Goal: Communication & Community: Share content

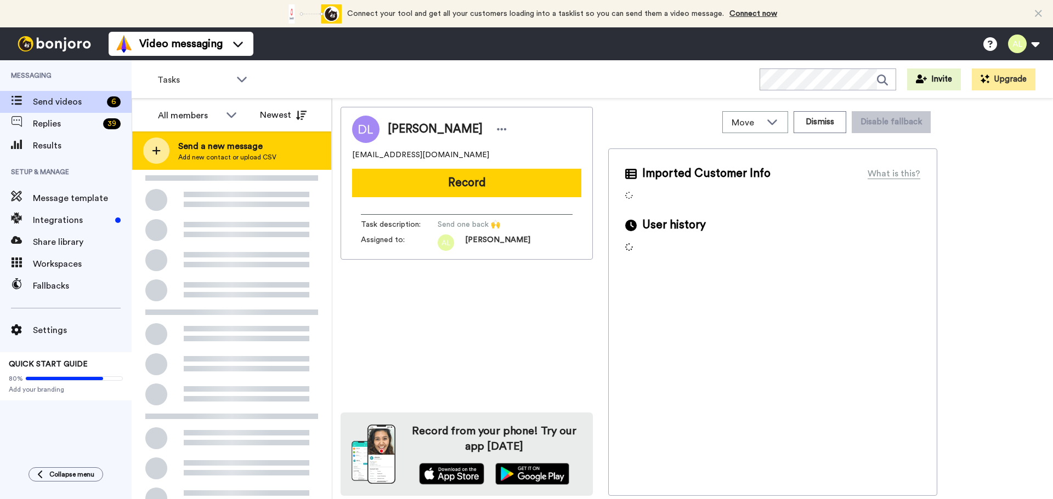
click at [214, 154] on span "Add new contact or upload CSV" at bounding box center [227, 157] width 98 height 9
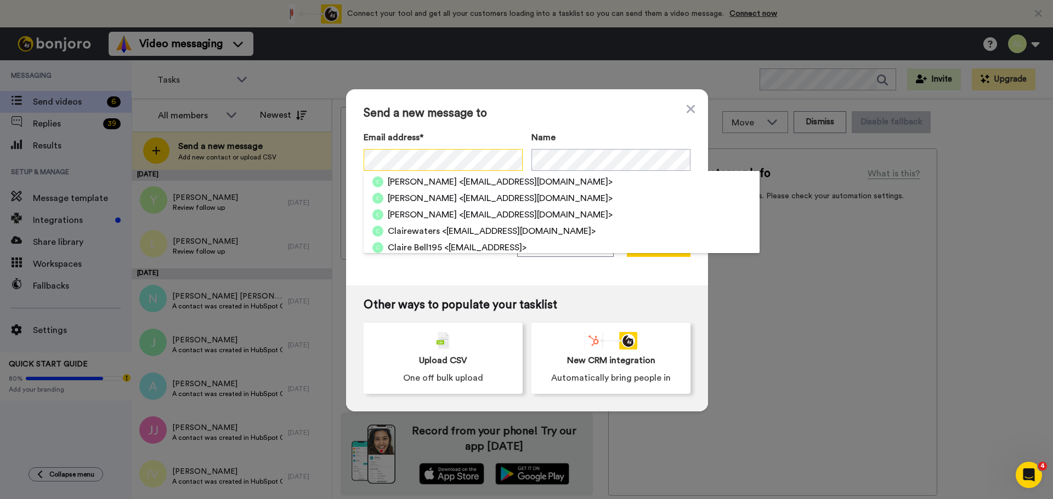
scroll to position [164, 0]
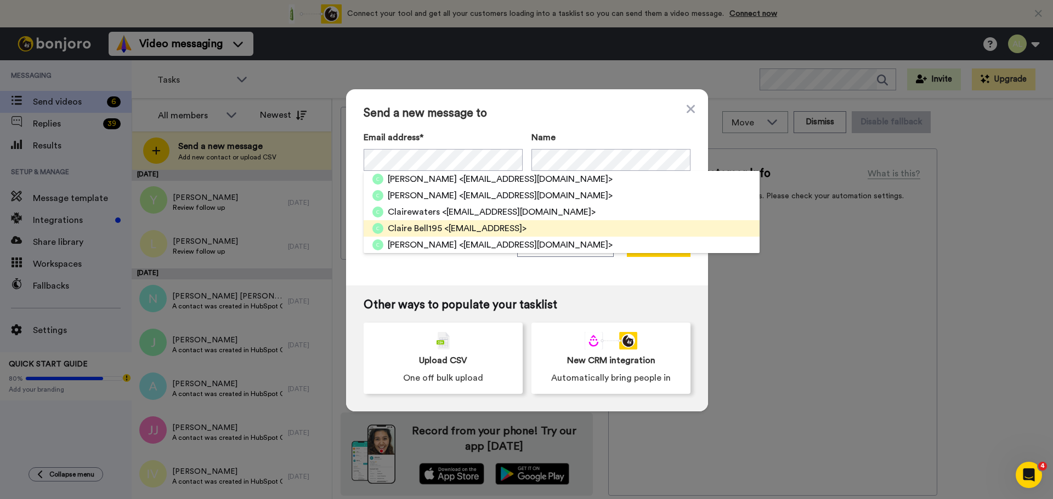
click at [444, 224] on span "<claire.bell195@gmail.comc>" at bounding box center [485, 228] width 82 height 13
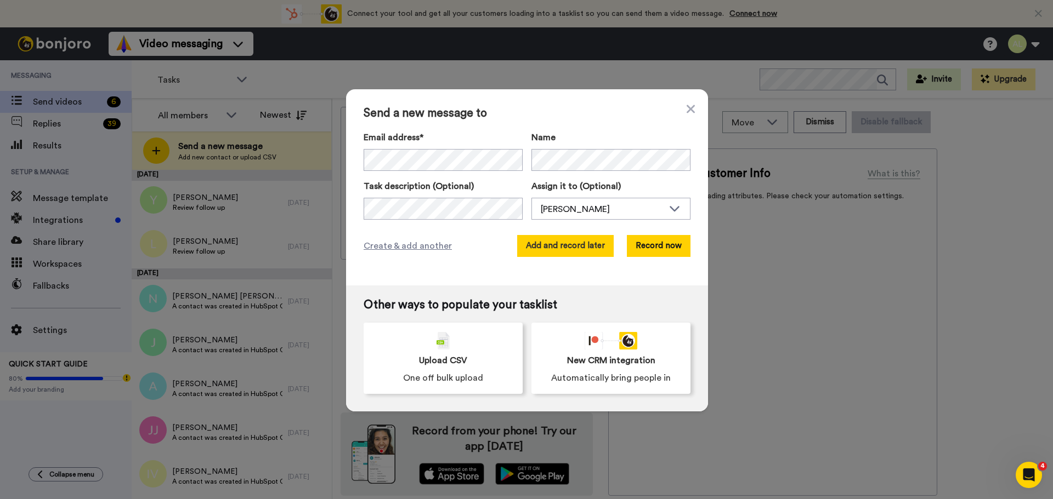
click at [557, 247] on button "Add and record later" at bounding box center [565, 246] width 96 height 22
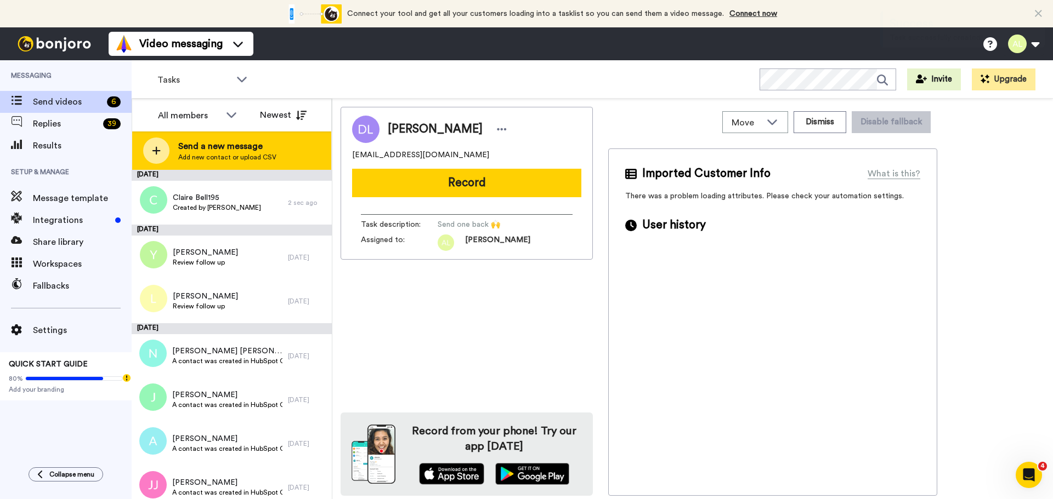
click at [157, 149] on icon at bounding box center [156, 151] width 9 height 10
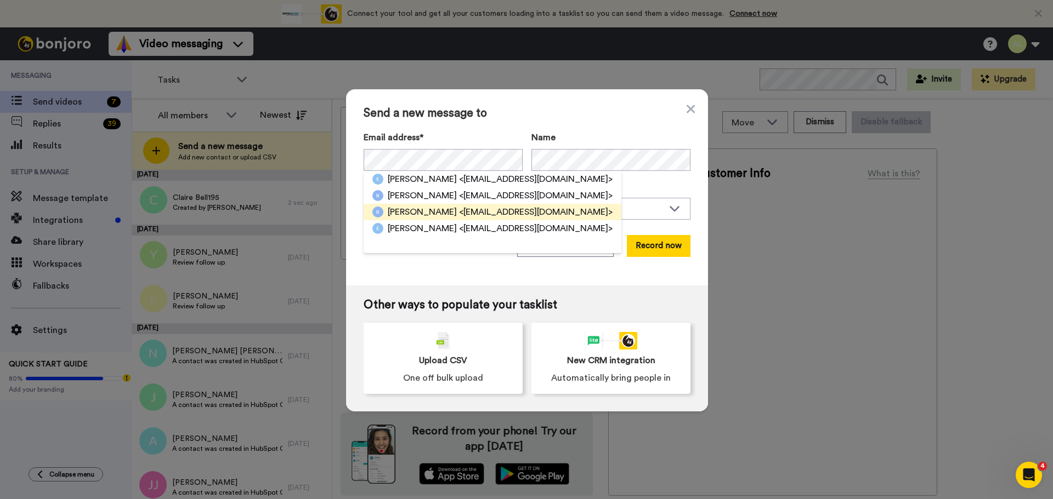
click at [470, 211] on span "<Bryantezra5@gmail.com>" at bounding box center [536, 212] width 154 height 13
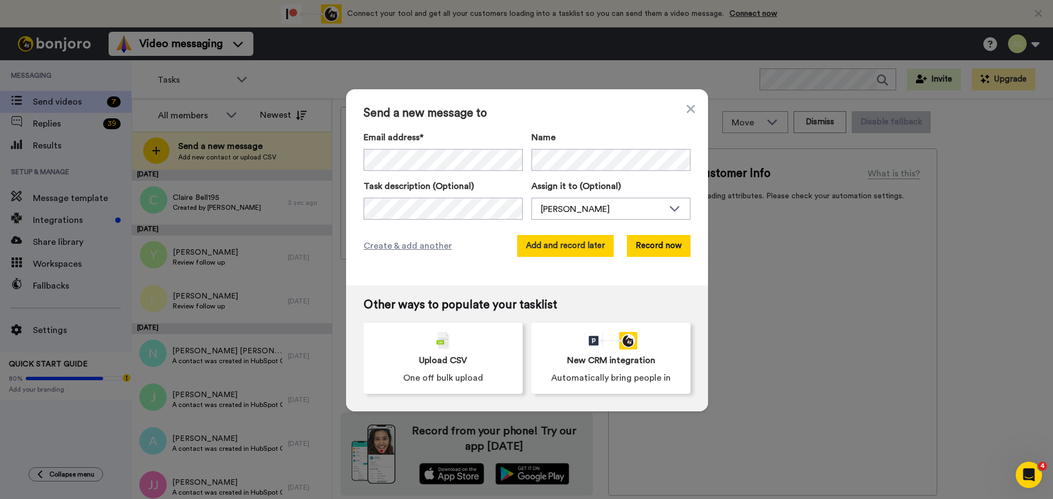
click at [548, 248] on button "Add and record later" at bounding box center [565, 246] width 96 height 22
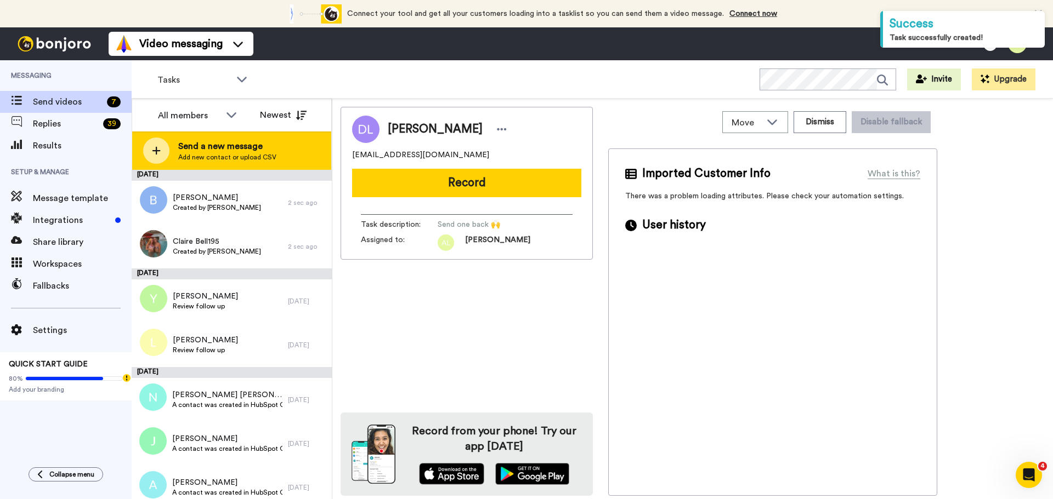
click at [208, 148] on span "Send a new message" at bounding box center [227, 146] width 98 height 13
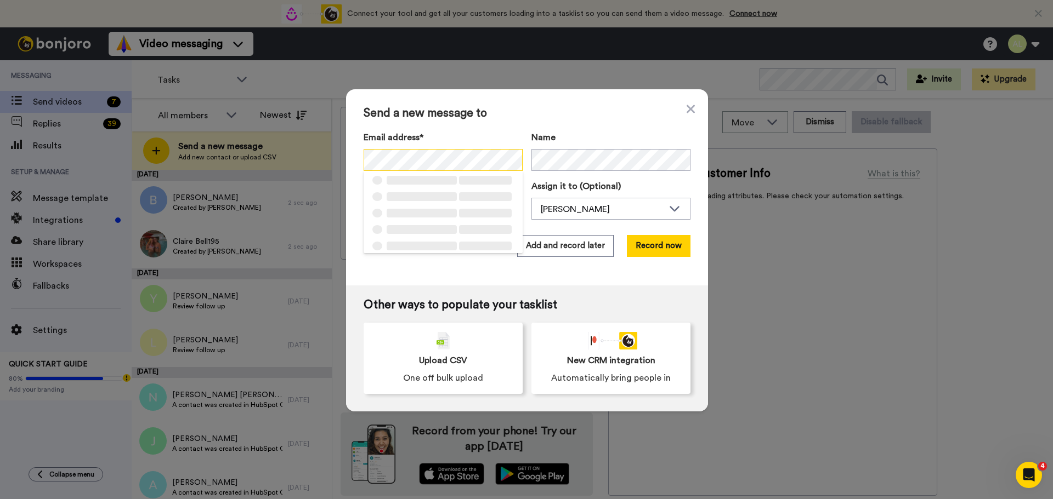
scroll to position [0, 0]
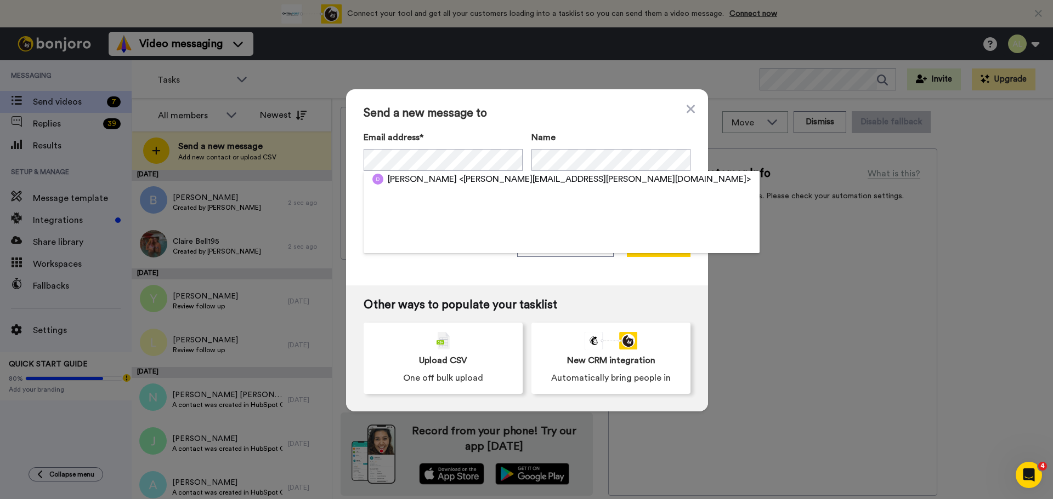
click at [469, 175] on span "<debbie.bundy@yahoo.co.uk>" at bounding box center [605, 179] width 292 height 13
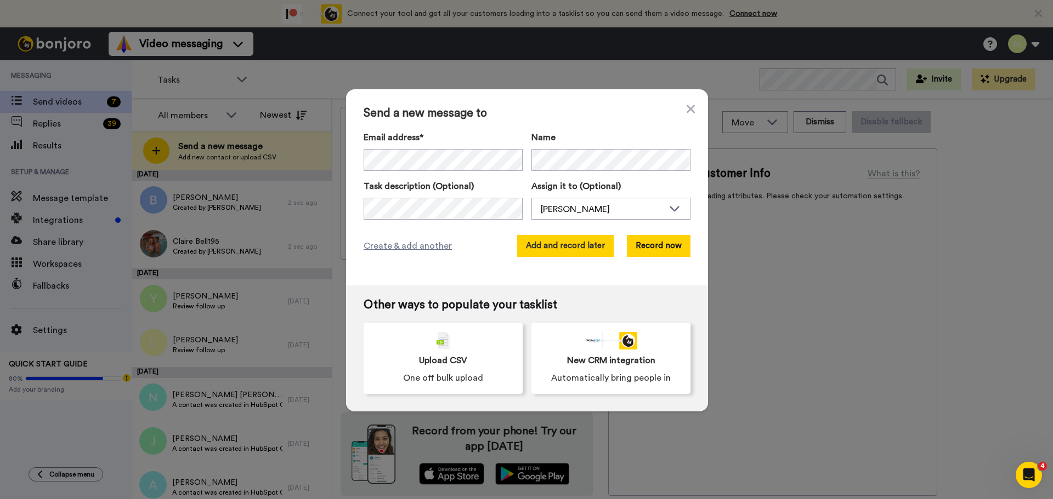
click at [555, 241] on button "Add and record later" at bounding box center [565, 246] width 96 height 22
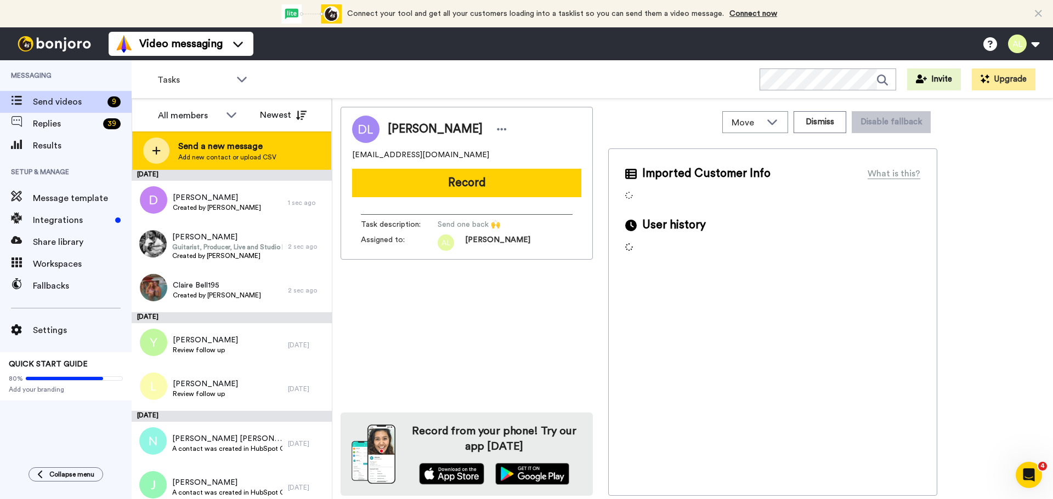
click at [240, 154] on span "Add new contact or upload CSV" at bounding box center [227, 157] width 98 height 9
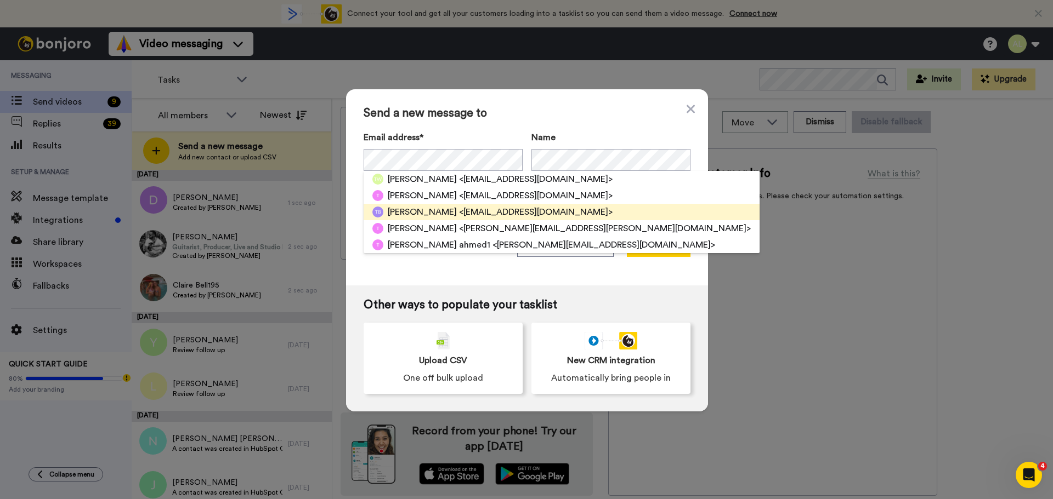
click at [459, 212] on span "<tinabundy@btinternet.com>" at bounding box center [536, 212] width 154 height 13
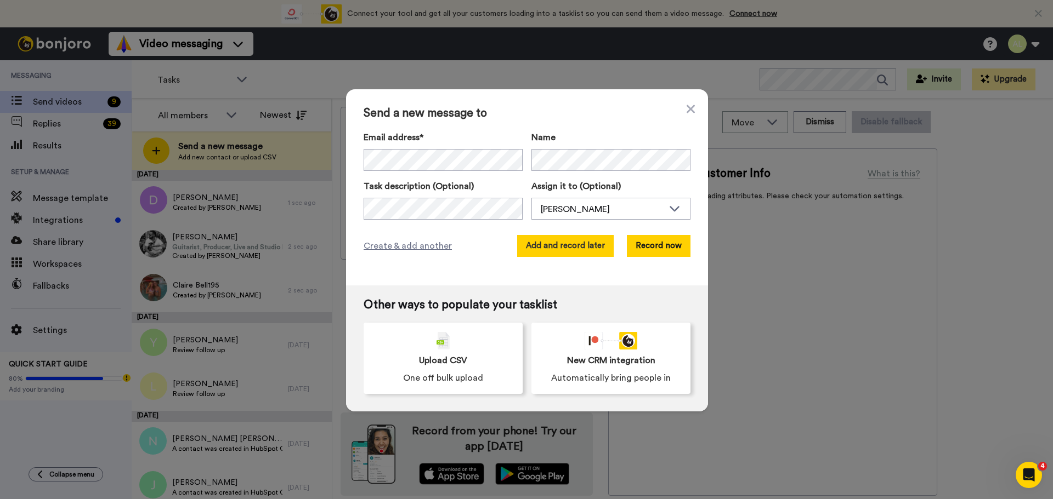
click at [568, 246] on button "Add and record later" at bounding box center [565, 246] width 96 height 22
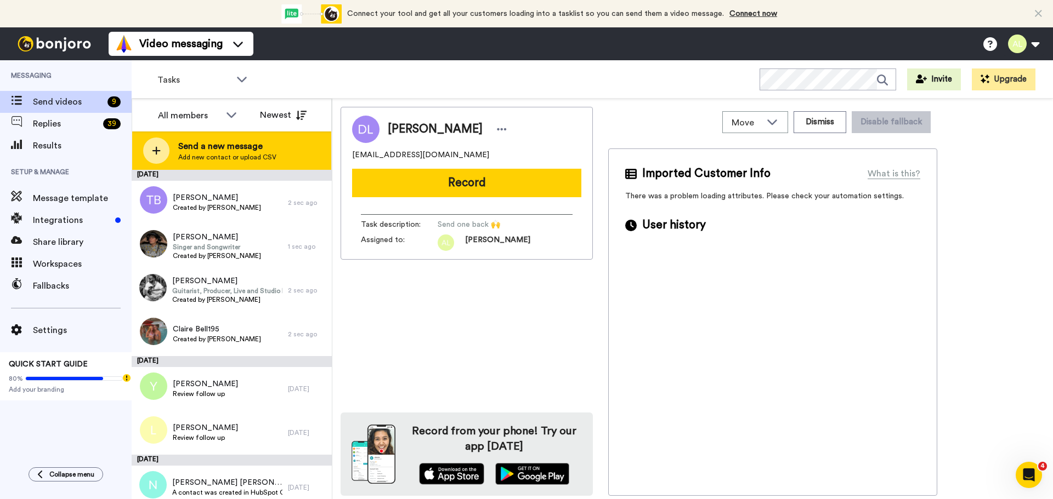
click at [256, 145] on span "Send a new message" at bounding box center [227, 146] width 98 height 13
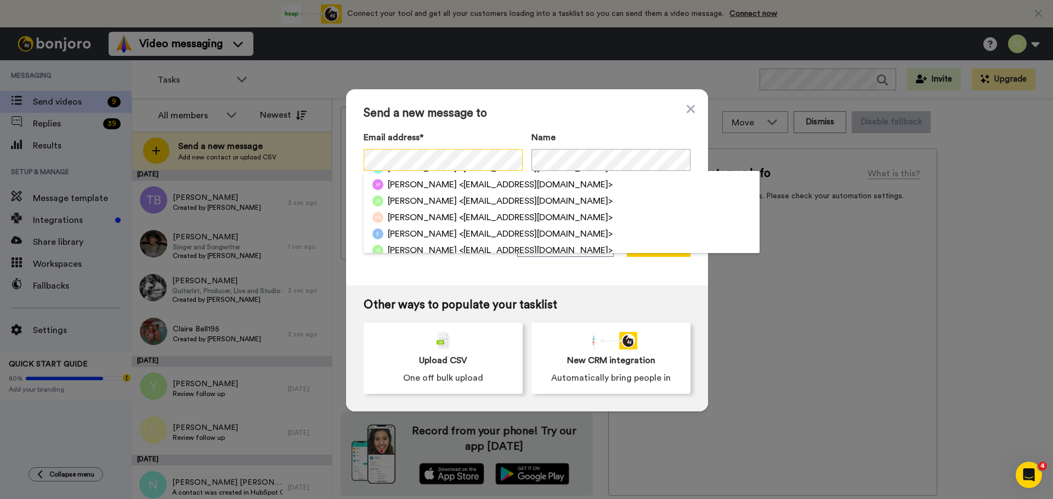
scroll to position [164, 0]
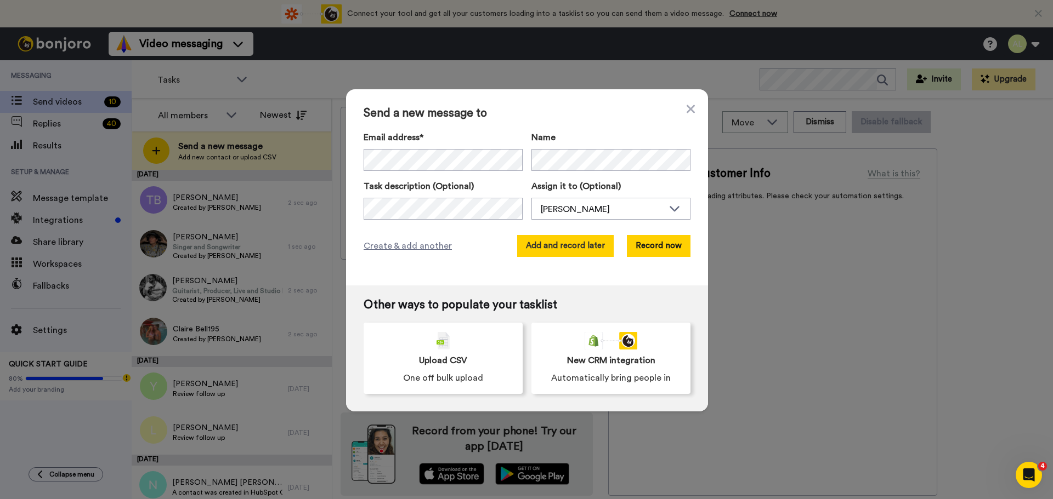
click at [556, 246] on button "Add and record later" at bounding box center [565, 246] width 96 height 22
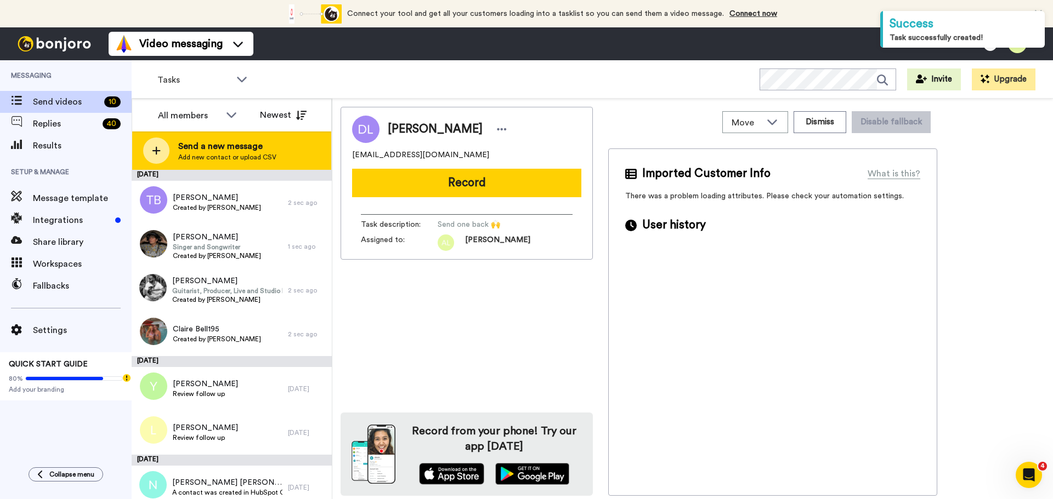
click at [200, 148] on span "Send a new message" at bounding box center [227, 146] width 98 height 13
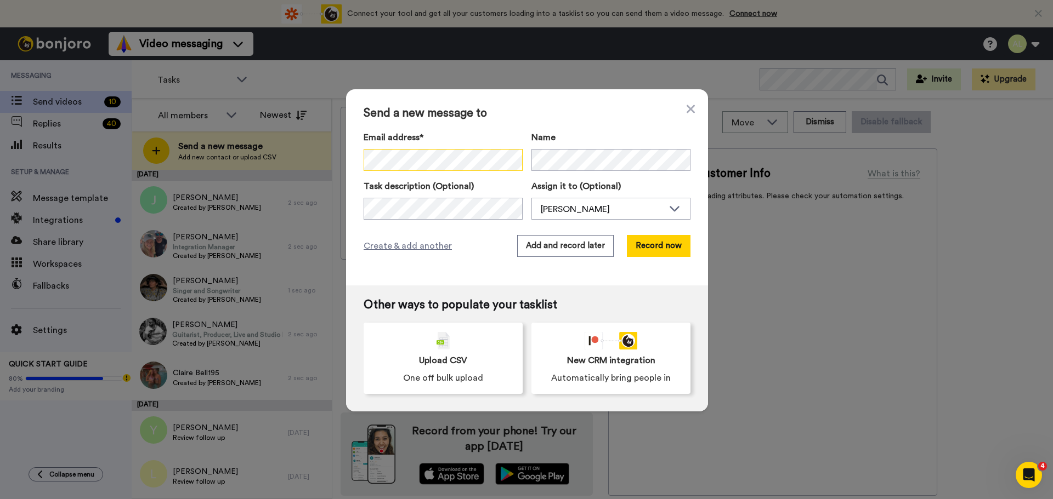
scroll to position [0, 0]
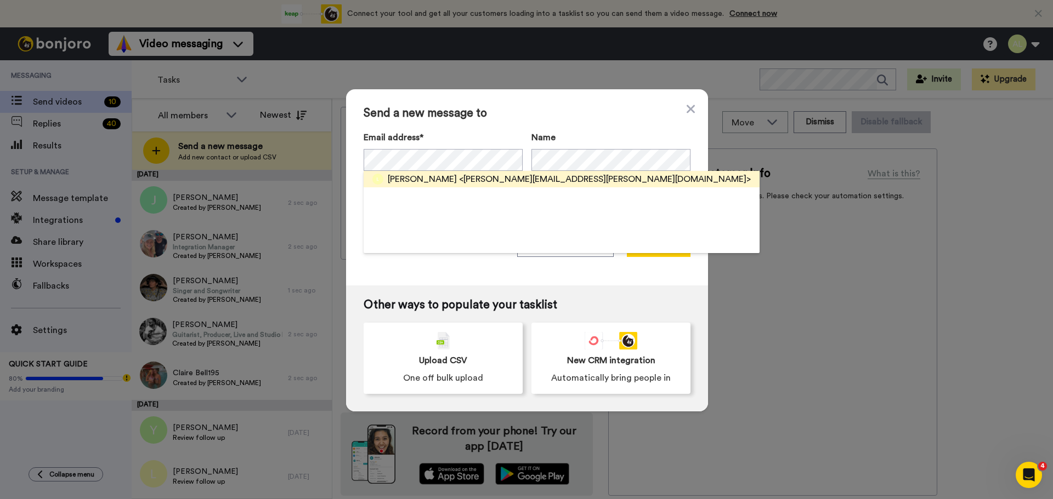
click at [459, 178] on span "<Lucyk.cotterill@gmail.com>" at bounding box center [605, 179] width 292 height 13
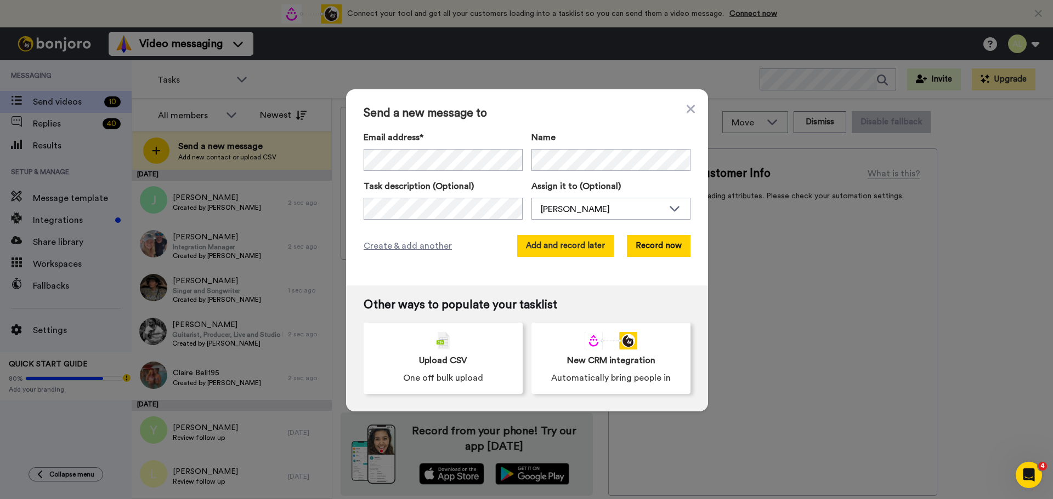
click at [576, 244] on button "Add and record later" at bounding box center [565, 246] width 96 height 22
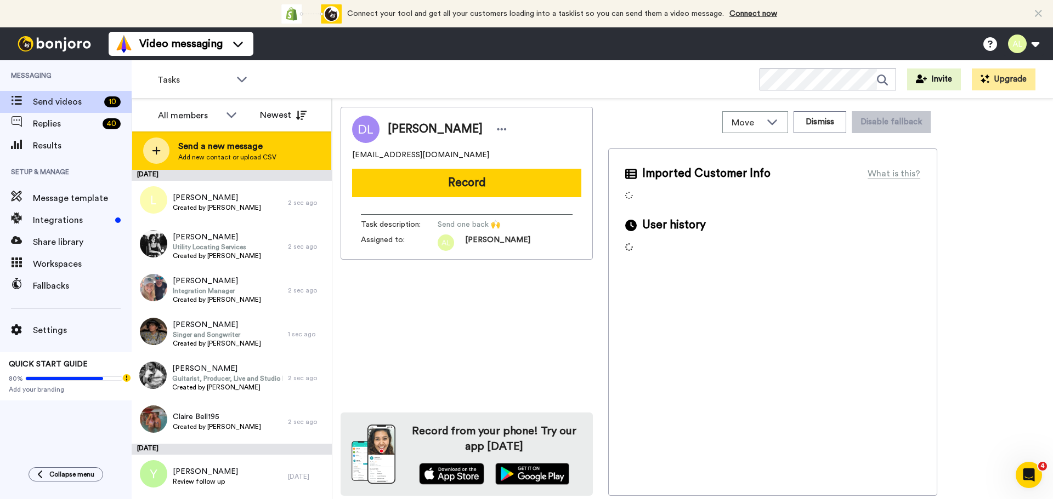
click at [223, 144] on span "Send a new message" at bounding box center [227, 146] width 98 height 13
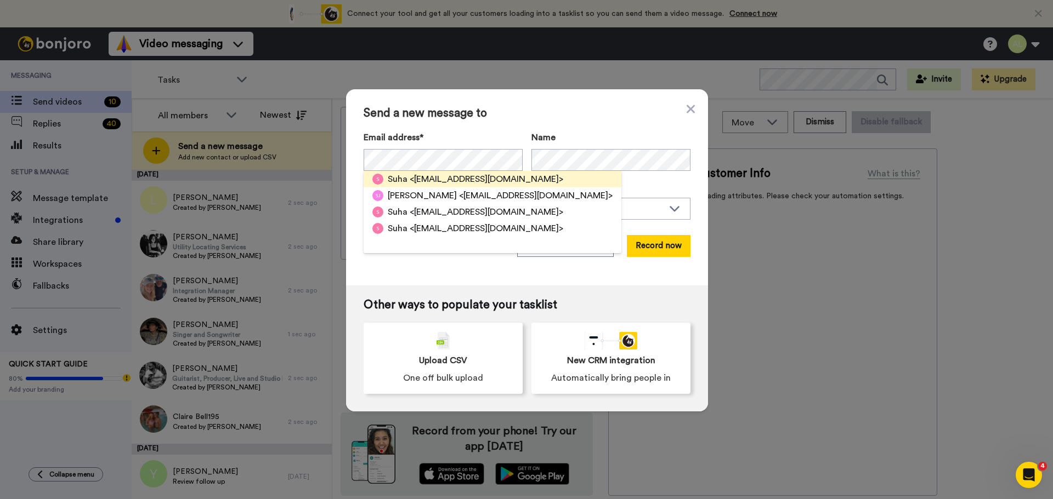
click at [444, 178] on span "<suha1951@yahoo.co.uk>" at bounding box center [487, 179] width 154 height 13
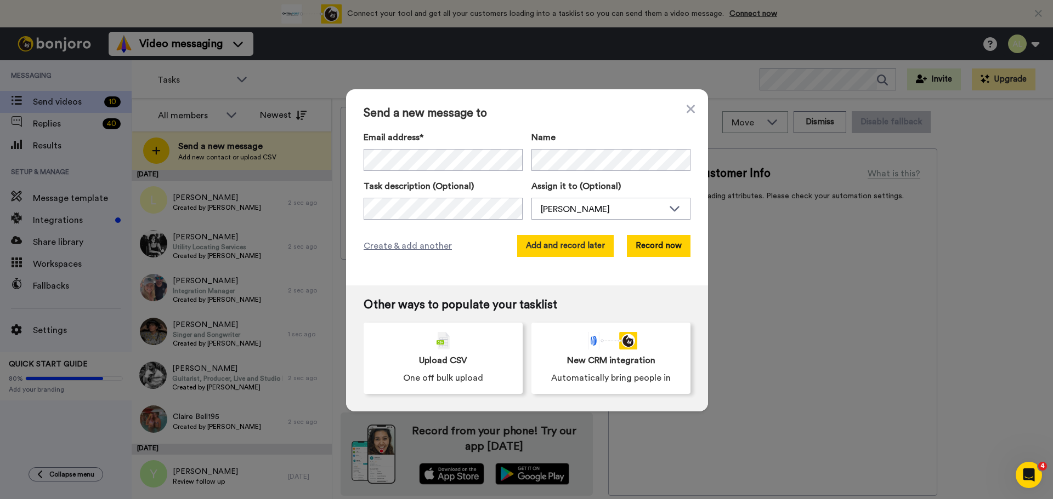
click at [568, 247] on button "Add and record later" at bounding box center [565, 246] width 96 height 22
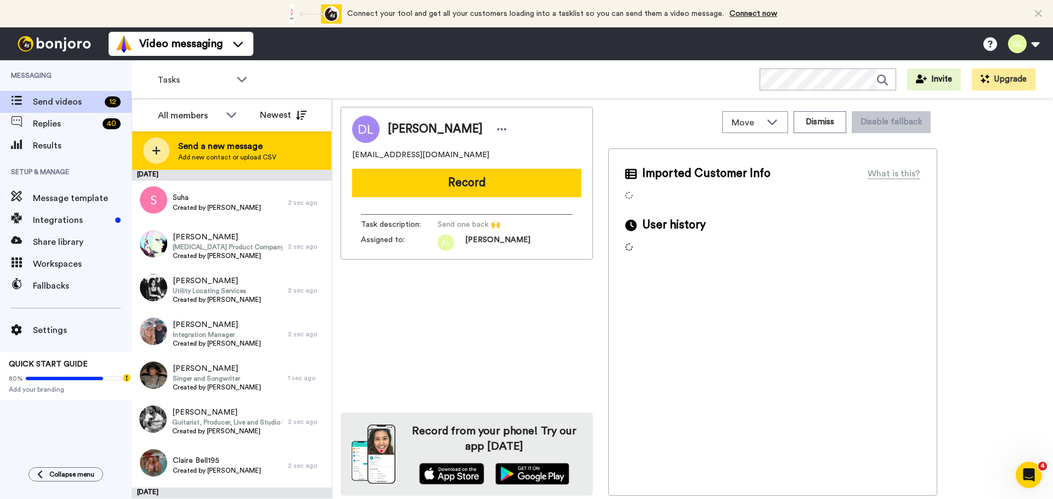
click at [202, 152] on span "Send a new message" at bounding box center [227, 146] width 98 height 13
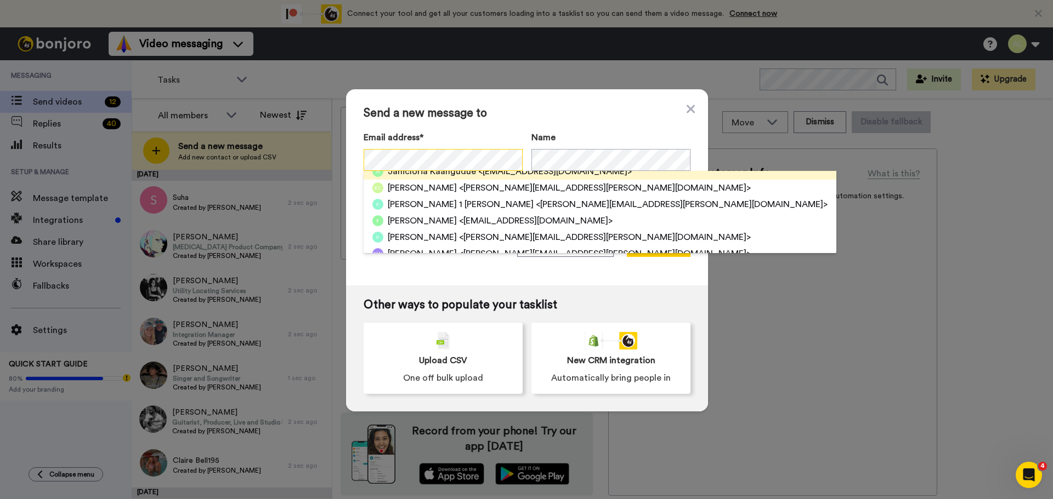
scroll to position [110, 0]
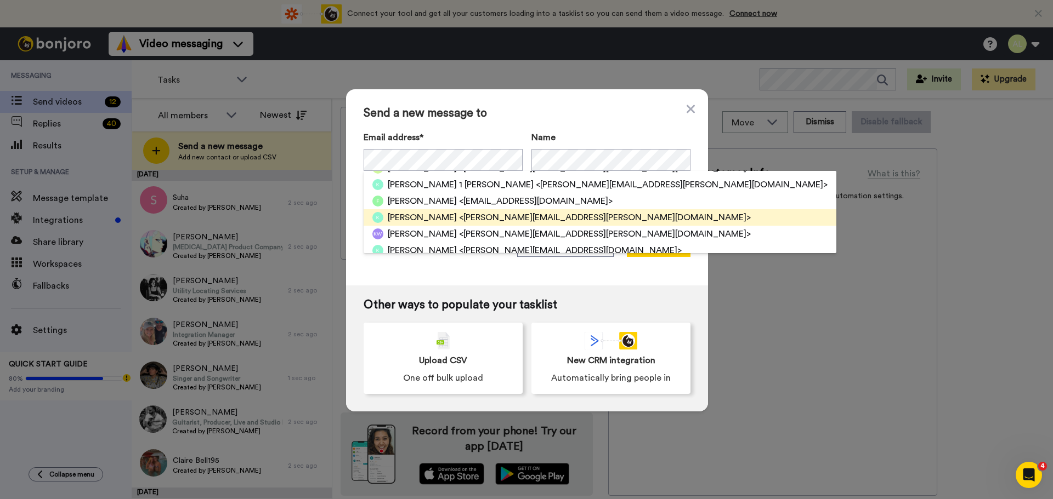
click at [459, 212] on span "<kelly.dodds@hotmail.com>" at bounding box center [605, 217] width 292 height 13
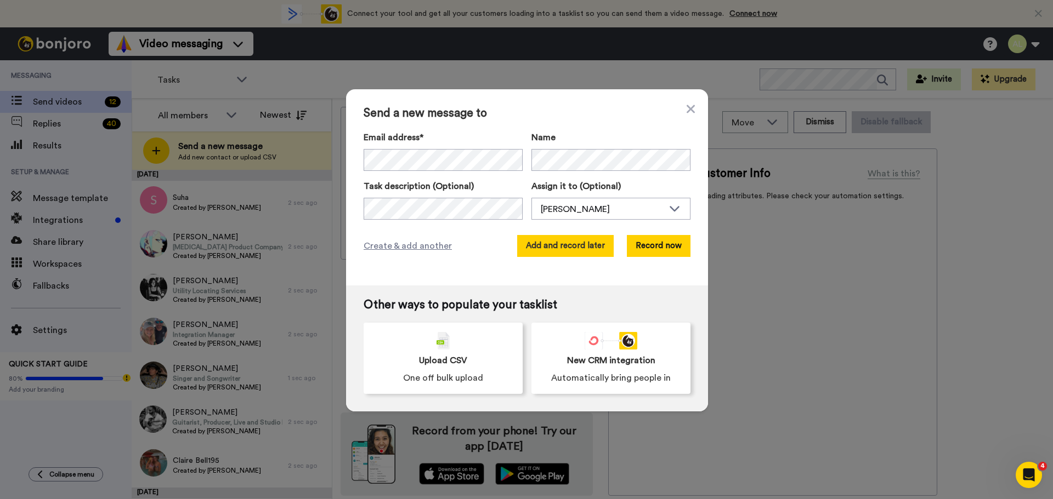
click at [566, 243] on button "Add and record later" at bounding box center [565, 246] width 96 height 22
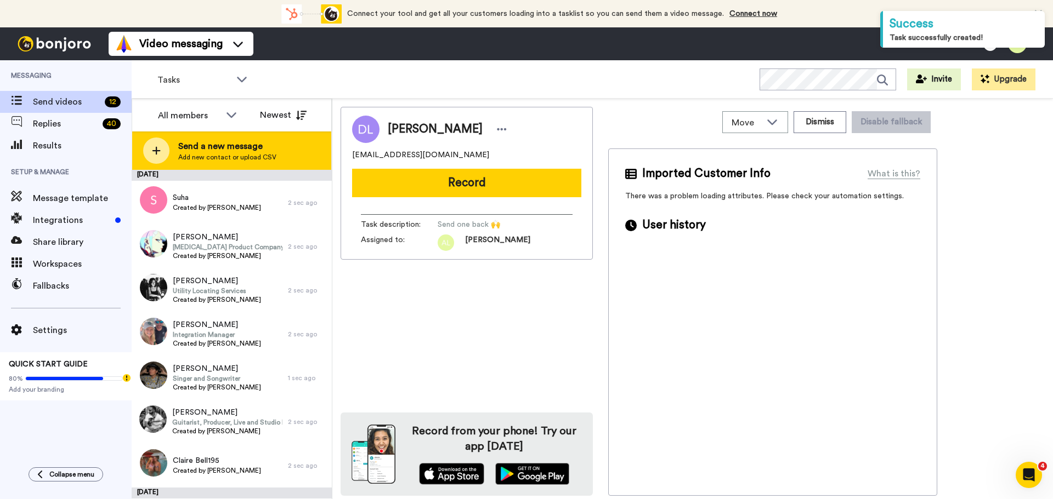
click at [197, 147] on span "Send a new message" at bounding box center [227, 146] width 98 height 13
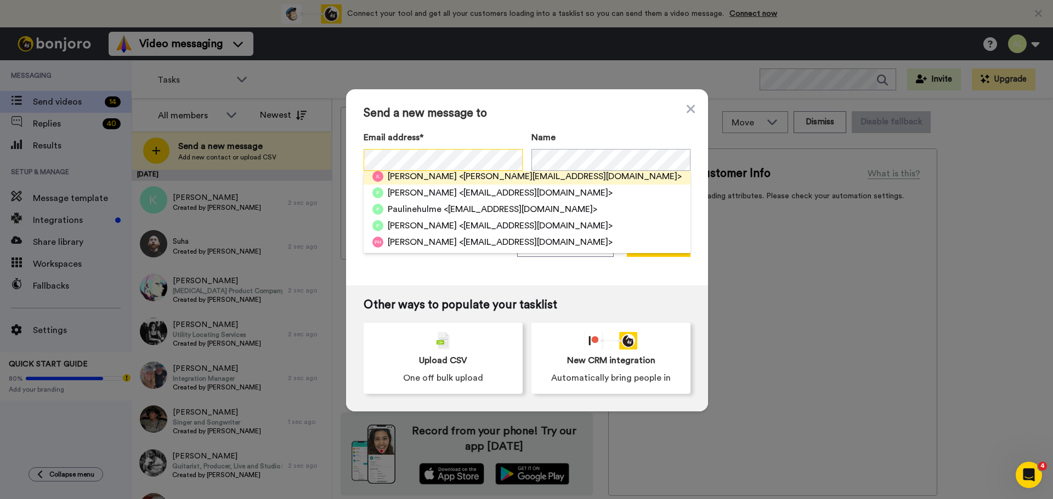
scroll to position [55, 0]
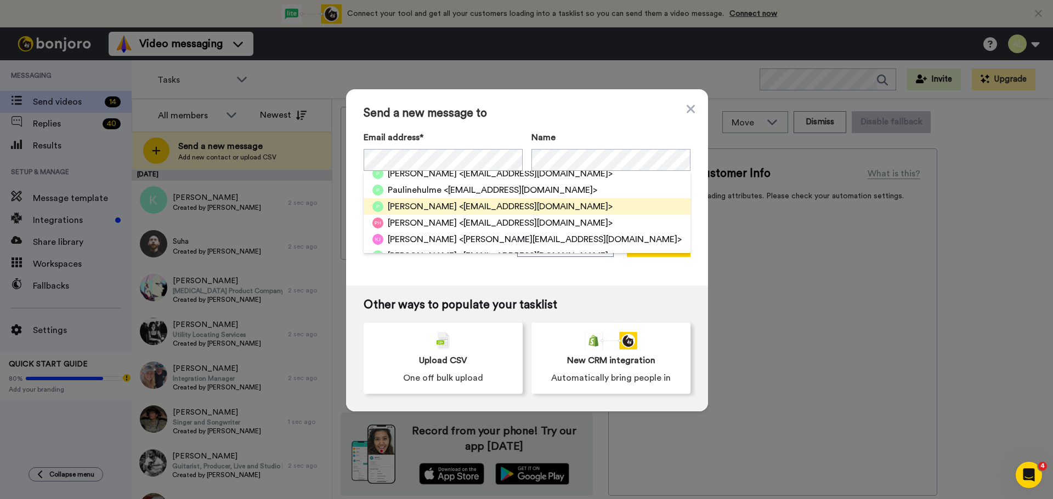
click at [459, 208] on span "<pauldraga@gmail.com>" at bounding box center [536, 206] width 154 height 13
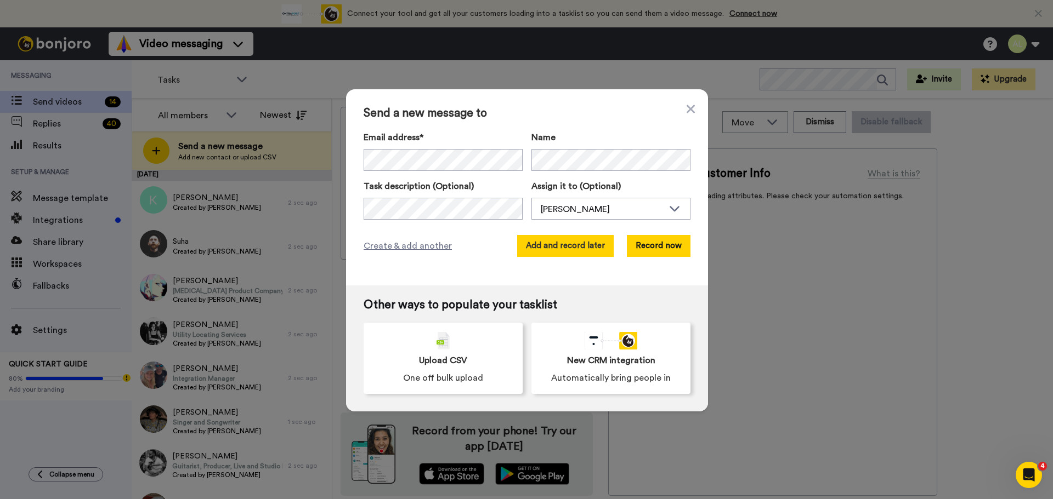
click at [581, 245] on button "Add and record later" at bounding box center [565, 246] width 96 height 22
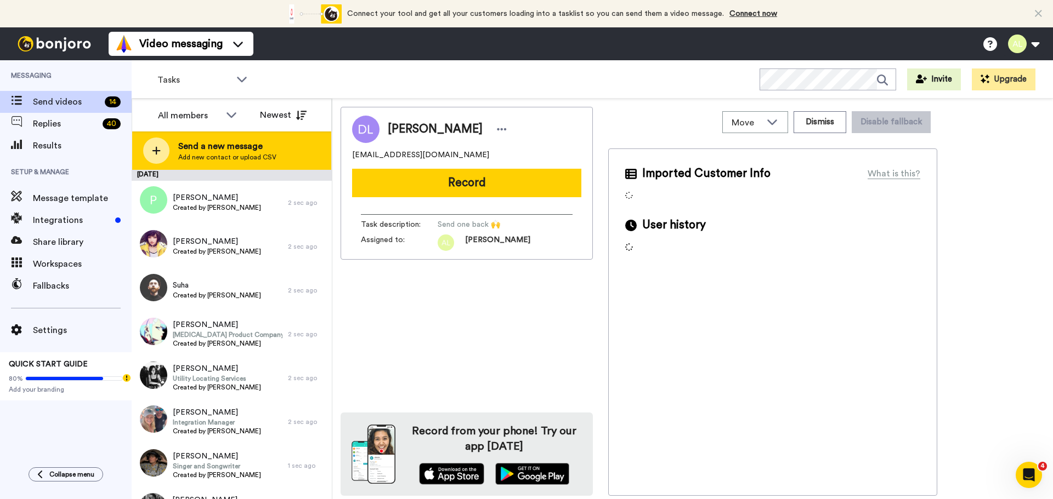
click at [202, 155] on span "Add new contact or upload CSV" at bounding box center [227, 157] width 98 height 9
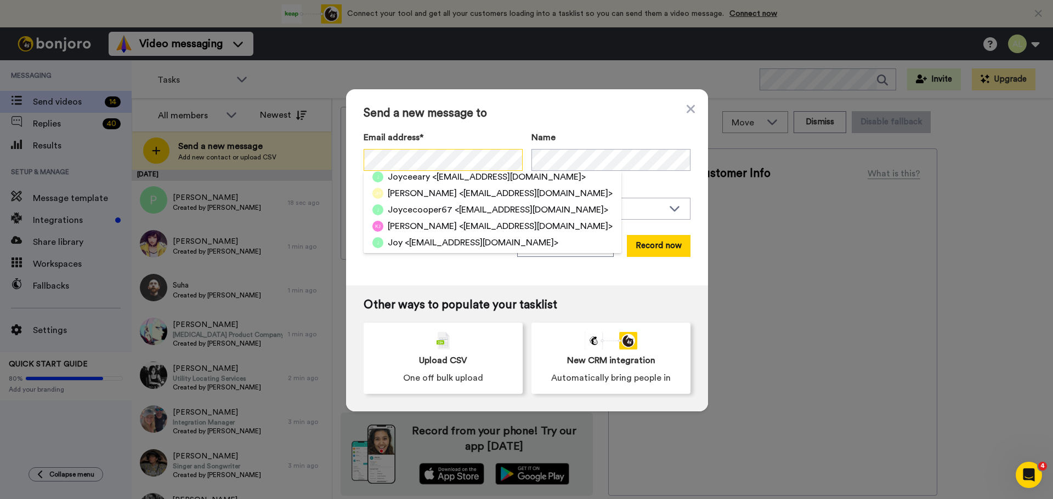
scroll to position [164, 0]
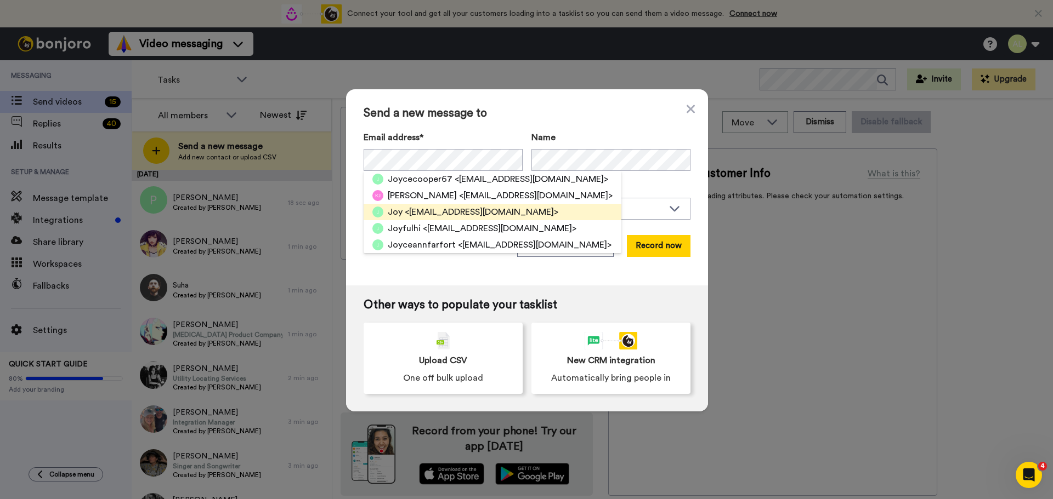
click at [456, 208] on span "<joyemery@aol.com>" at bounding box center [482, 212] width 154 height 13
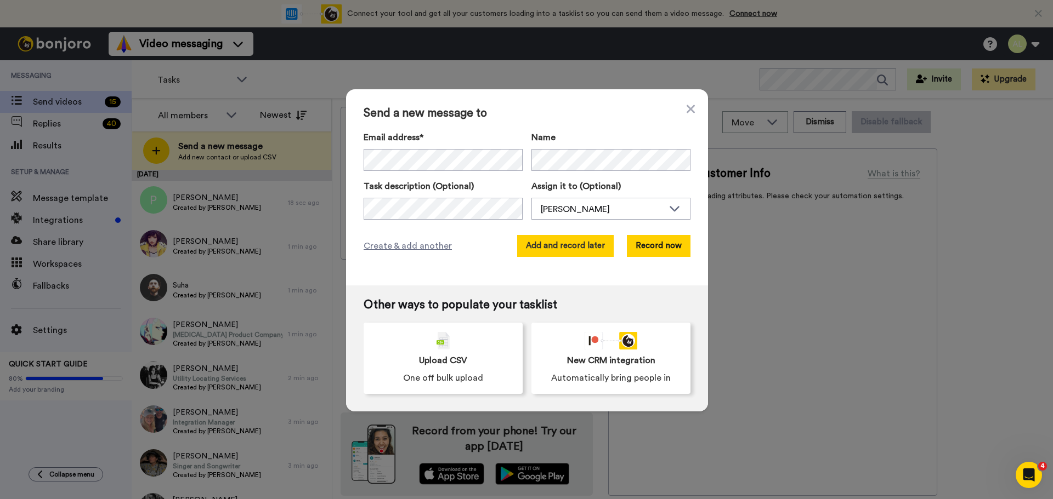
click at [573, 242] on button "Add and record later" at bounding box center [565, 246] width 96 height 22
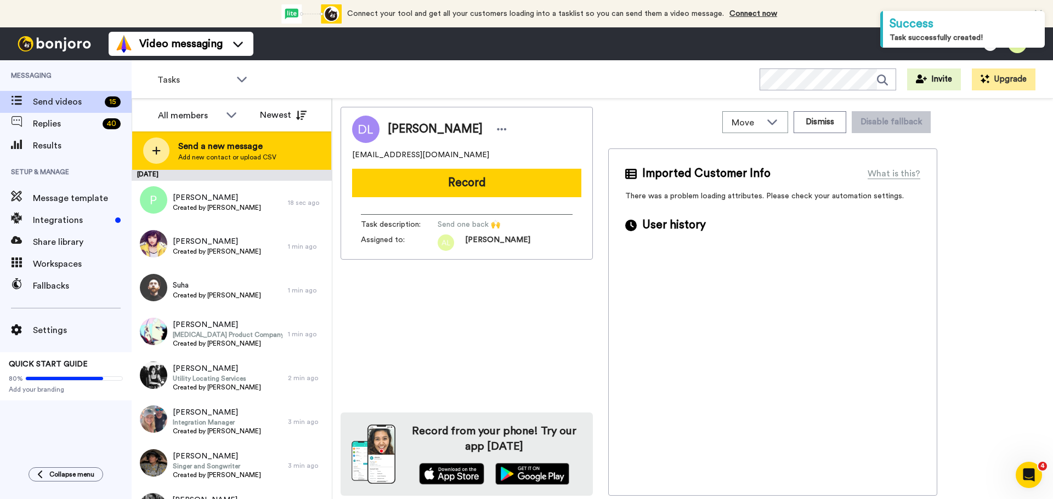
click at [242, 149] on span "Send a new message" at bounding box center [227, 146] width 98 height 13
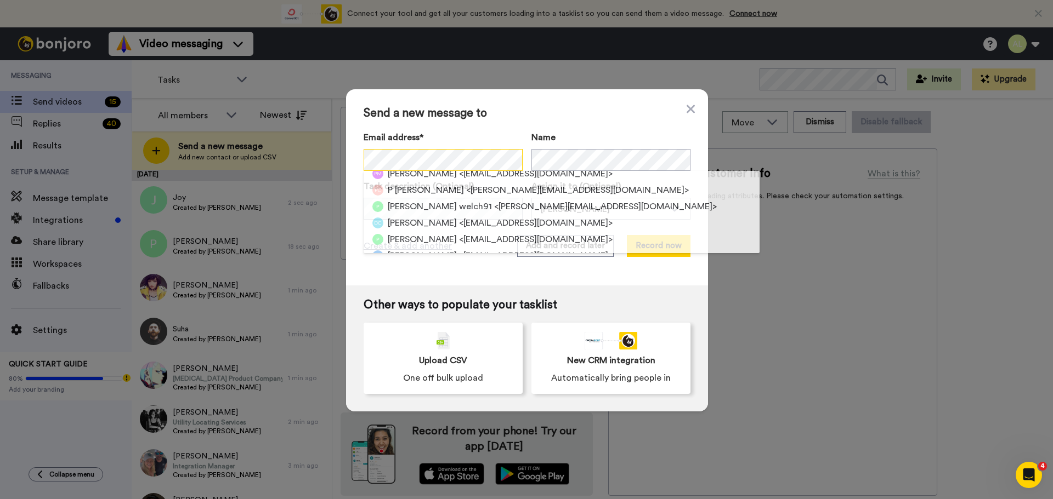
scroll to position [110, 0]
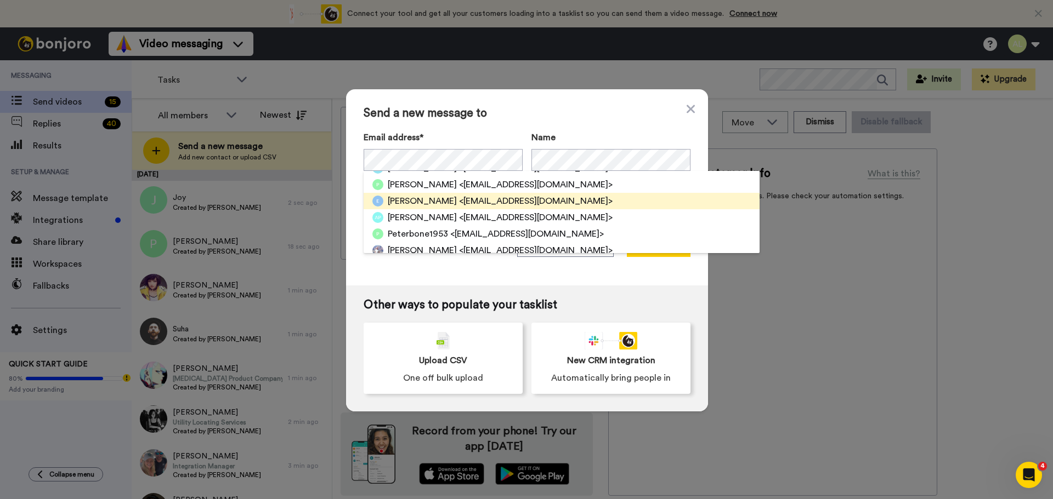
click at [459, 203] on span "<essienpeter23@outlook.com>" at bounding box center [536, 201] width 154 height 13
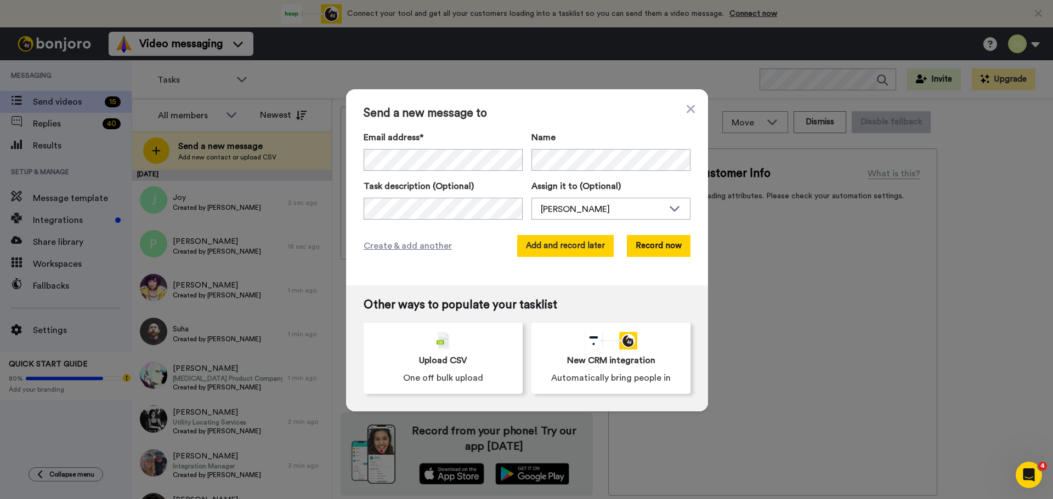
click at [552, 246] on button "Add and record later" at bounding box center [565, 246] width 96 height 22
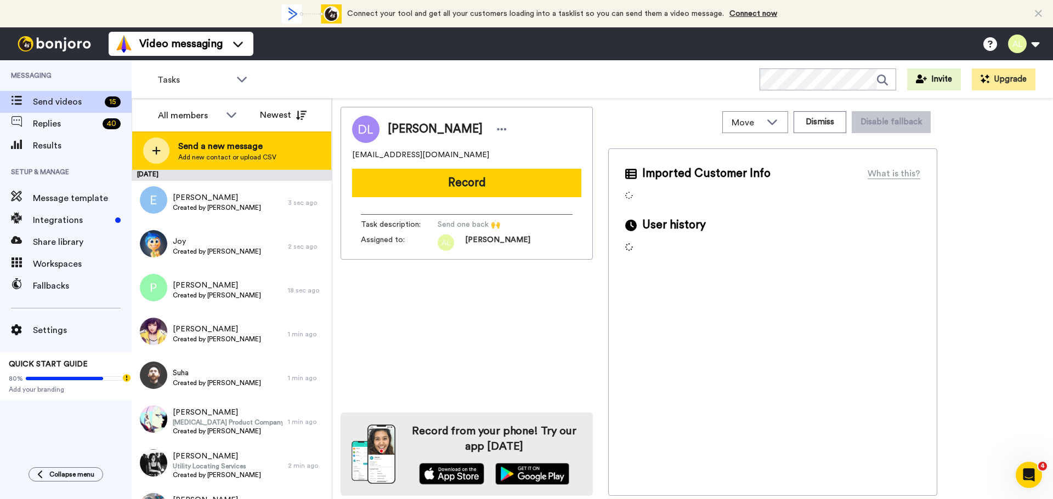
click at [215, 152] on span "Send a new message" at bounding box center [227, 146] width 98 height 13
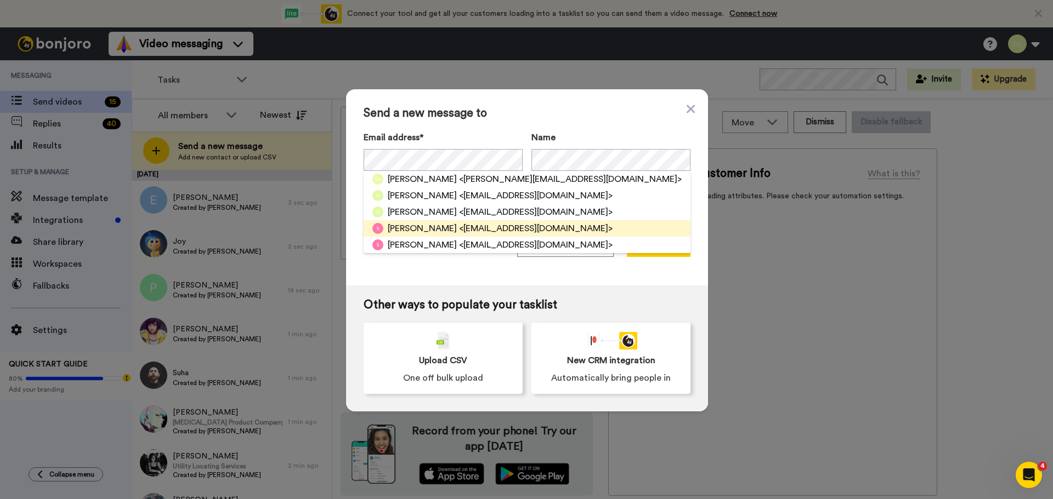
click at [459, 231] on span "<sphiebeboreid@gmail.com>" at bounding box center [536, 228] width 154 height 13
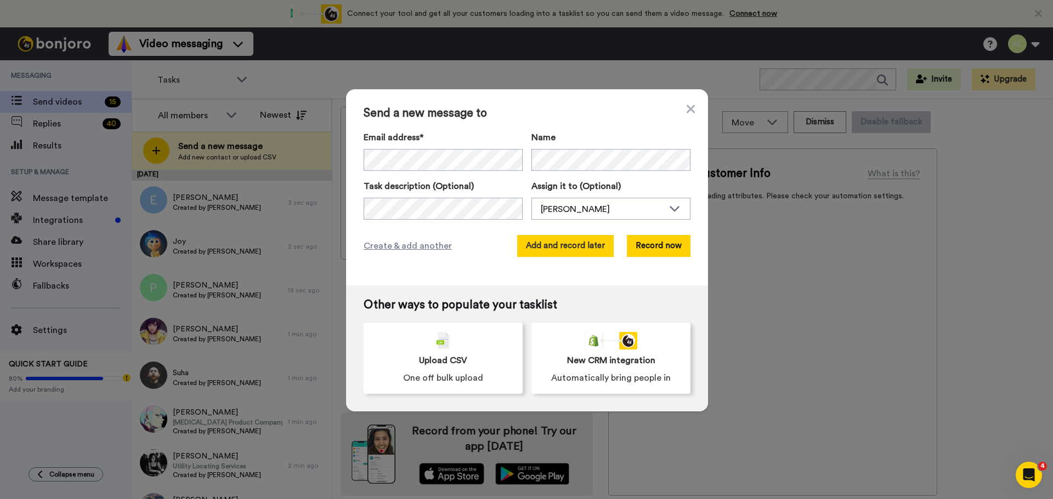
click at [554, 246] on button "Add and record later" at bounding box center [565, 246] width 96 height 22
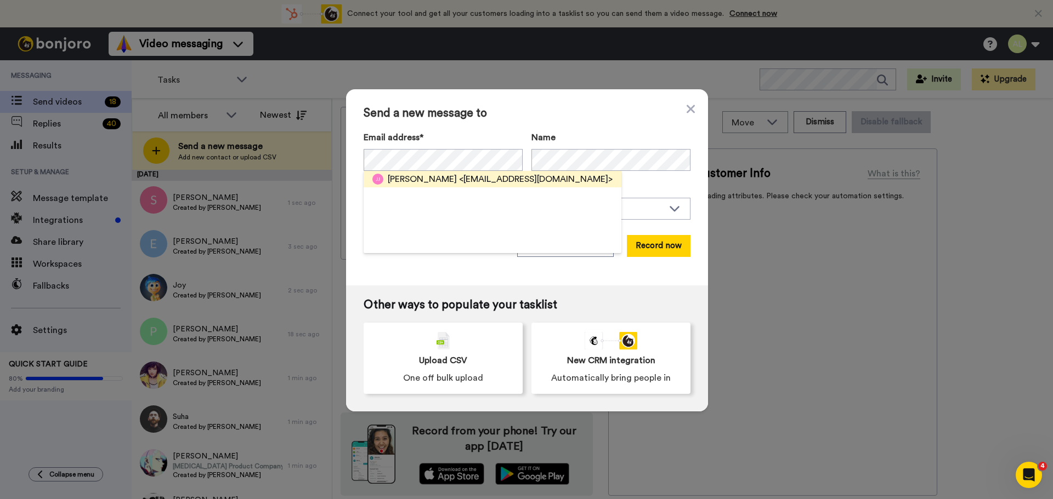
click at [459, 181] on span "<jocelynengel38@gmail.com>" at bounding box center [536, 179] width 154 height 13
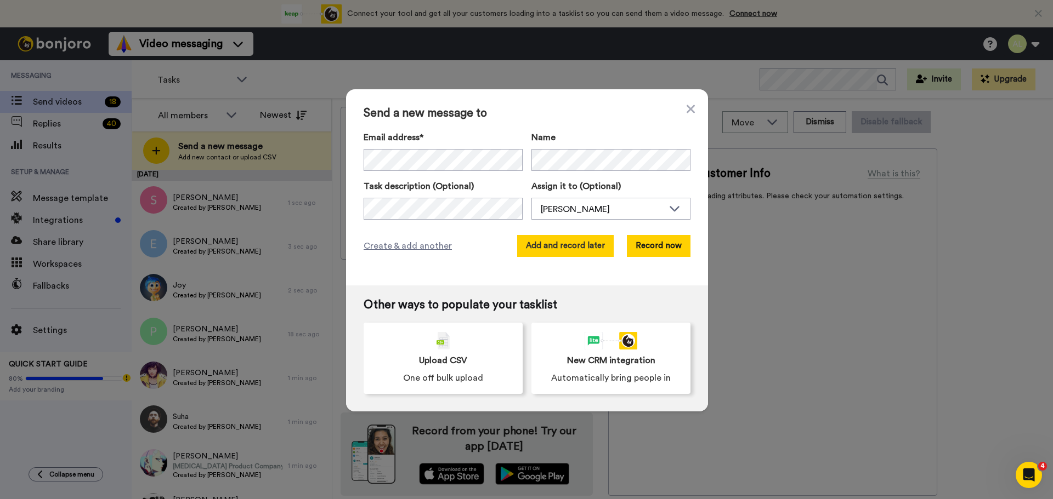
click at [571, 245] on button "Add and record later" at bounding box center [565, 246] width 96 height 22
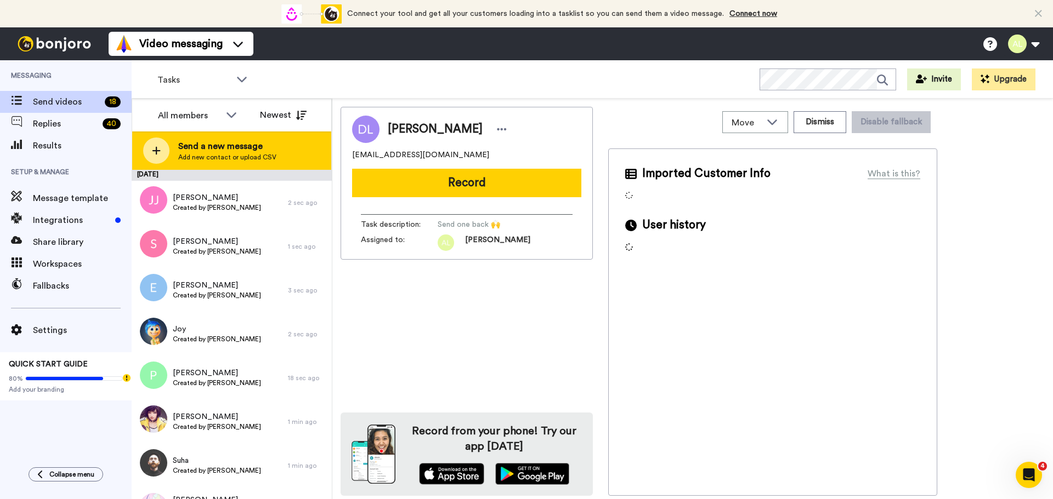
click at [230, 145] on span "Send a new message" at bounding box center [227, 146] width 98 height 13
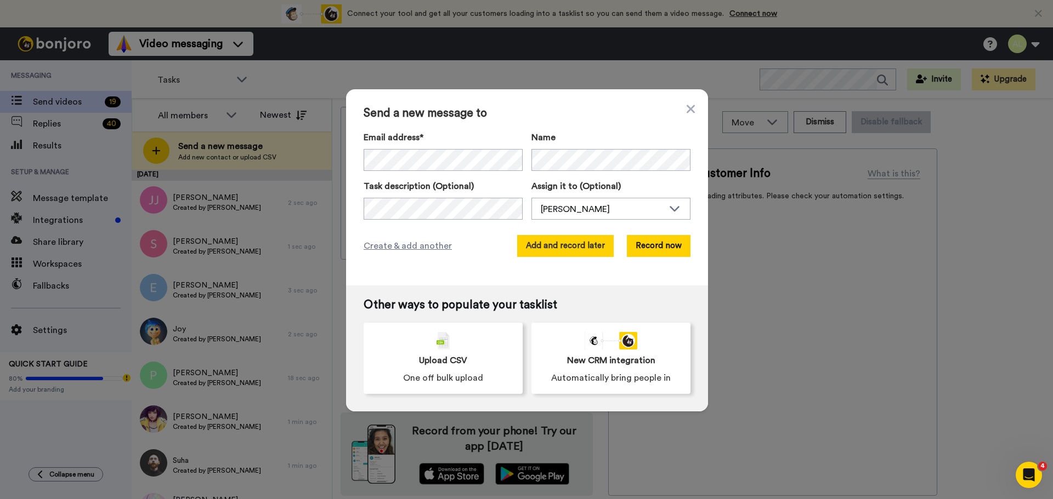
click at [552, 251] on button "Add and record later" at bounding box center [565, 246] width 96 height 22
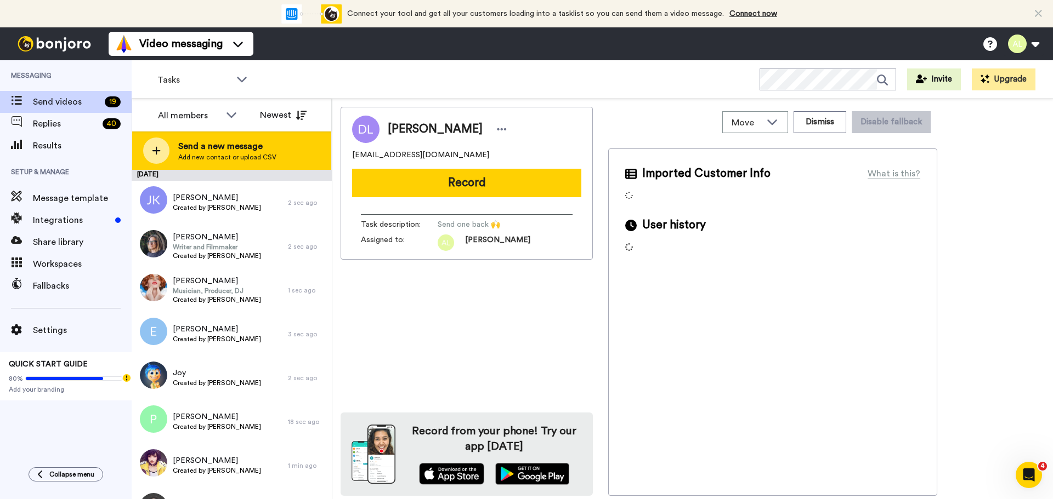
click at [222, 151] on span "Send a new message" at bounding box center [227, 146] width 98 height 13
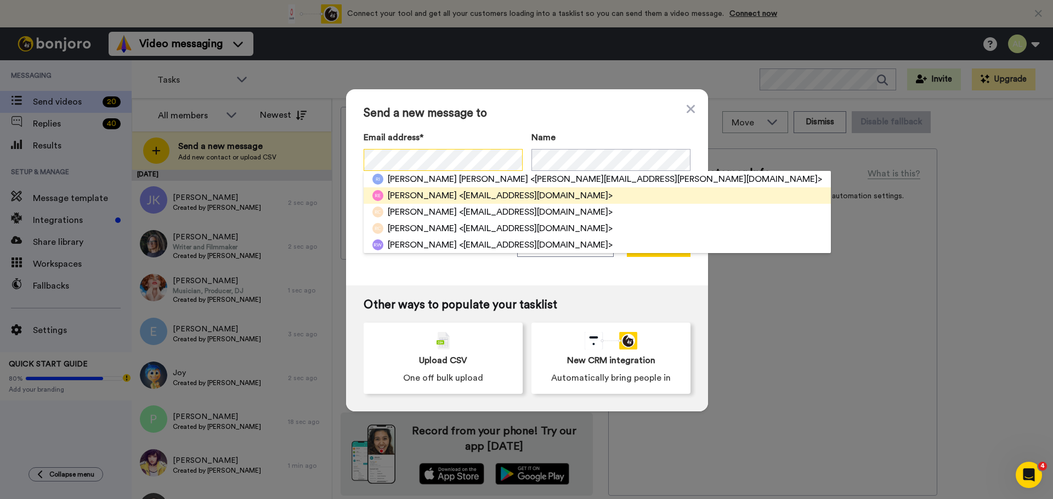
scroll to position [55, 0]
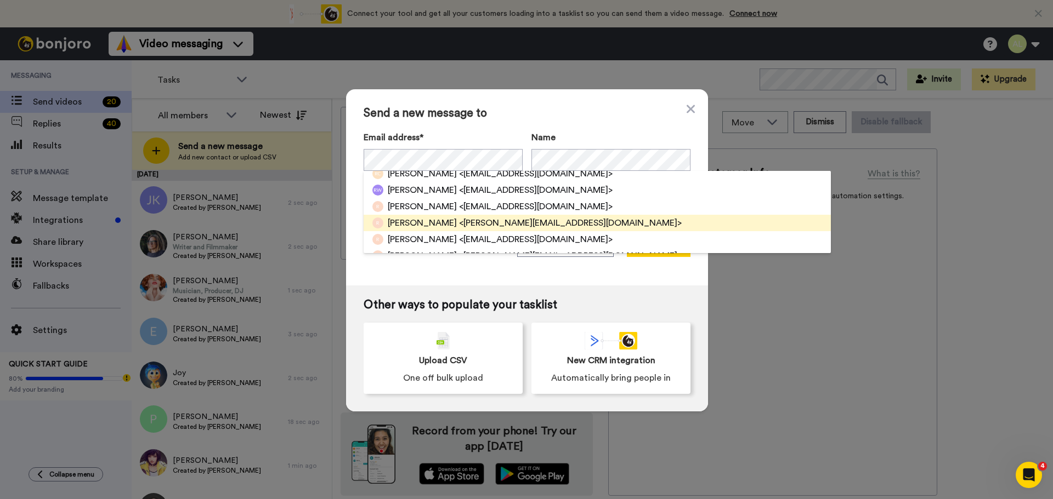
click at [459, 222] on span "<rebecca.roswarne1@virginmedia.com>" at bounding box center [570, 223] width 223 height 13
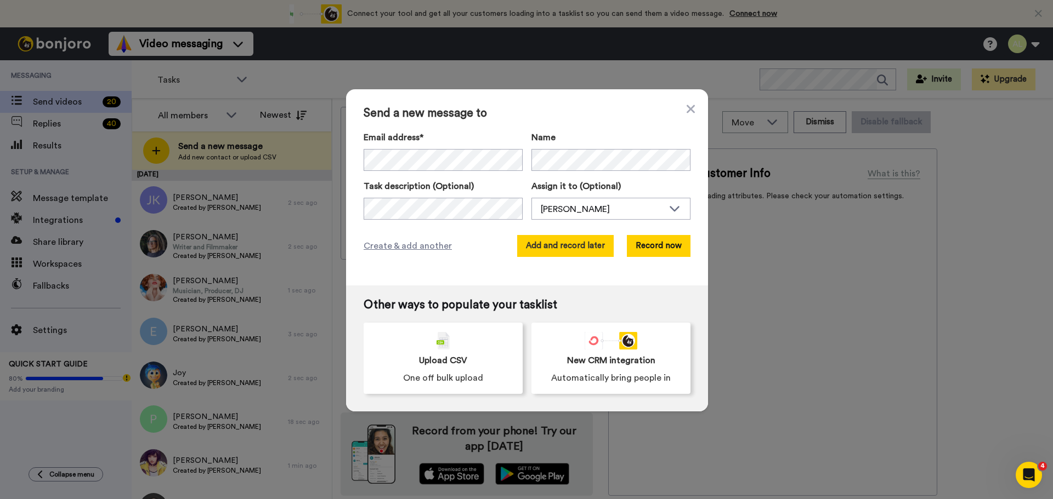
click at [549, 239] on button "Add and record later" at bounding box center [565, 246] width 96 height 22
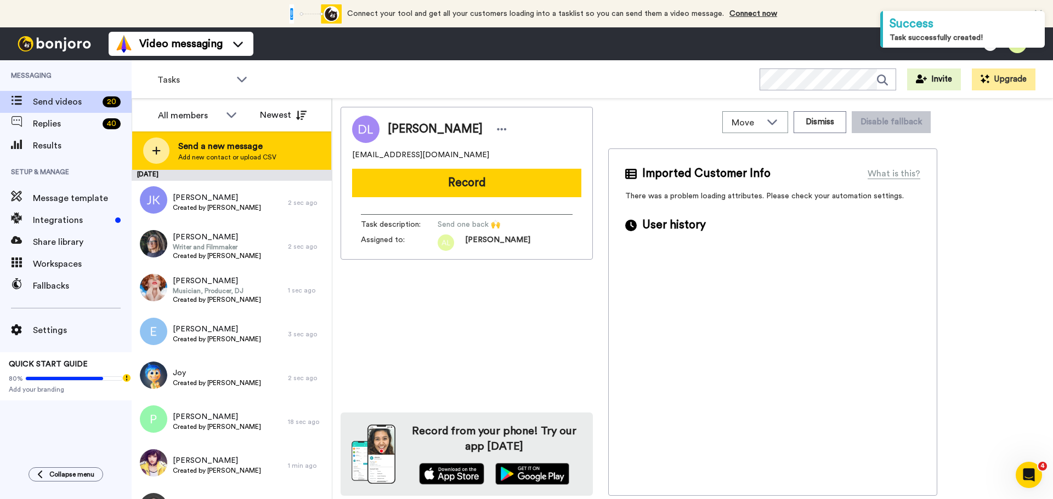
click at [231, 146] on span "Send a new message" at bounding box center [227, 146] width 98 height 13
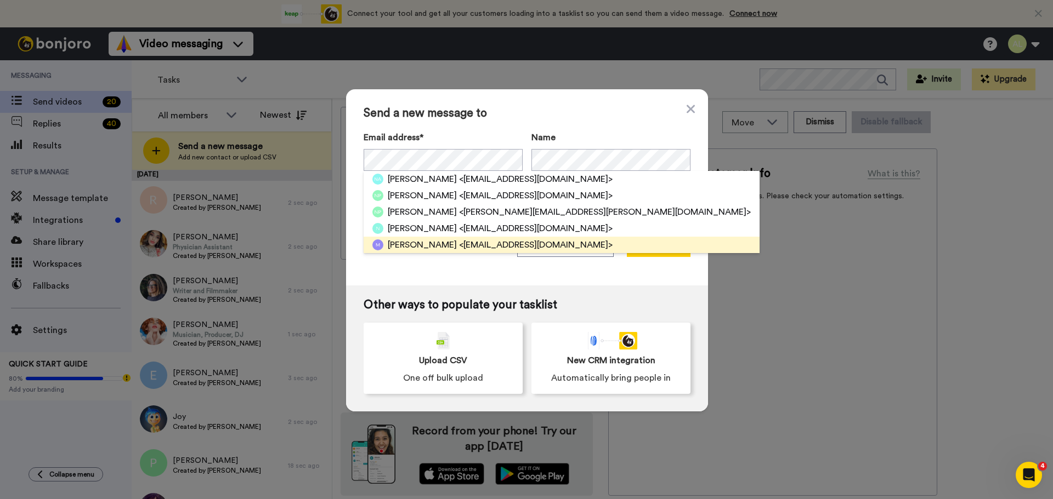
click at [459, 242] on span "<marylinkurax@gmail.com>" at bounding box center [536, 245] width 154 height 13
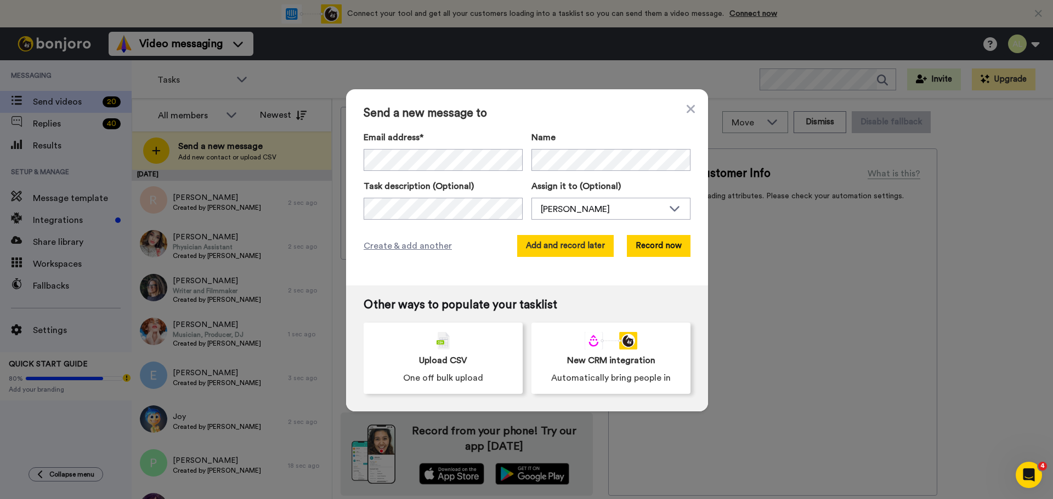
click at [573, 248] on button "Add and record later" at bounding box center [565, 246] width 96 height 22
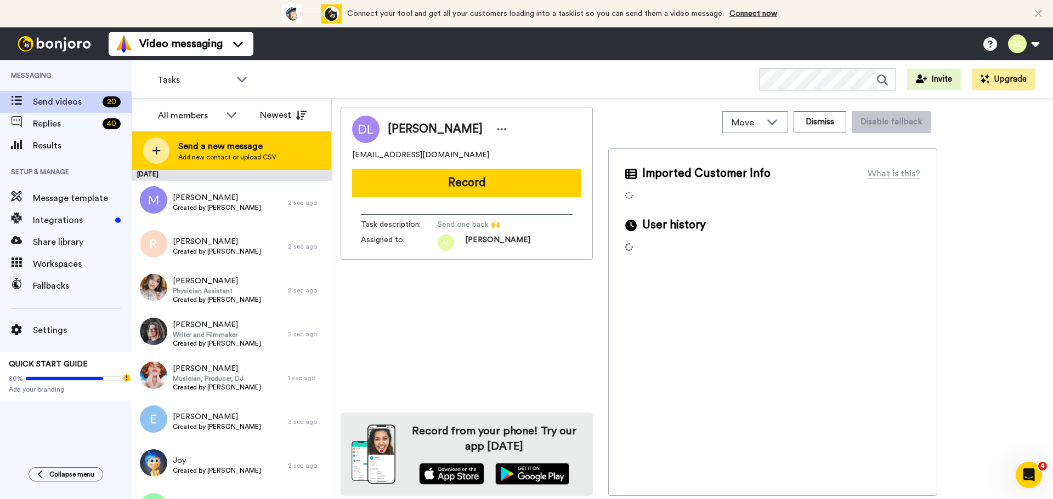
click at [232, 144] on span "Send a new message" at bounding box center [227, 146] width 98 height 13
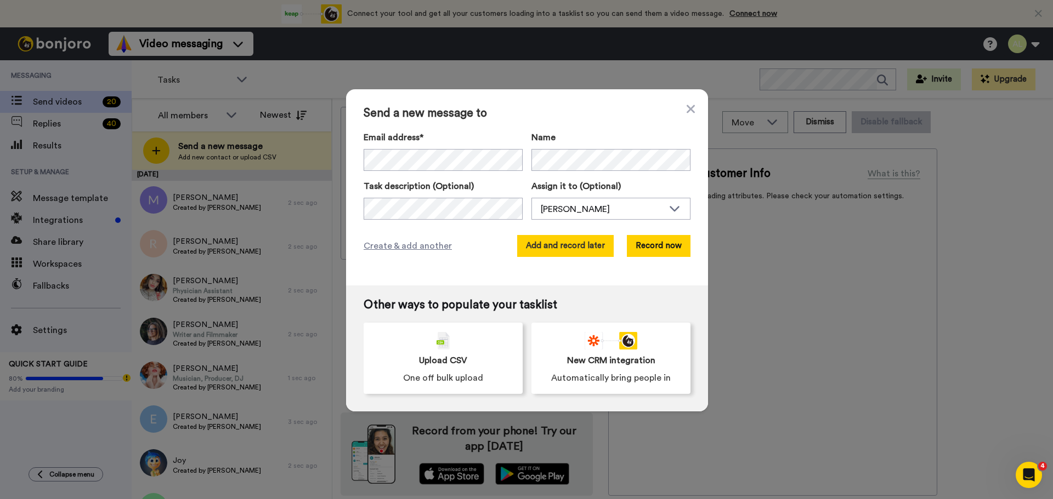
click at [547, 244] on button "Add and record later" at bounding box center [565, 246] width 96 height 22
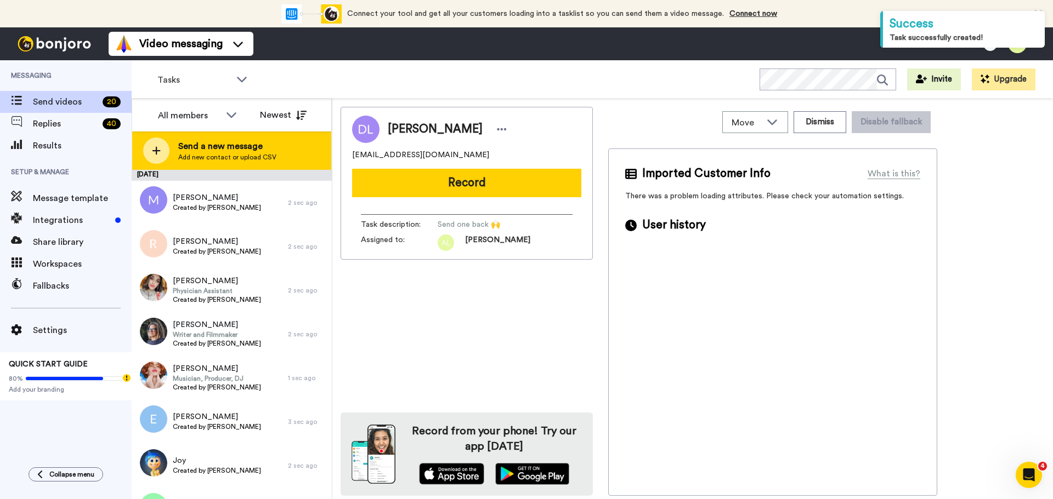
click at [218, 150] on span "Send a new message" at bounding box center [227, 146] width 98 height 13
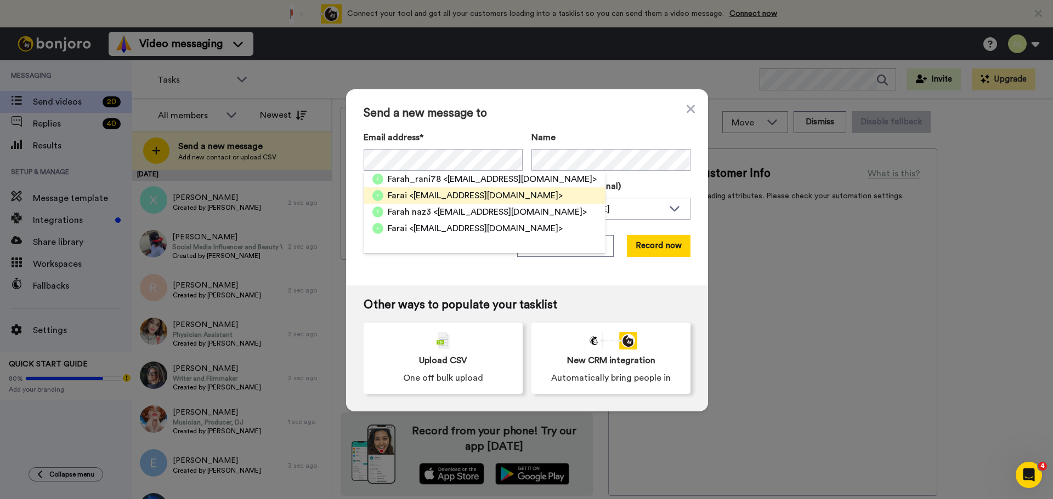
click at [446, 195] on span "<fmustago@yahoo.com>" at bounding box center [486, 195] width 154 height 13
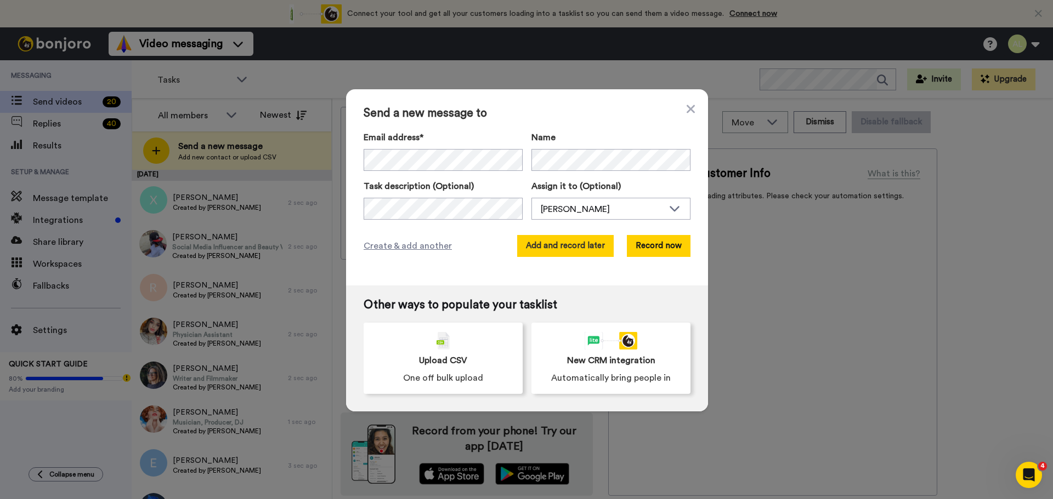
click at [564, 247] on button "Add and record later" at bounding box center [565, 246] width 96 height 22
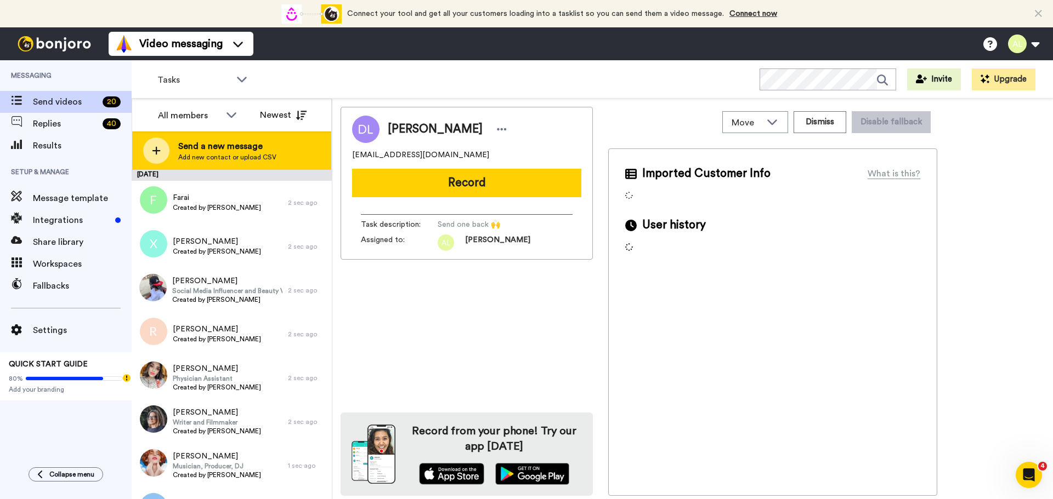
click at [235, 144] on span "Send a new message" at bounding box center [227, 146] width 98 height 13
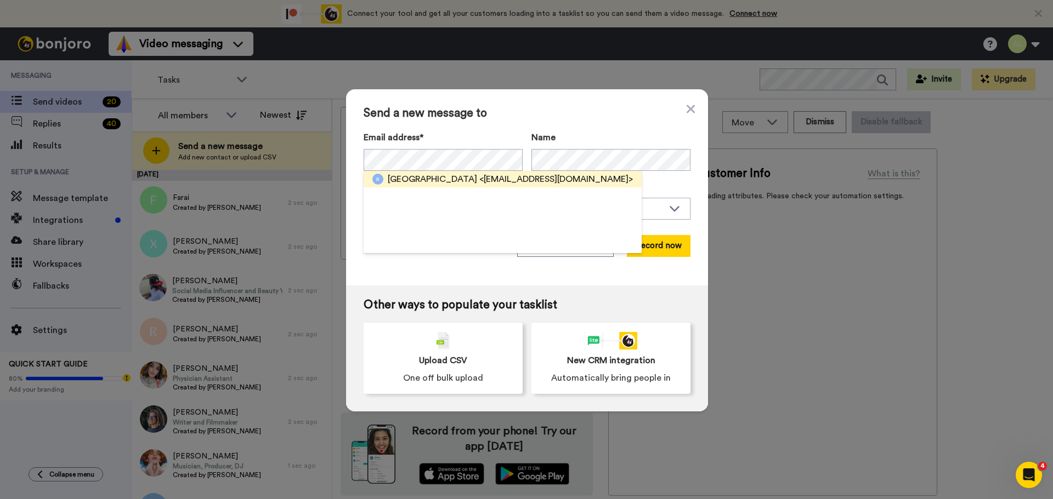
click at [479, 177] on span "<brightmacheka@gmail.com>" at bounding box center [556, 179] width 154 height 13
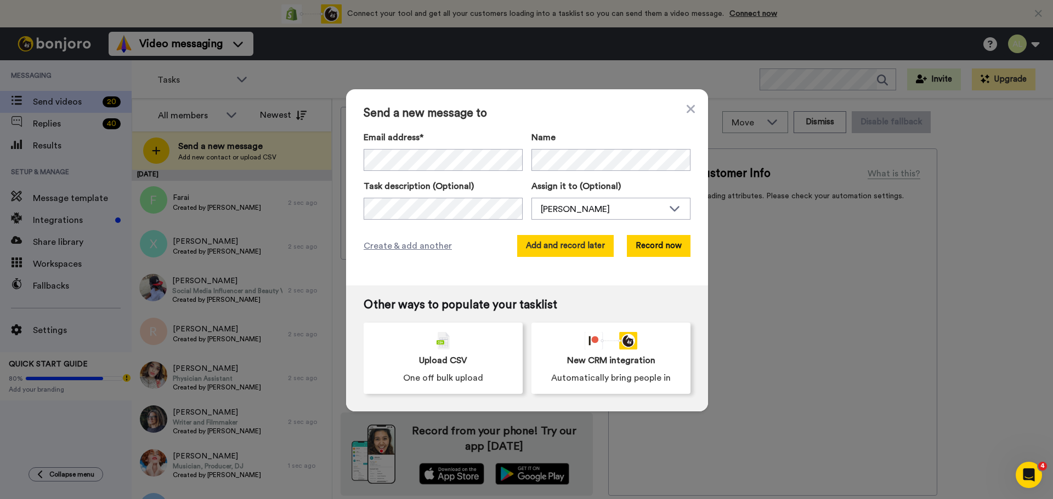
click at [553, 247] on button "Add and record later" at bounding box center [565, 246] width 96 height 22
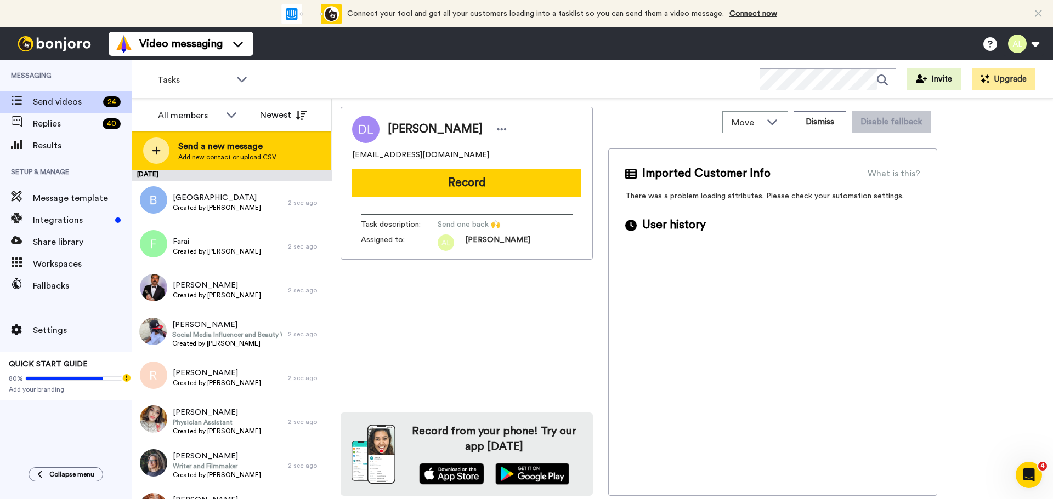
click at [219, 144] on span "Send a new message" at bounding box center [227, 146] width 98 height 13
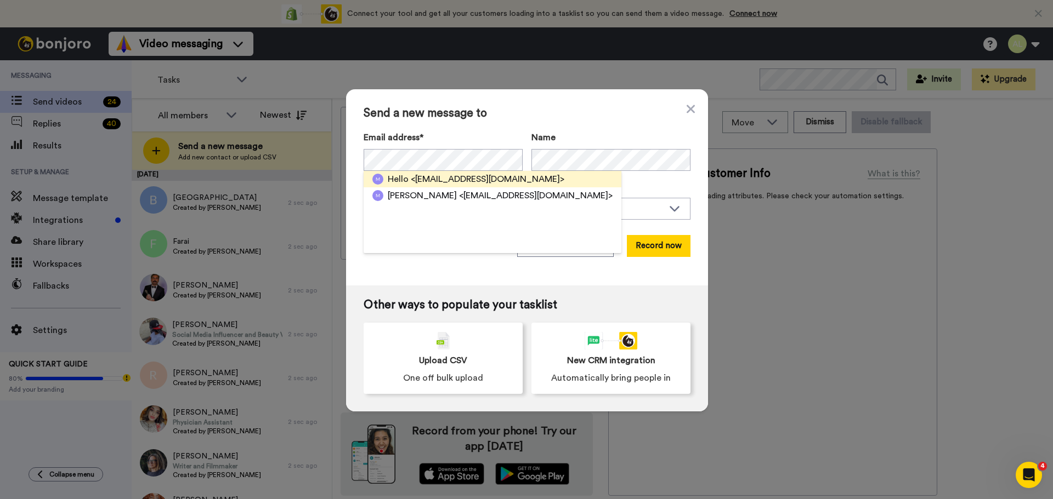
click at [460, 175] on span "<martinamarsden@gmail.com>" at bounding box center [488, 179] width 154 height 13
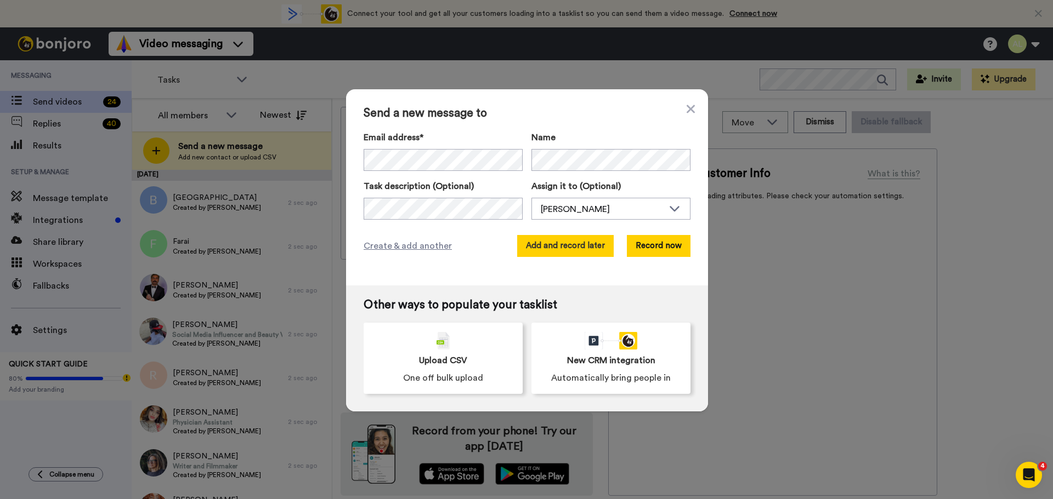
click at [561, 246] on button "Add and record later" at bounding box center [565, 246] width 96 height 22
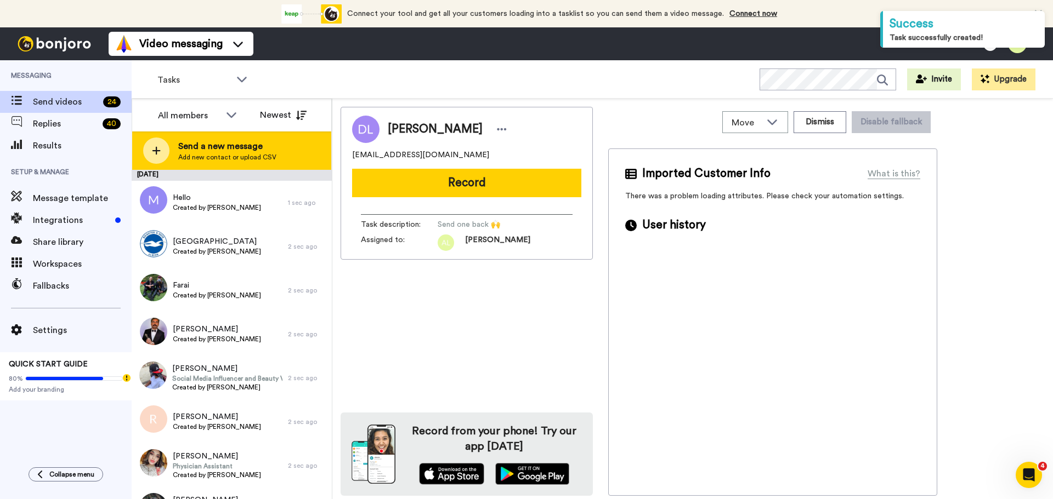
click at [198, 143] on span "Send a new message" at bounding box center [227, 146] width 98 height 13
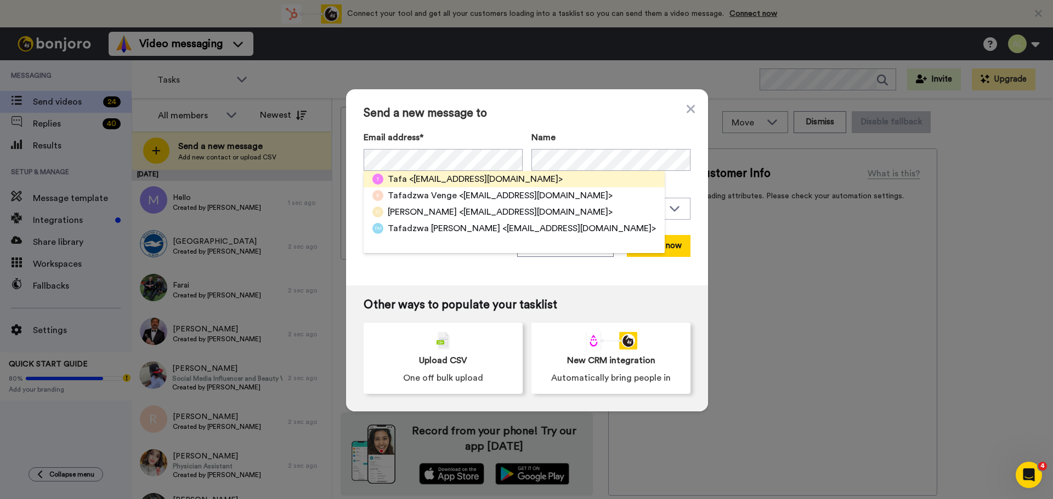
click at [453, 180] on span "<Mavedzenge13@gmail.com>" at bounding box center [486, 179] width 154 height 13
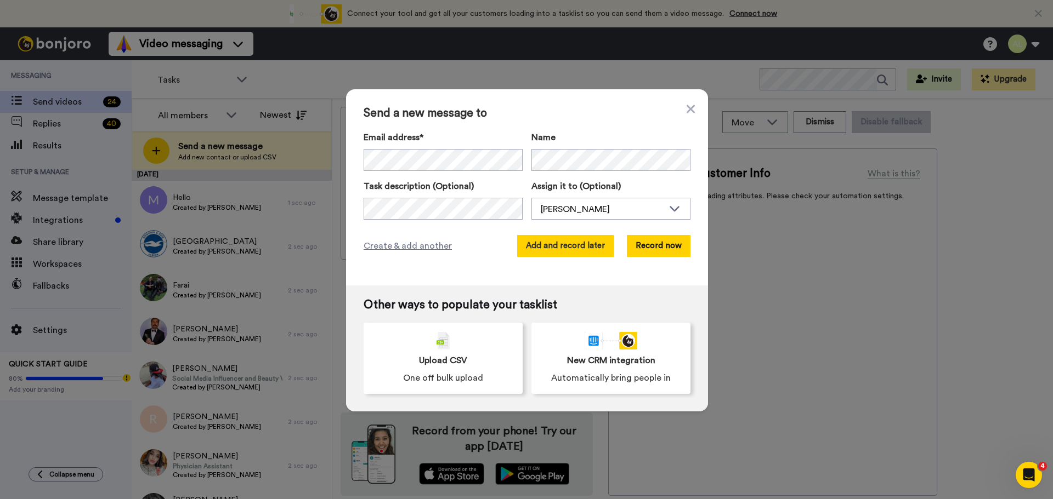
click at [574, 247] on button "Add and record later" at bounding box center [565, 246] width 96 height 22
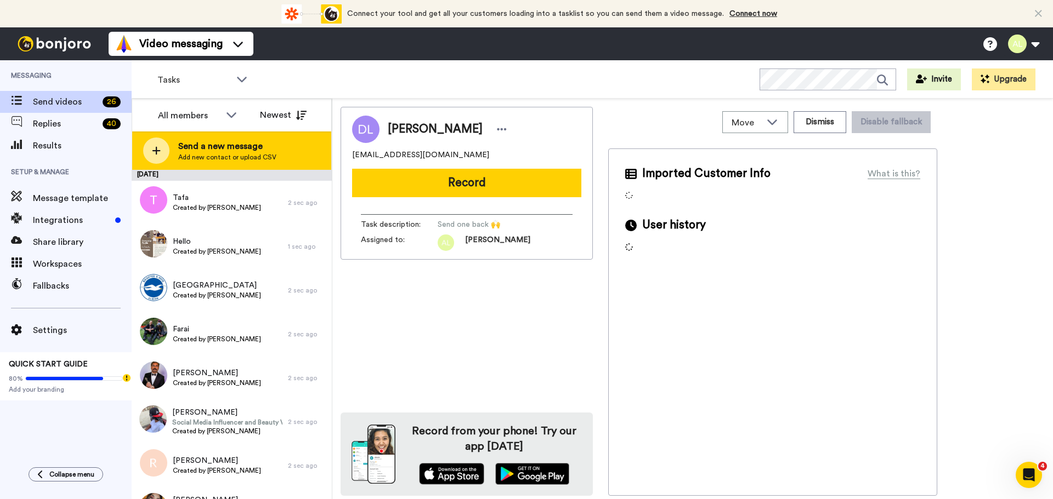
click at [261, 154] on span "Add new contact or upload CSV" at bounding box center [227, 157] width 98 height 9
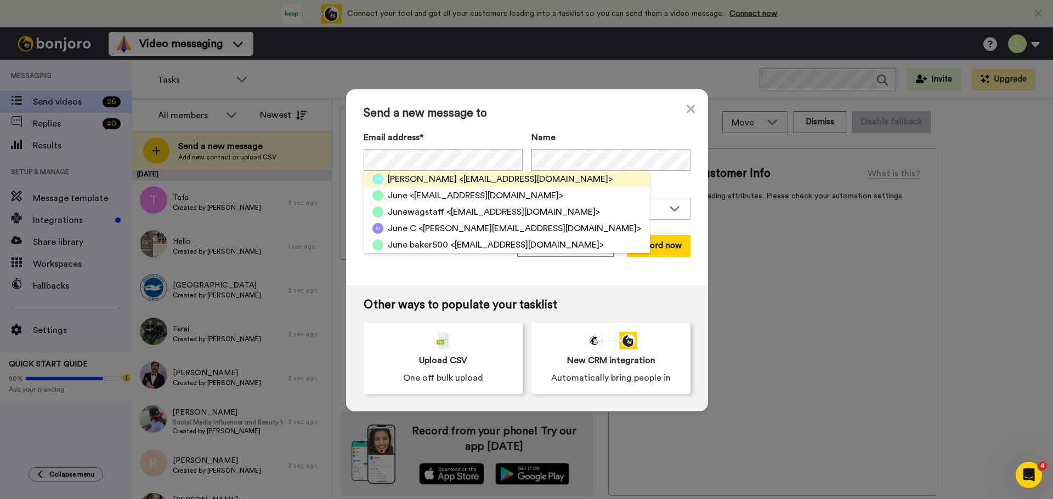
click at [459, 177] on span "<junemoore46_t22@indeedemail.com>" at bounding box center [536, 179] width 154 height 13
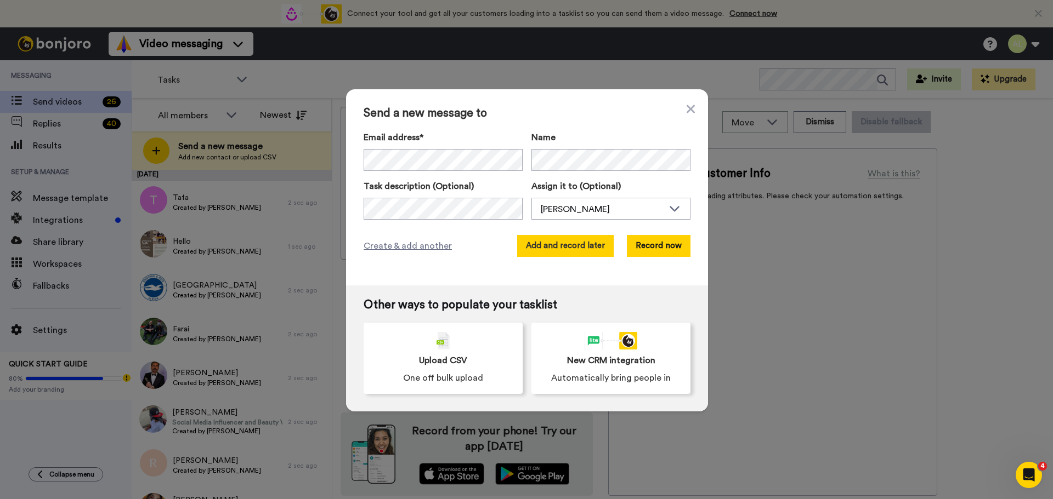
click at [561, 248] on button "Add and record later" at bounding box center [565, 246] width 96 height 22
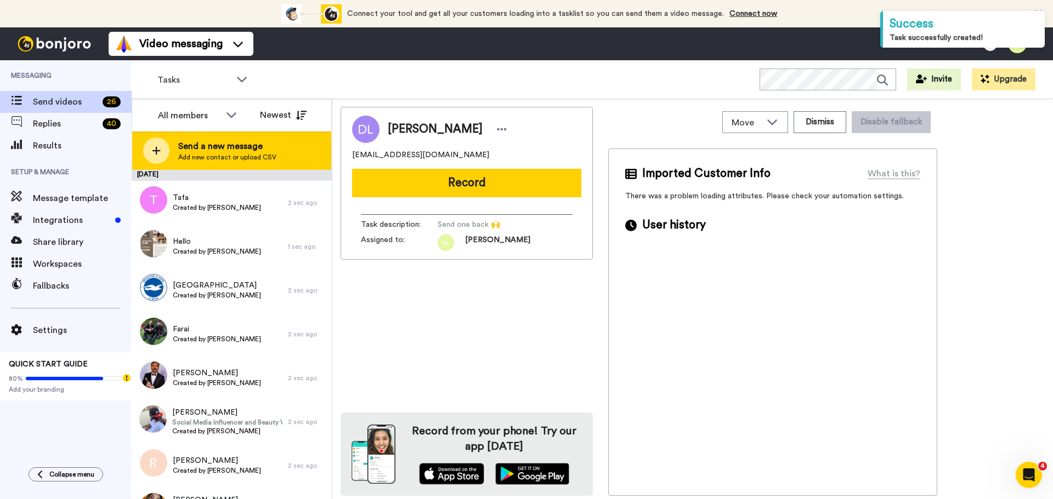
click at [209, 152] on span "Send a new message" at bounding box center [227, 146] width 98 height 13
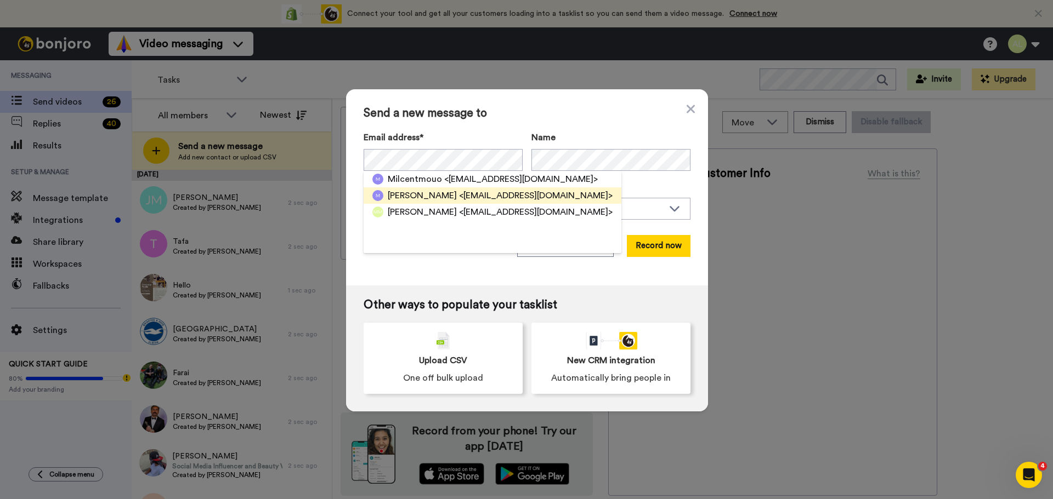
click at [471, 192] on span "<milcentmoyo@gmail.com>" at bounding box center [536, 195] width 154 height 13
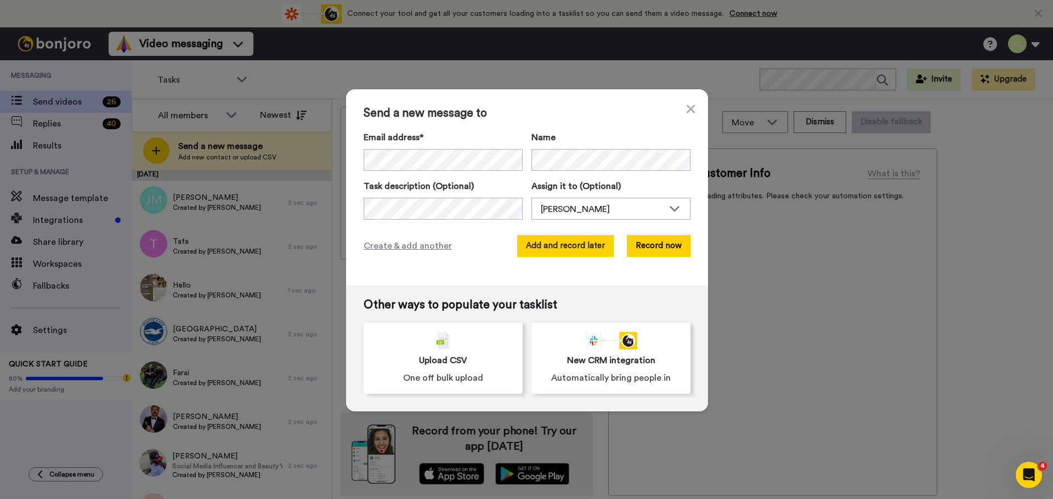
click at [560, 247] on button "Add and record later" at bounding box center [565, 246] width 96 height 22
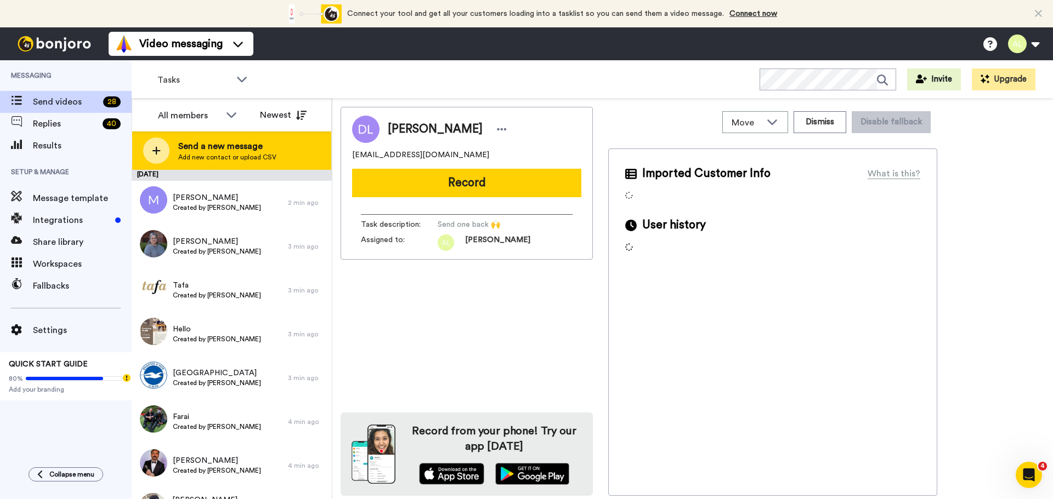
click at [215, 150] on span "Send a new message" at bounding box center [227, 146] width 98 height 13
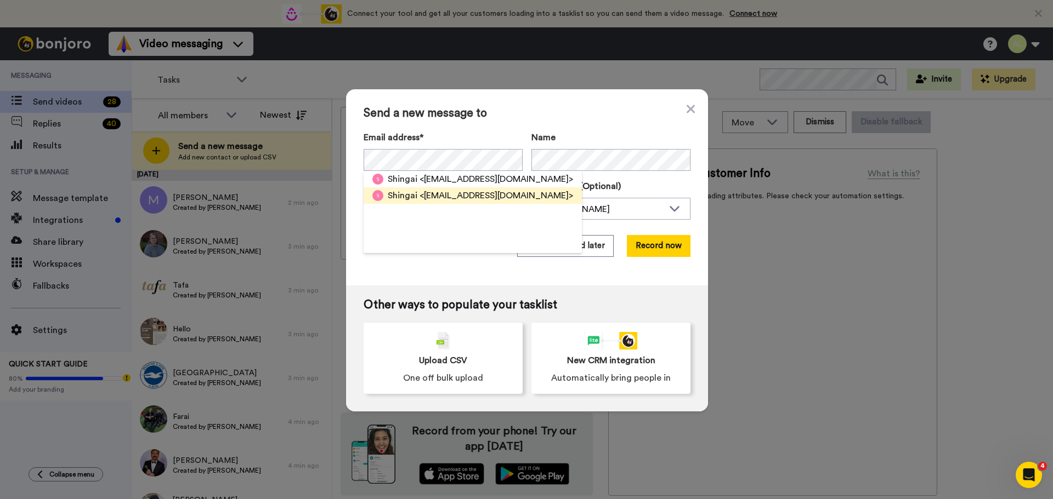
click at [459, 197] on span "<smarlonmunyorovi@gmail.com>" at bounding box center [496, 195] width 154 height 13
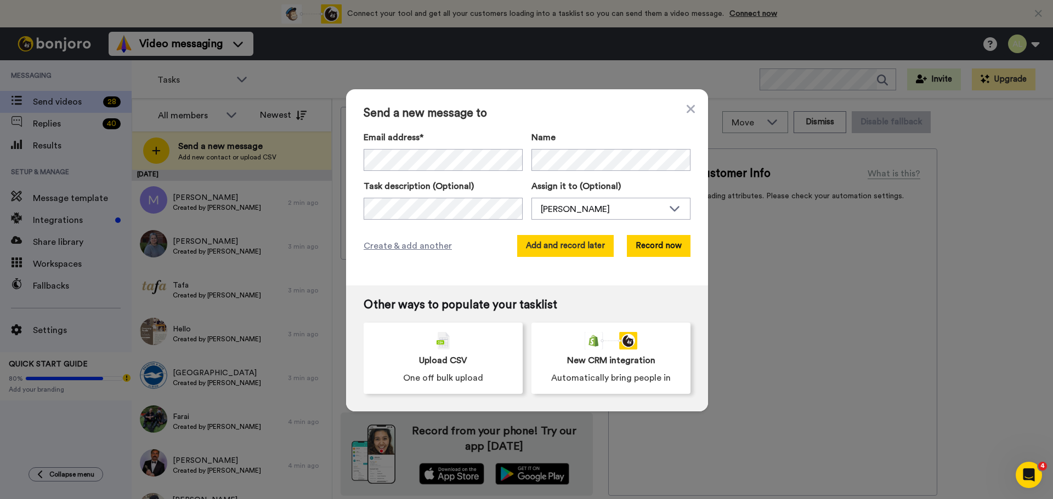
click at [554, 246] on button "Add and record later" at bounding box center [565, 246] width 96 height 22
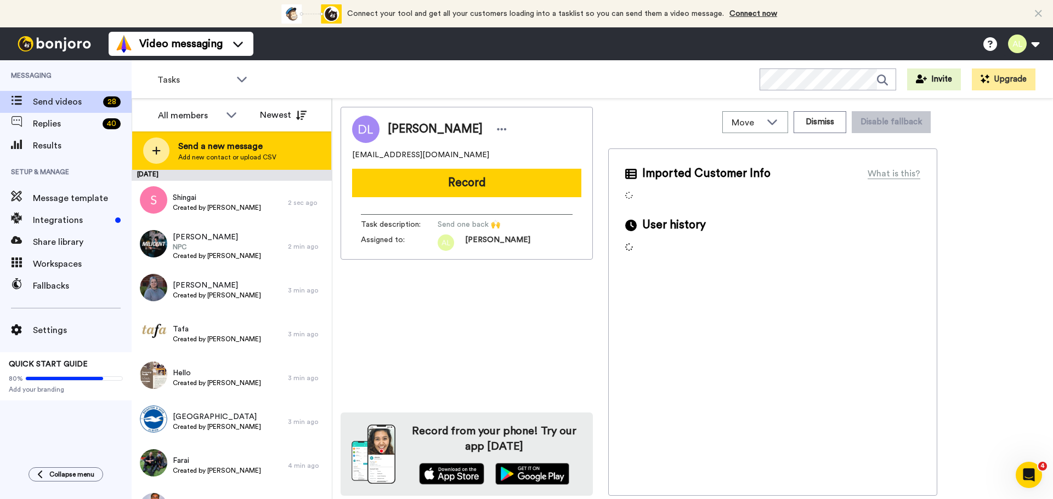
click at [234, 143] on span "Send a new message" at bounding box center [227, 146] width 98 height 13
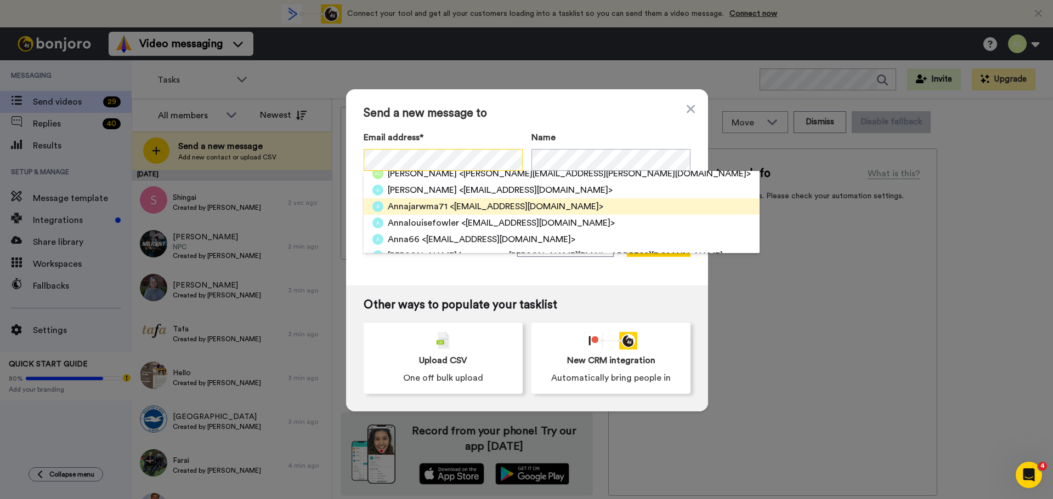
scroll to position [110, 0]
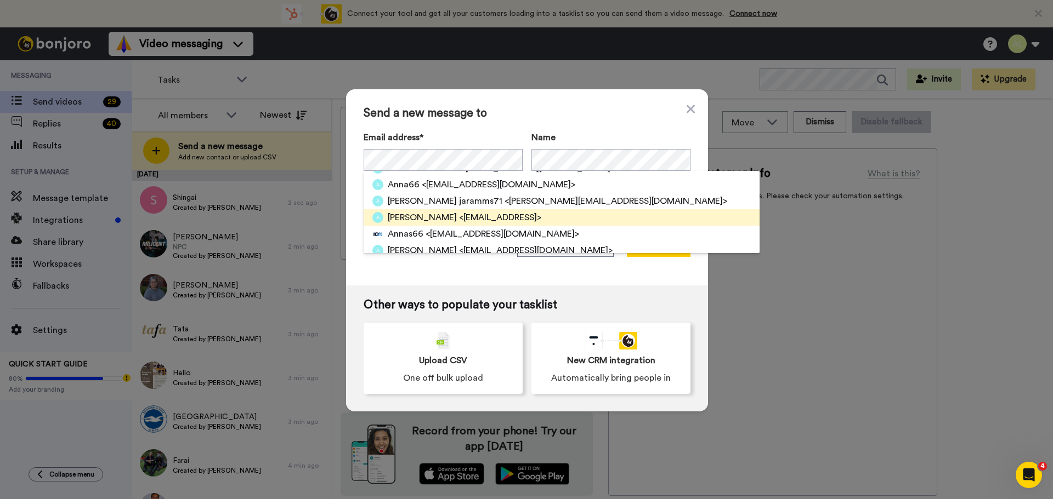
click at [461, 217] on span "<annaoconnor59@gmail.coma>" at bounding box center [500, 217] width 82 height 13
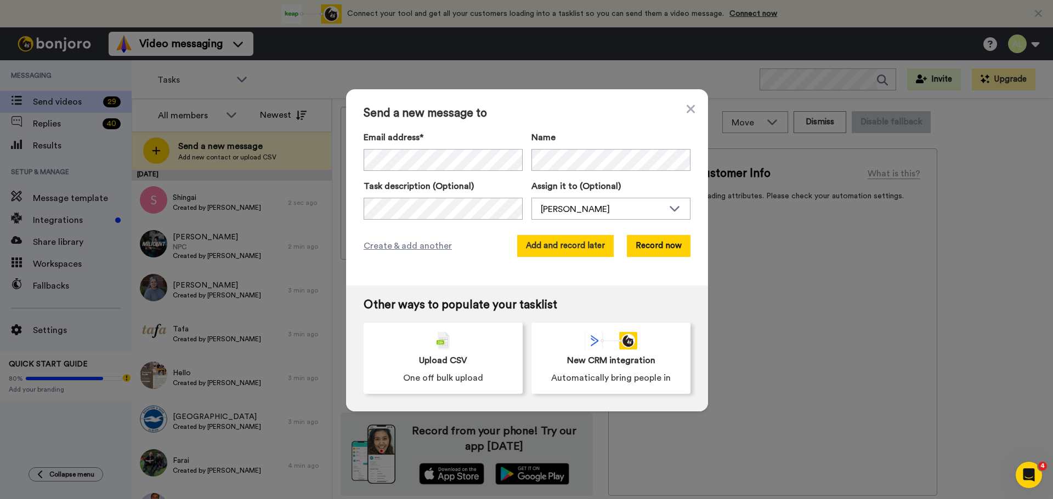
click at [569, 247] on button "Add and record later" at bounding box center [565, 246] width 96 height 22
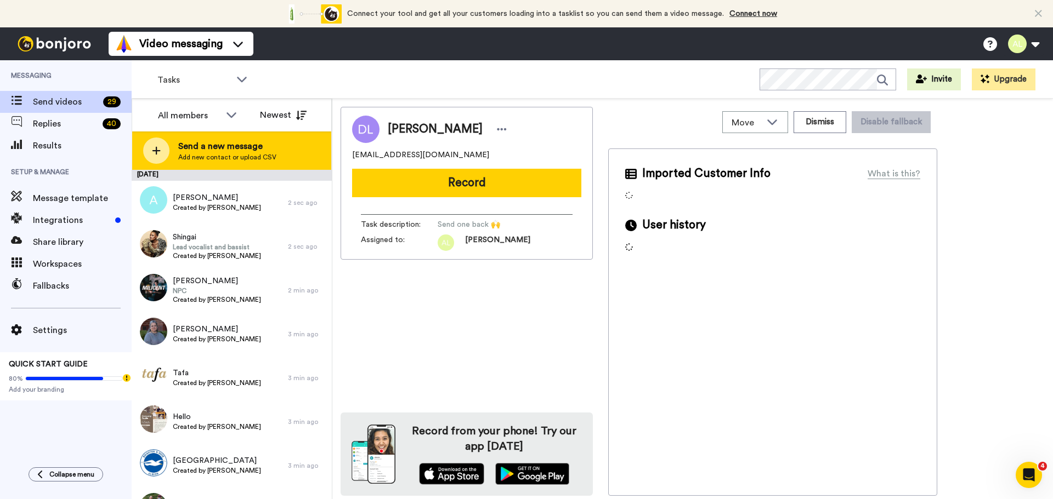
click at [209, 141] on span "Send a new message" at bounding box center [227, 146] width 98 height 13
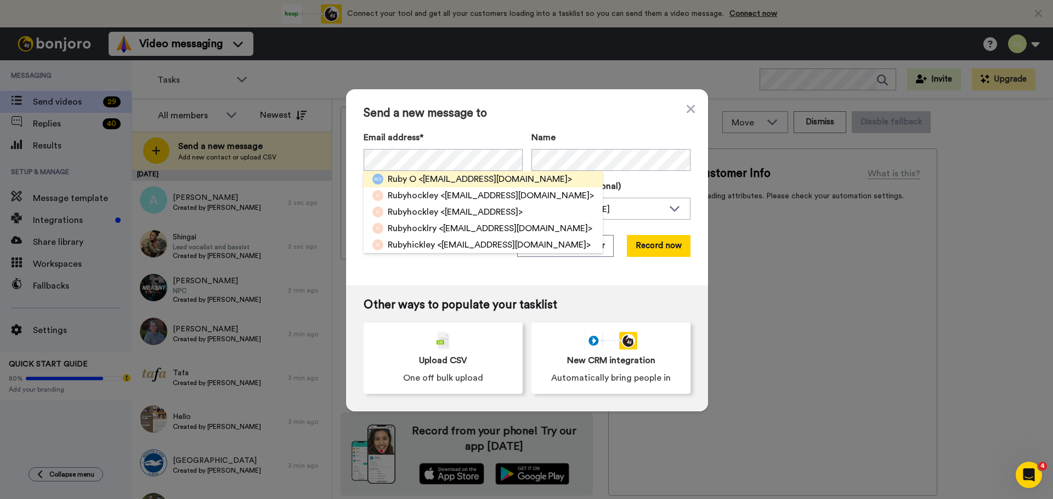
click at [458, 178] on span "<rubyoshea16@gmail.com>" at bounding box center [495, 179] width 154 height 13
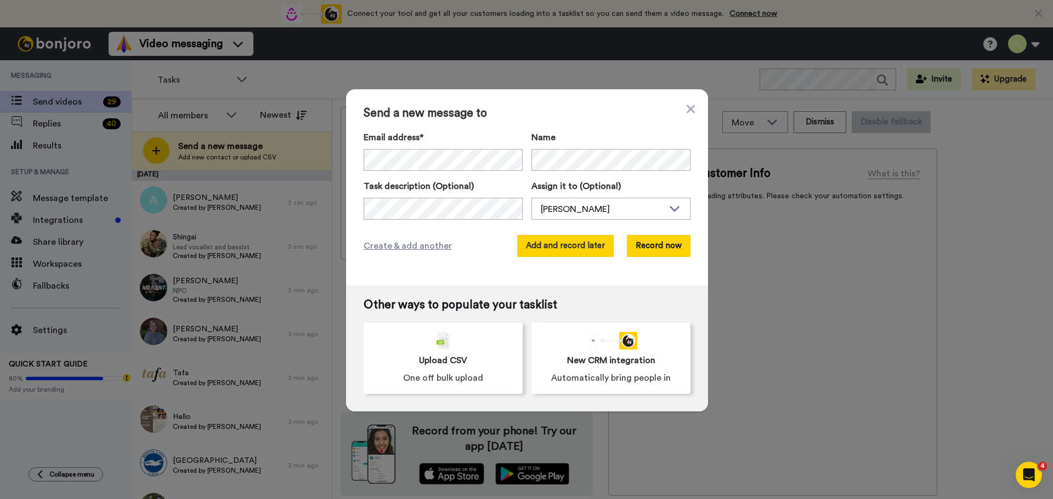
click at [559, 244] on button "Add and record later" at bounding box center [565, 246] width 96 height 22
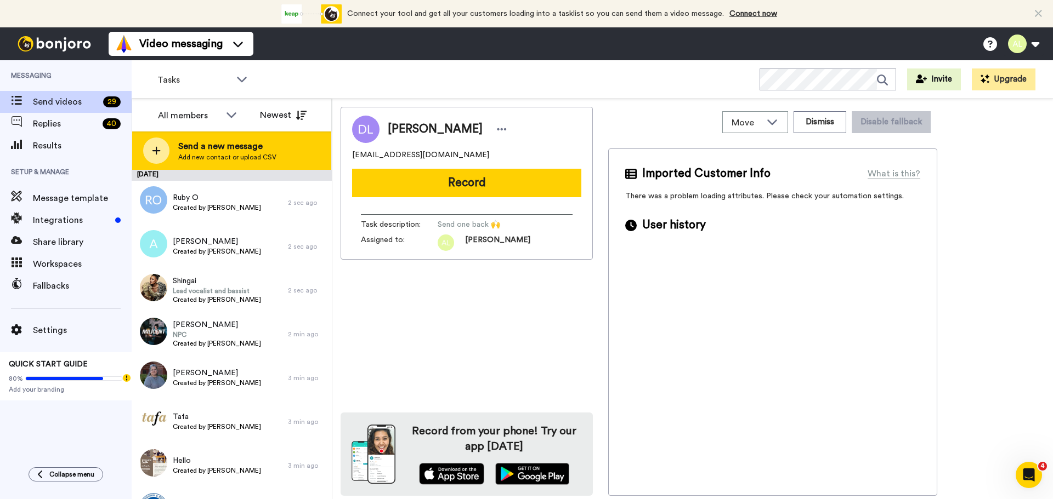
click at [210, 150] on span "Send a new message" at bounding box center [227, 146] width 98 height 13
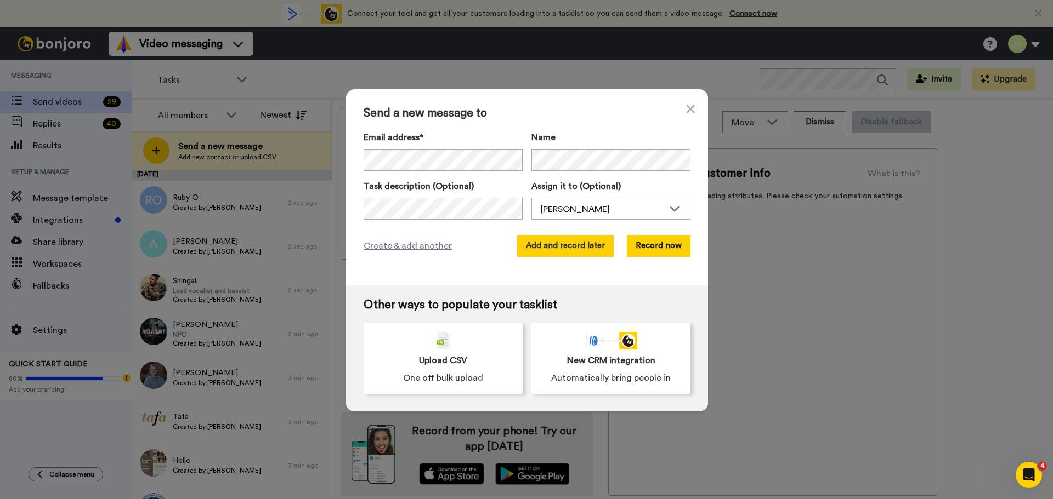
click at [573, 242] on button "Add and record later" at bounding box center [565, 246] width 96 height 22
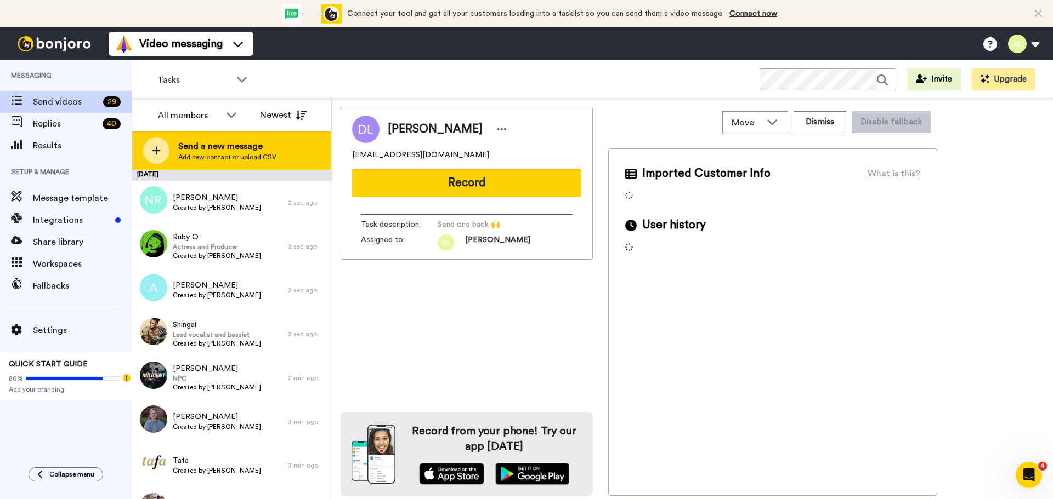
click at [238, 153] on span "Add new contact or upload CSV" at bounding box center [227, 157] width 98 height 9
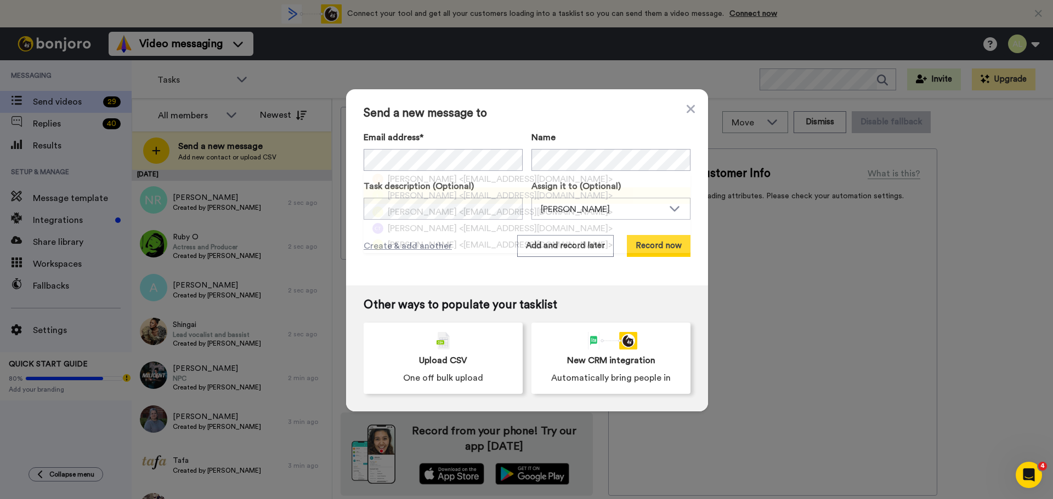
click at [459, 196] on span "<hazviesanangurai@yahoo.com>" at bounding box center [536, 195] width 154 height 13
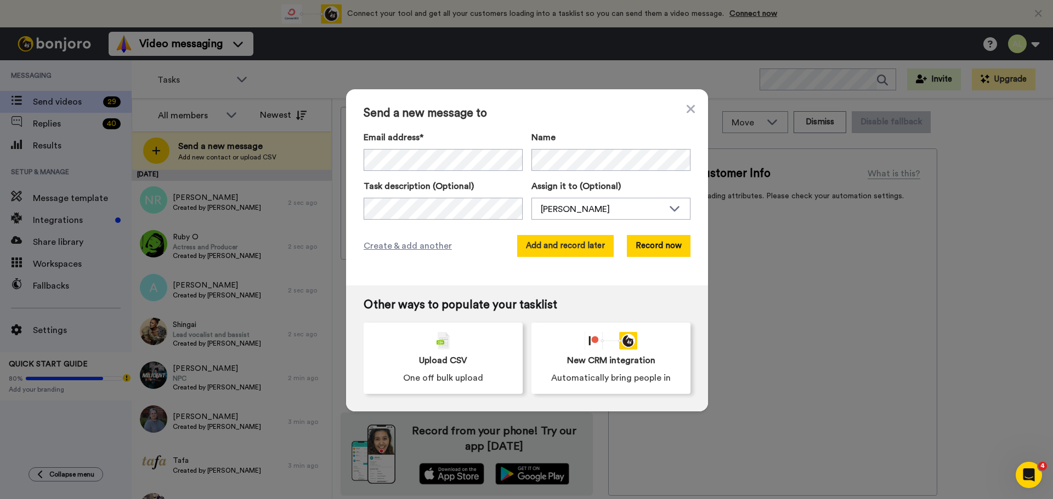
click at [558, 246] on button "Add and record later" at bounding box center [565, 246] width 96 height 22
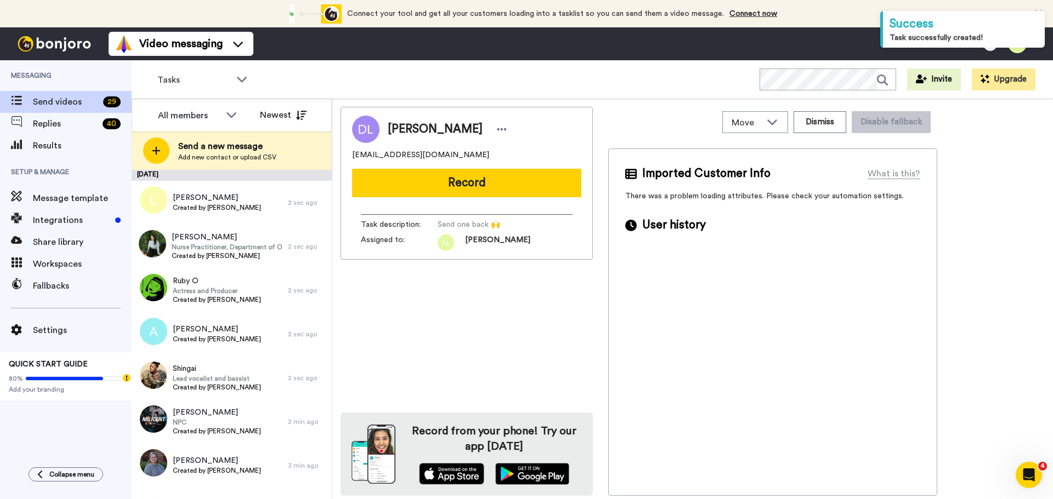
click at [189, 155] on span "Add new contact or upload CSV" at bounding box center [227, 157] width 98 height 9
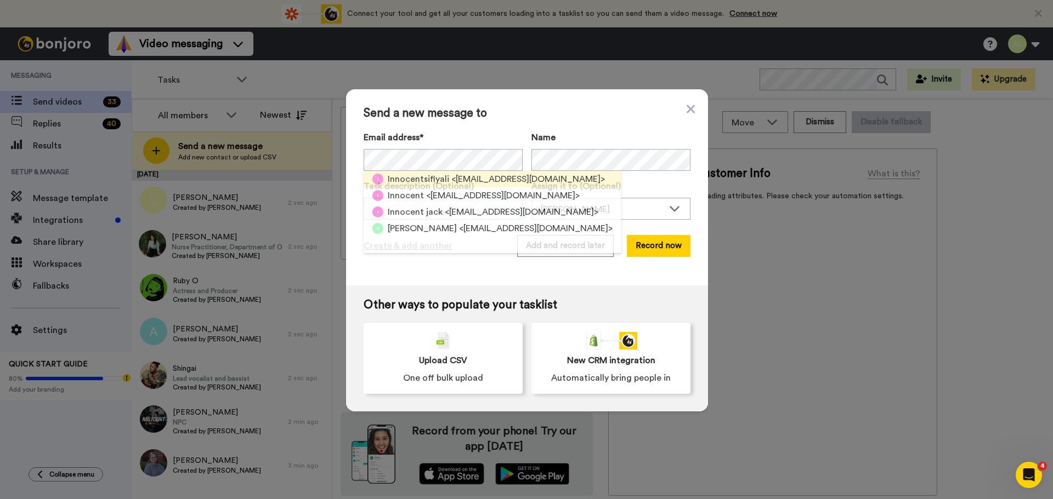
click at [433, 177] on span "Innocentsifiyali" at bounding box center [418, 179] width 61 height 13
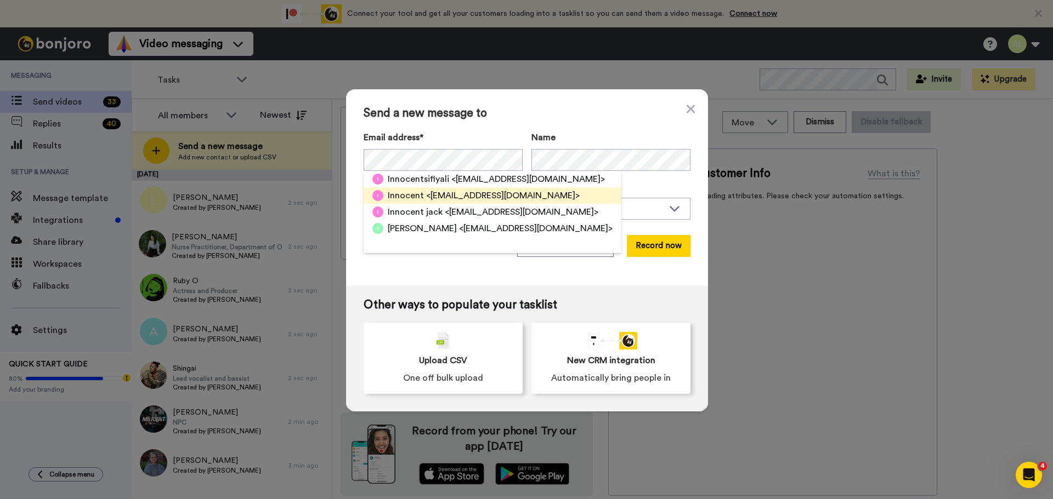
click at [470, 195] on span "<imsifiyali@gmail.com>" at bounding box center [503, 195] width 154 height 13
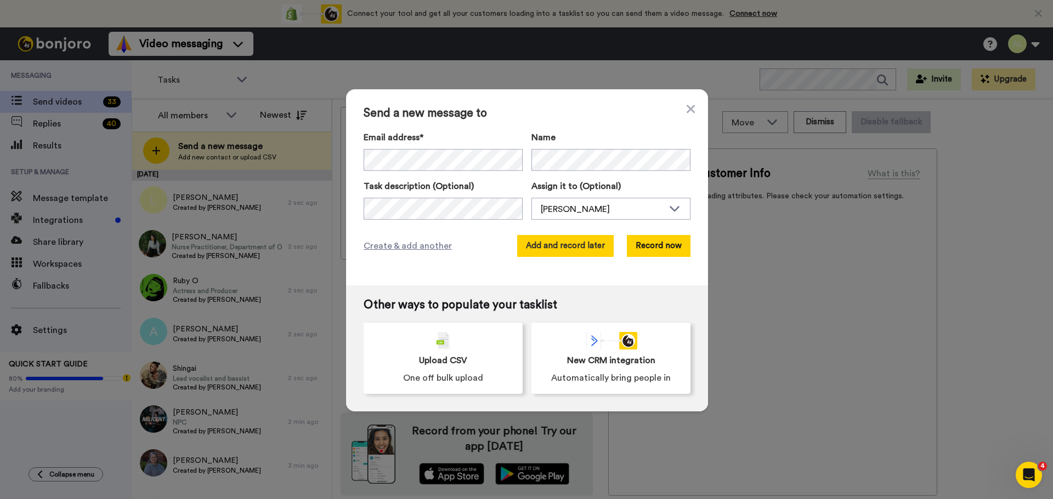
click at [565, 246] on button "Add and record later" at bounding box center [565, 246] width 96 height 22
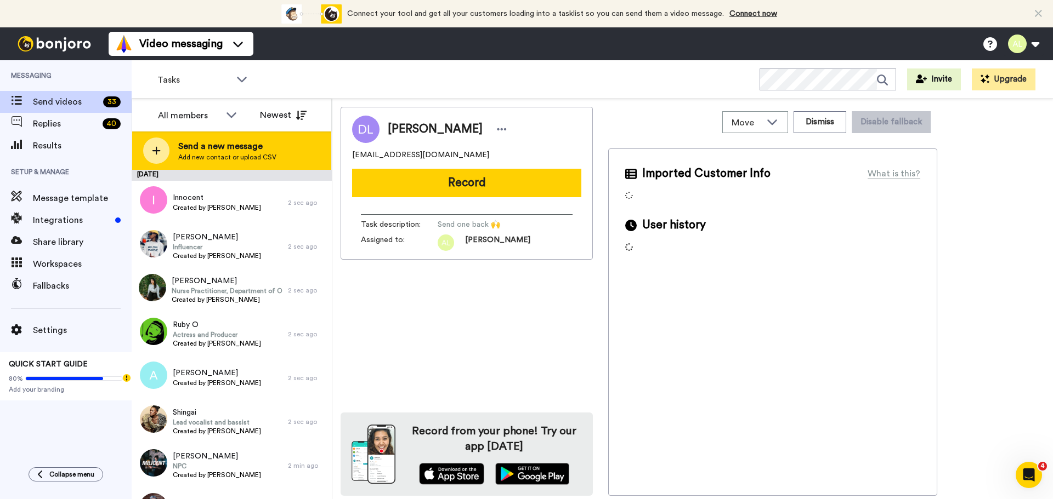
click at [214, 143] on span "Send a new message" at bounding box center [227, 146] width 98 height 13
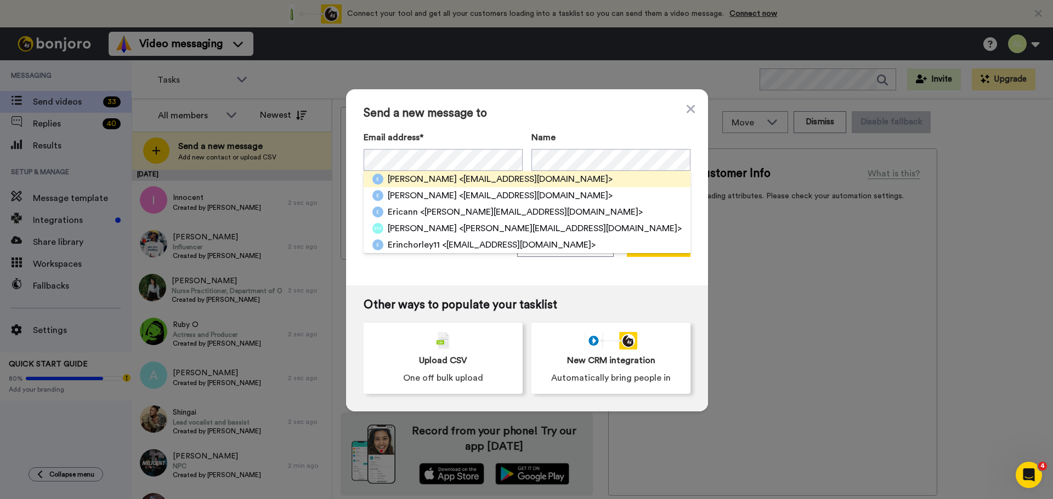
click at [459, 173] on span "<erinsurry25@gmail.com>" at bounding box center [536, 179] width 154 height 13
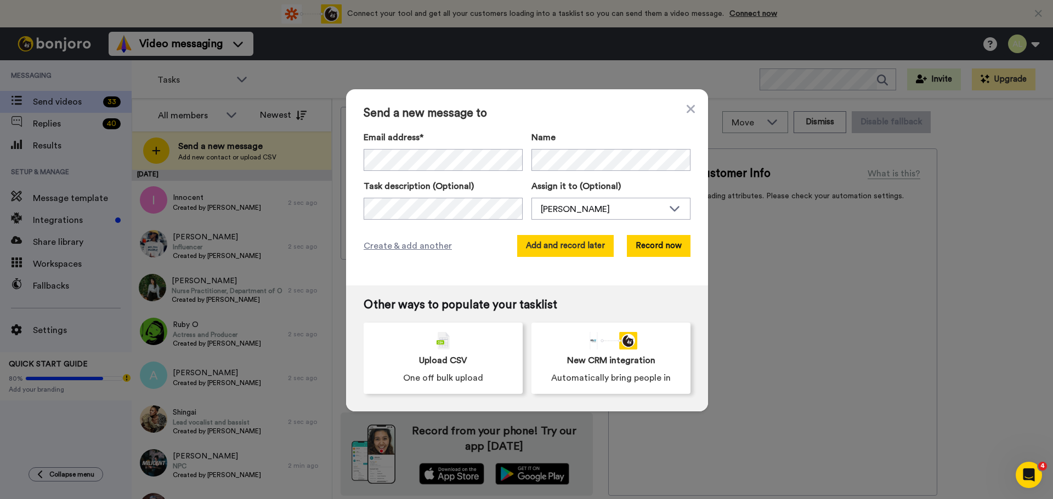
click at [572, 251] on button "Add and record later" at bounding box center [565, 246] width 96 height 22
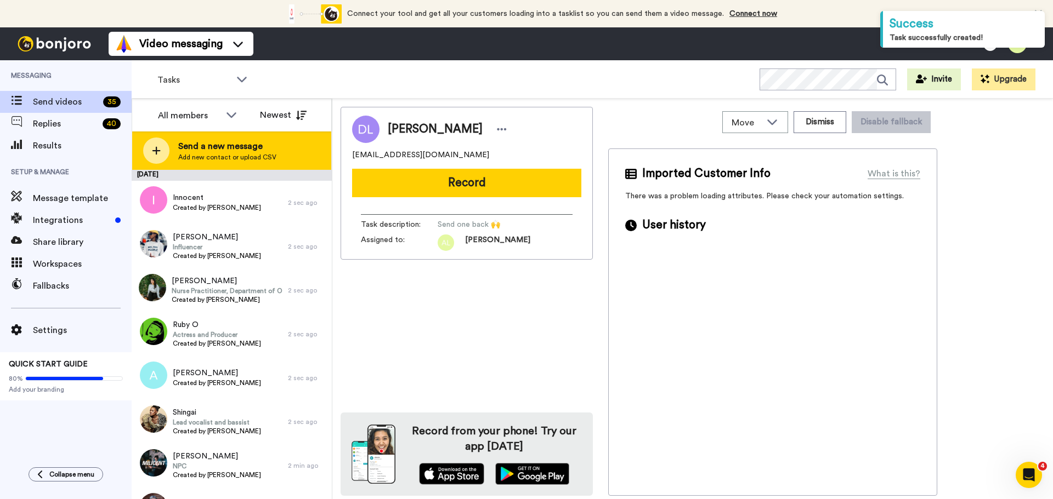
click at [241, 143] on span "Send a new message" at bounding box center [227, 146] width 98 height 13
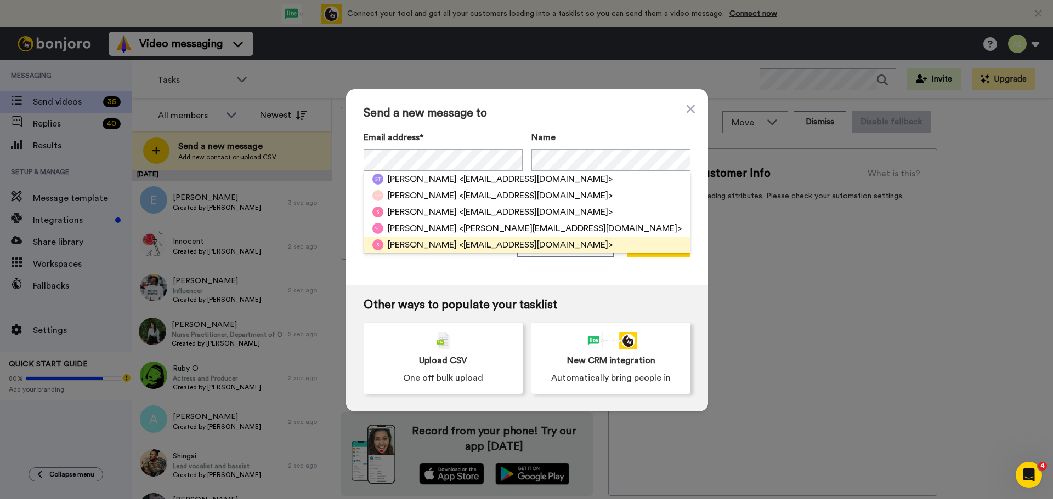
click at [459, 247] on span "<sallytaylor1963@homail.co.uk>" at bounding box center [536, 245] width 154 height 13
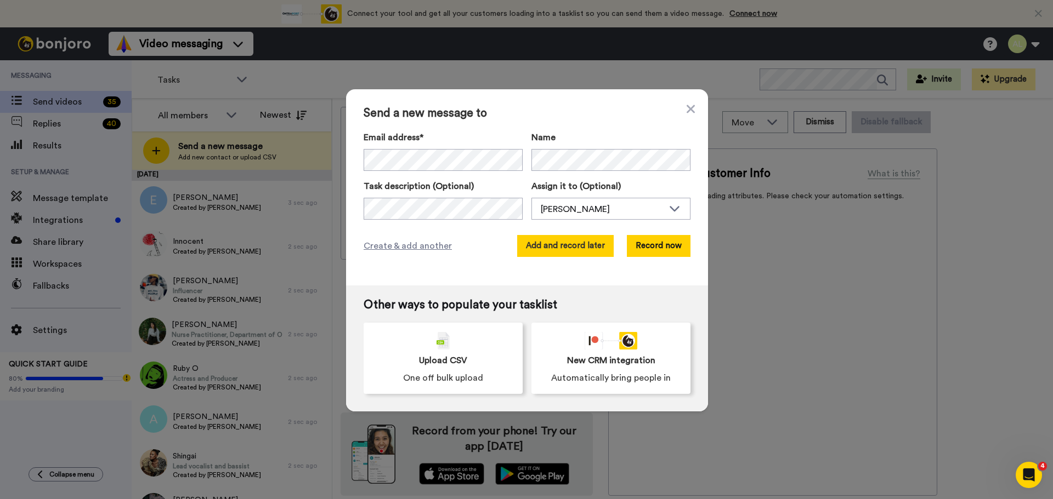
click at [559, 244] on button "Add and record later" at bounding box center [565, 246] width 96 height 22
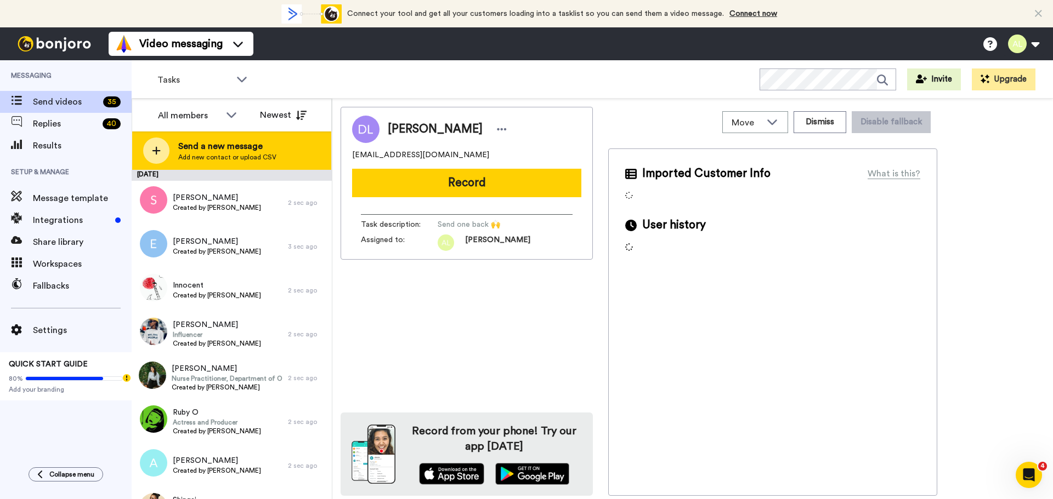
click at [214, 143] on span "Send a new message" at bounding box center [227, 146] width 98 height 13
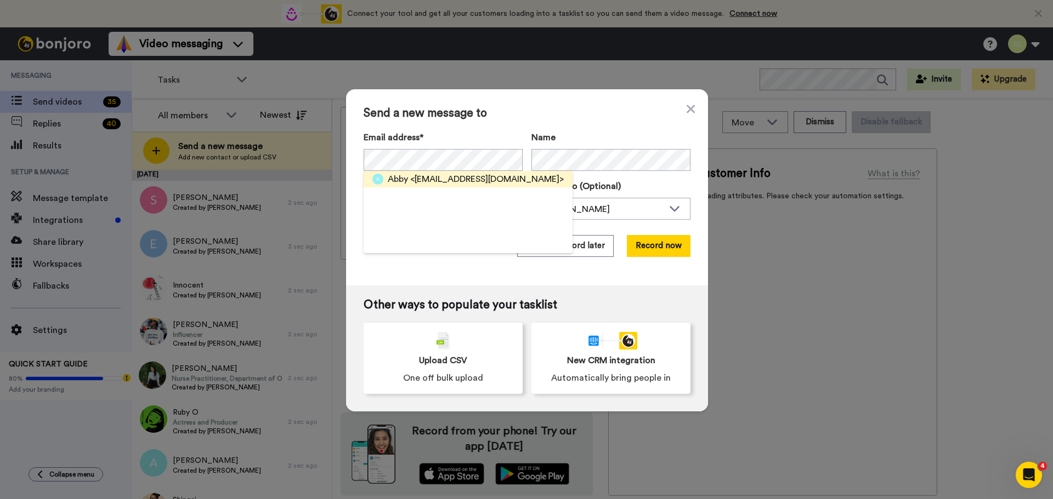
click at [434, 181] on span "<abby.tucker97@hotmail.co.uk>" at bounding box center [487, 179] width 154 height 13
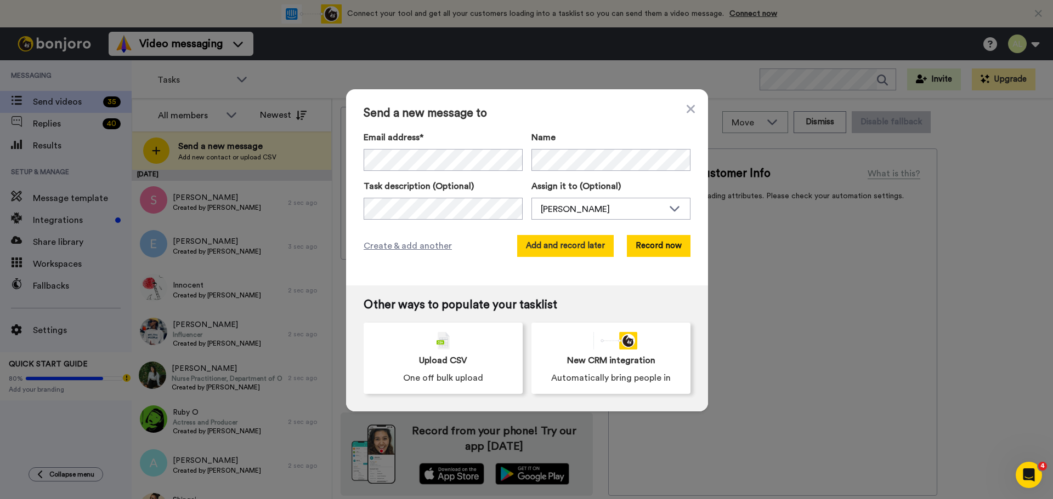
click at [559, 245] on button "Add and record later" at bounding box center [565, 246] width 96 height 22
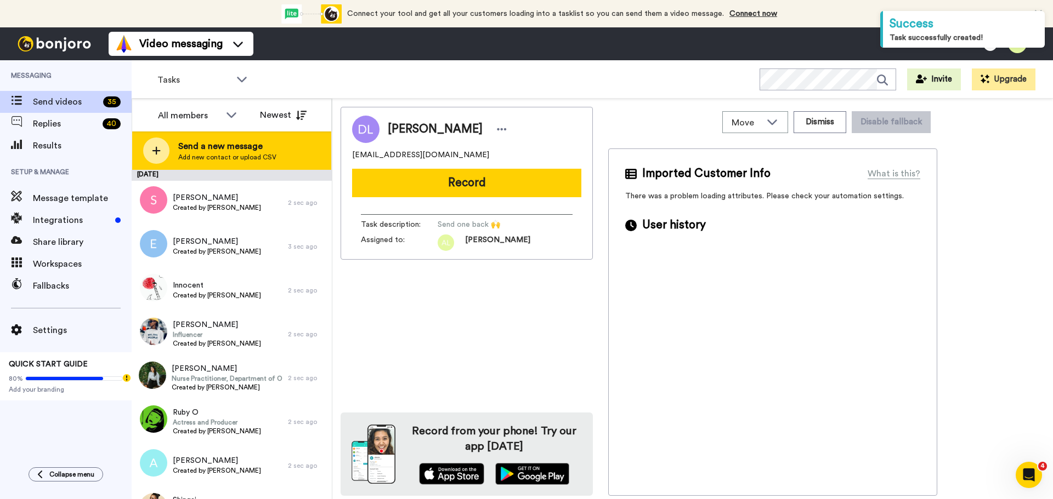
click at [234, 146] on span "Send a new message" at bounding box center [227, 146] width 98 height 13
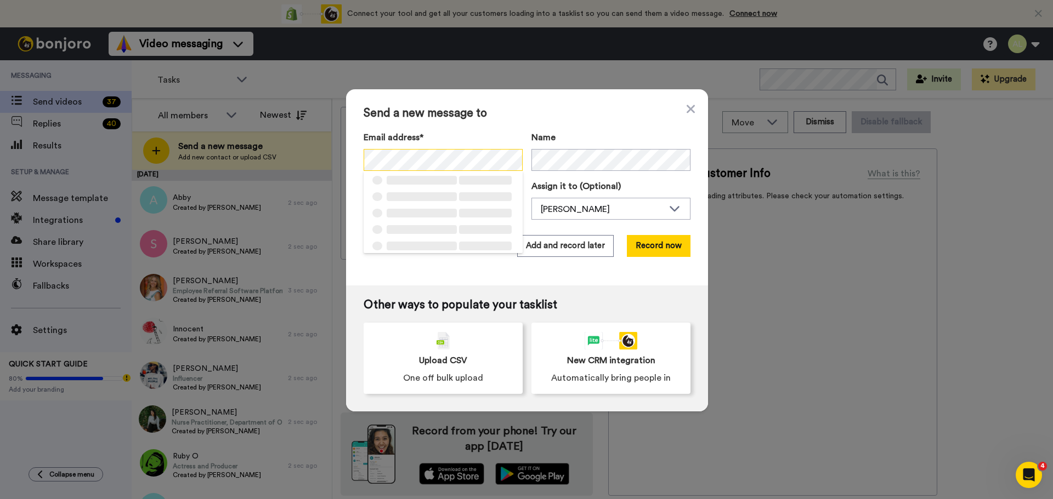
scroll to position [0, 0]
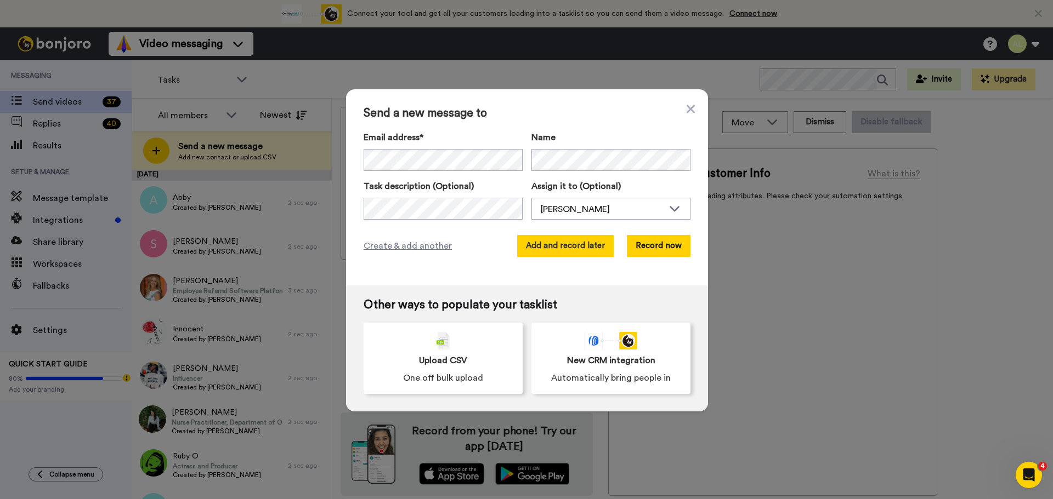
click at [553, 242] on button "Add and record later" at bounding box center [565, 246] width 96 height 22
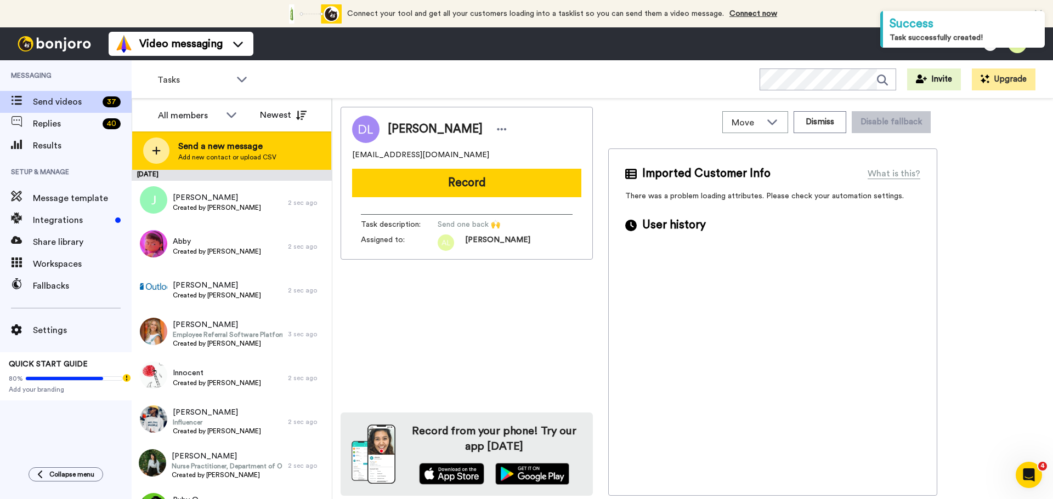
click at [203, 147] on span "Send a new message" at bounding box center [227, 146] width 98 height 13
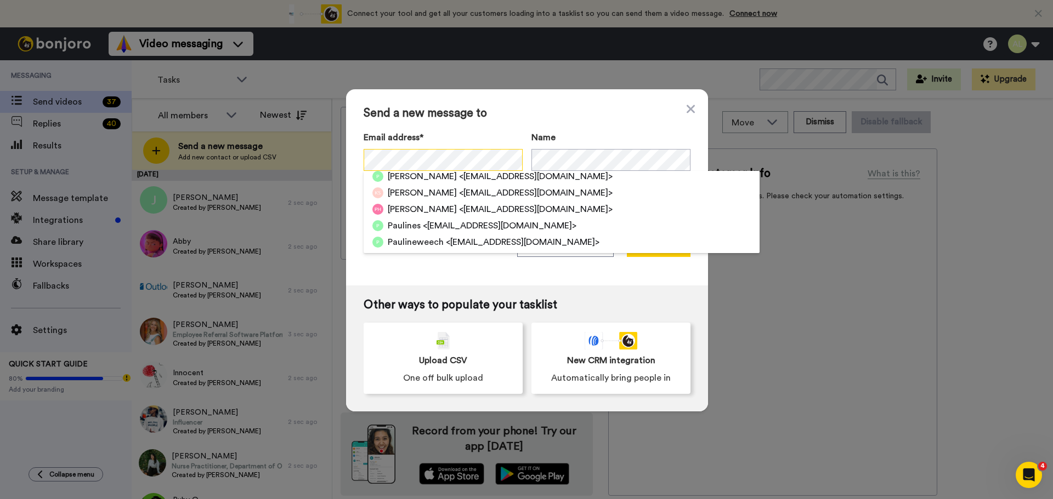
scroll to position [55, 0]
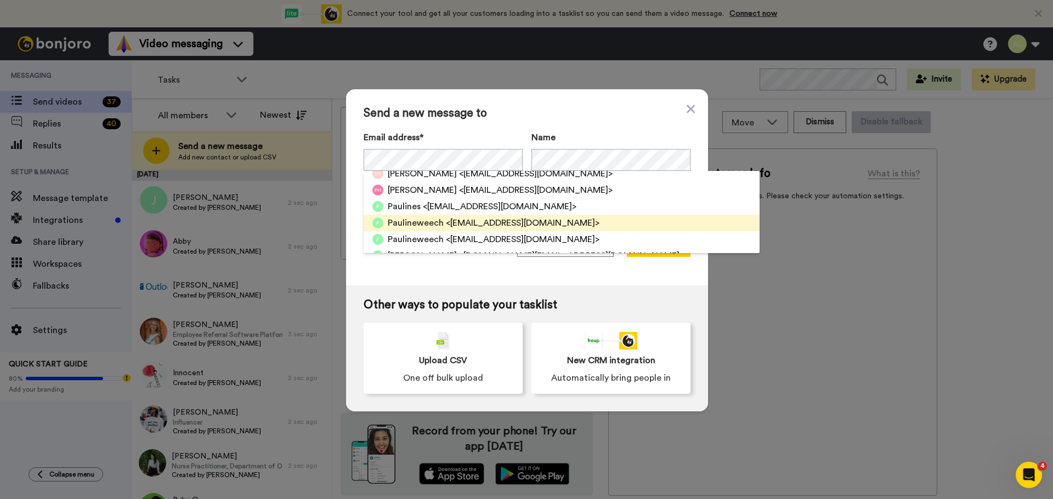
click at [489, 226] on span "<paulineweech@hotmail.com>" at bounding box center [523, 223] width 154 height 13
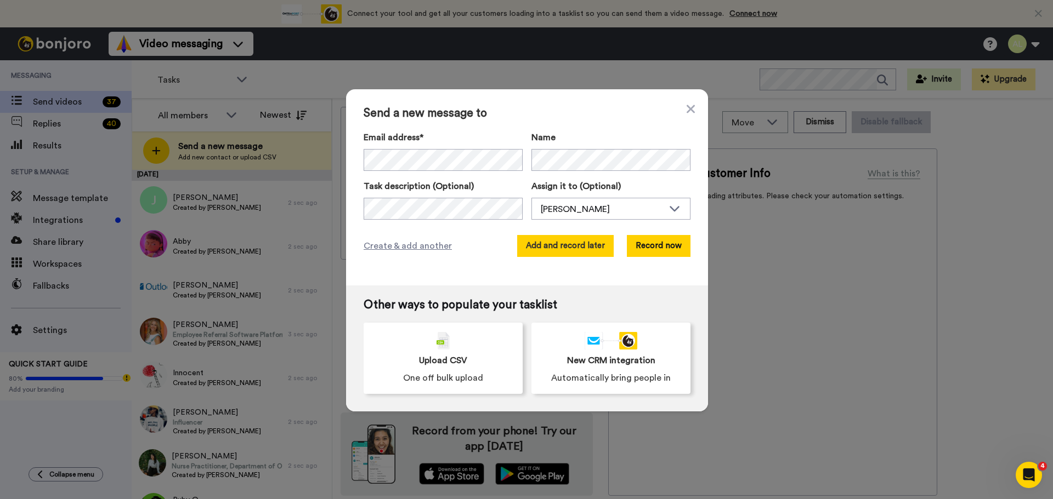
click at [549, 239] on button "Add and record later" at bounding box center [565, 246] width 96 height 22
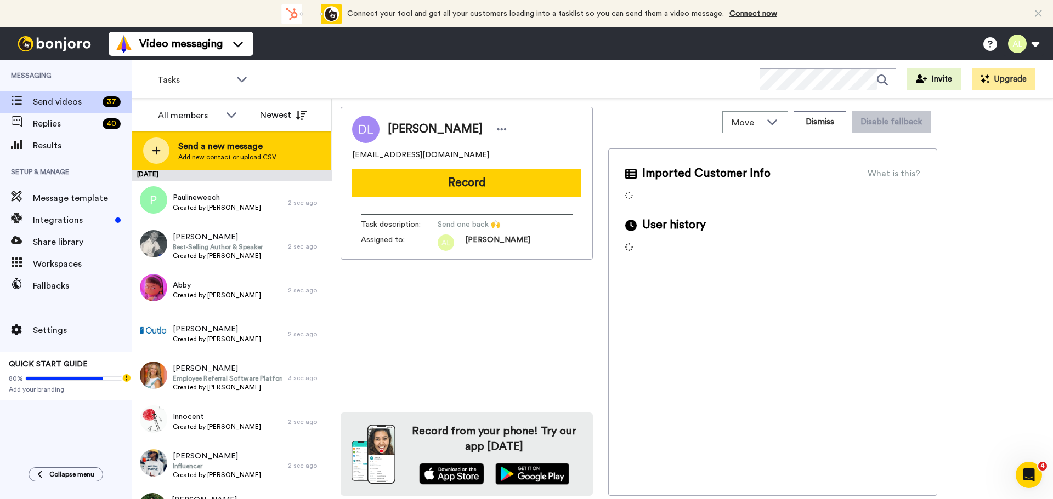
click at [235, 158] on span "Add new contact or upload CSV" at bounding box center [227, 157] width 98 height 9
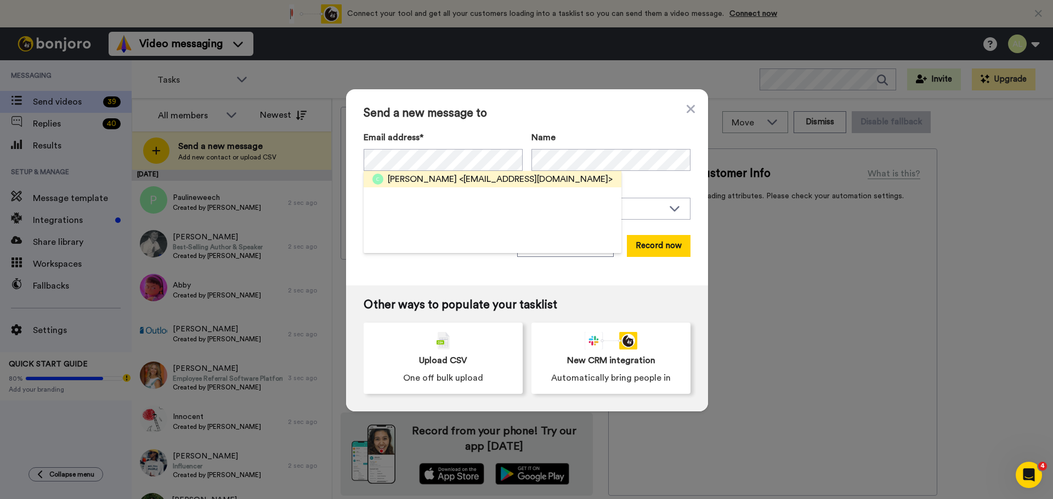
click at [459, 178] on span "<cilliec@gmail.com>" at bounding box center [536, 179] width 154 height 13
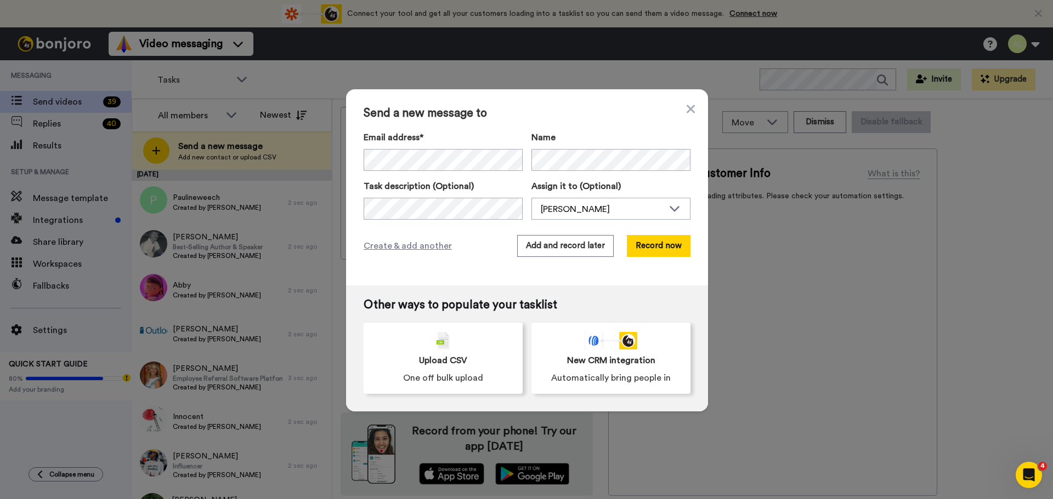
click at [563, 243] on button "Add and record later" at bounding box center [565, 246] width 96 height 22
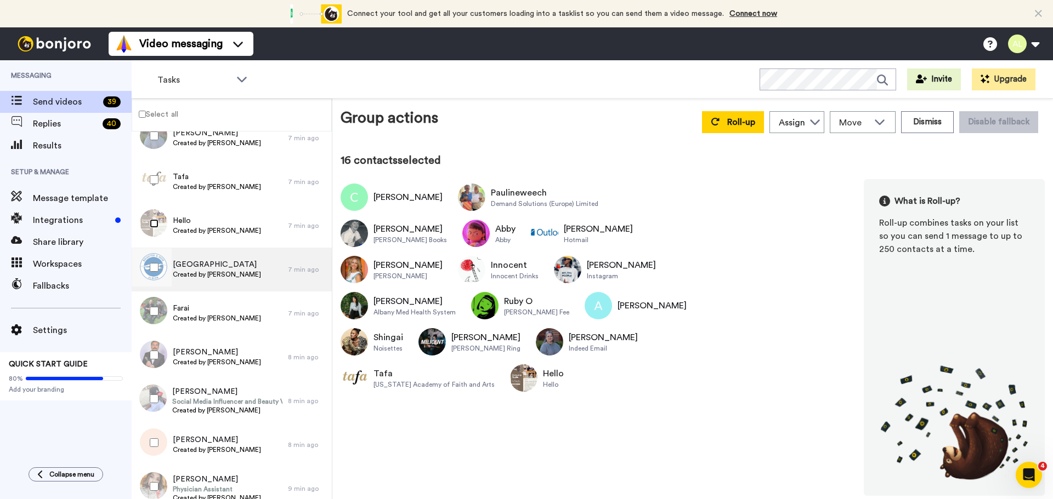
scroll to position [603, 0]
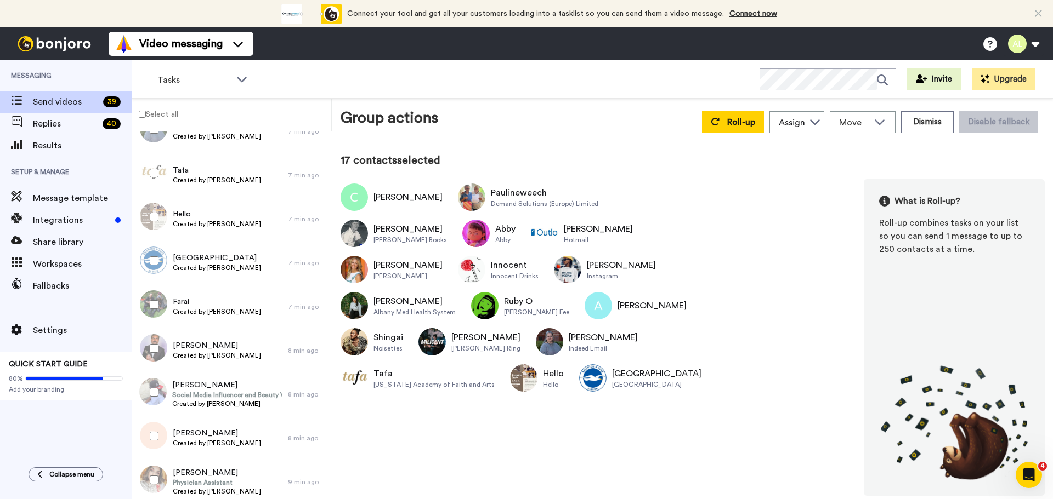
click at [147, 305] on div at bounding box center [151, 305] width 39 height 38
click at [149, 348] on div at bounding box center [151, 349] width 39 height 38
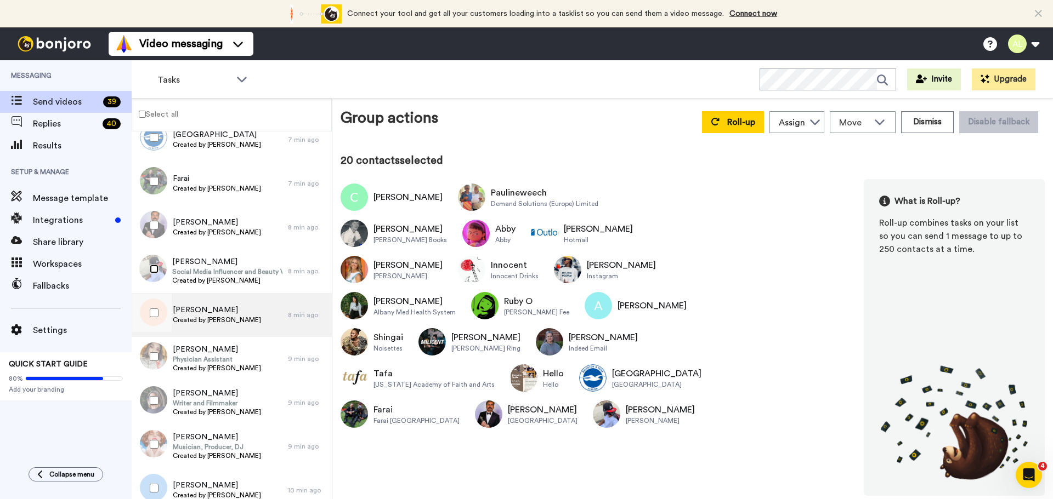
scroll to position [740, 0]
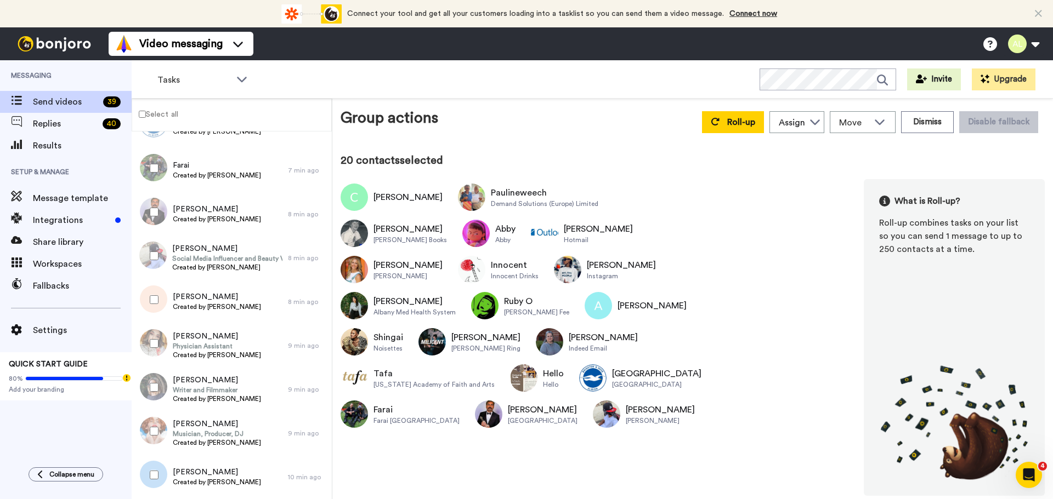
click at [157, 307] on div at bounding box center [151, 300] width 39 height 38
click at [158, 385] on div at bounding box center [151, 387] width 39 height 38
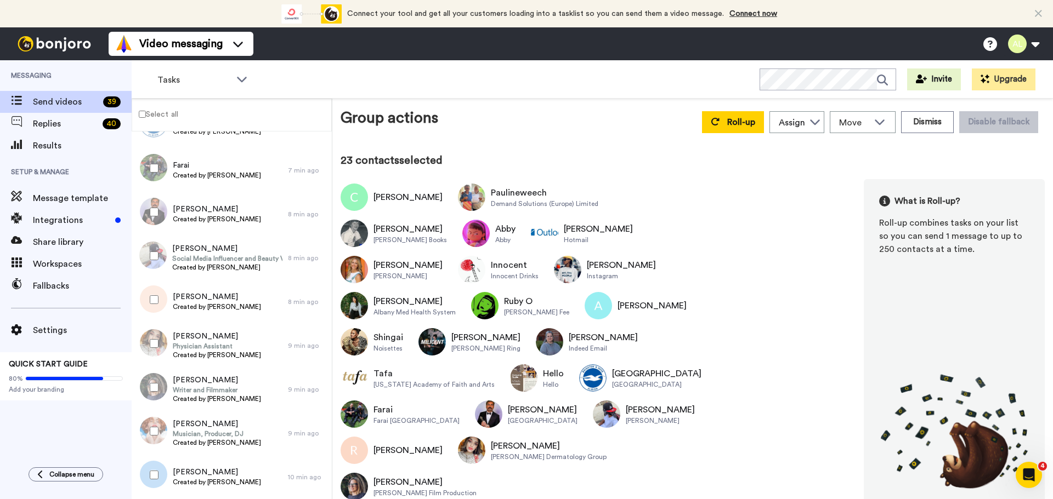
click at [160, 424] on div at bounding box center [151, 431] width 39 height 38
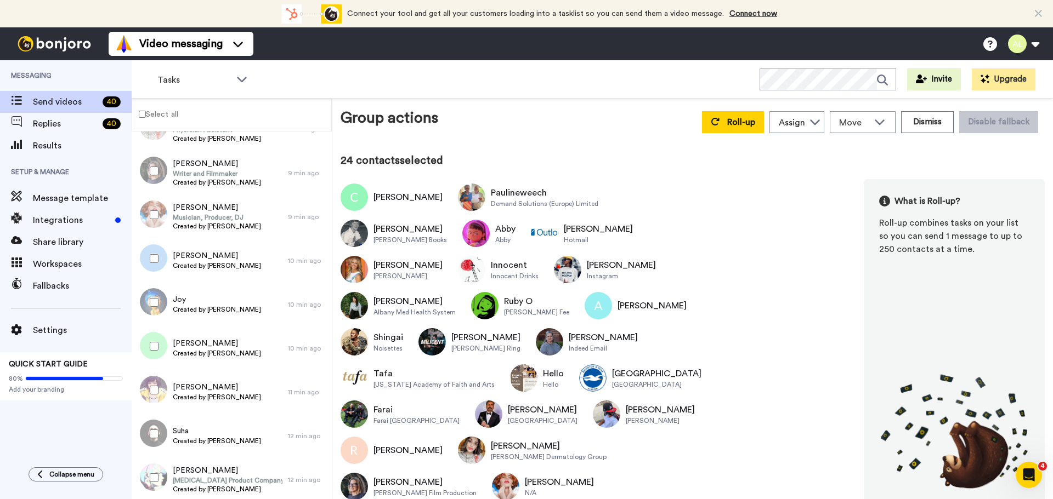
scroll to position [959, 0]
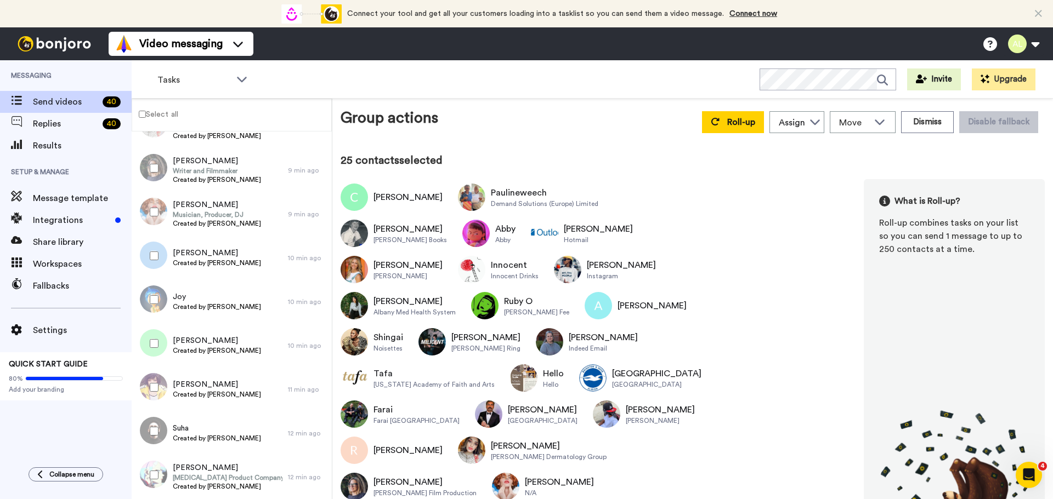
click at [149, 299] on div at bounding box center [151, 300] width 39 height 38
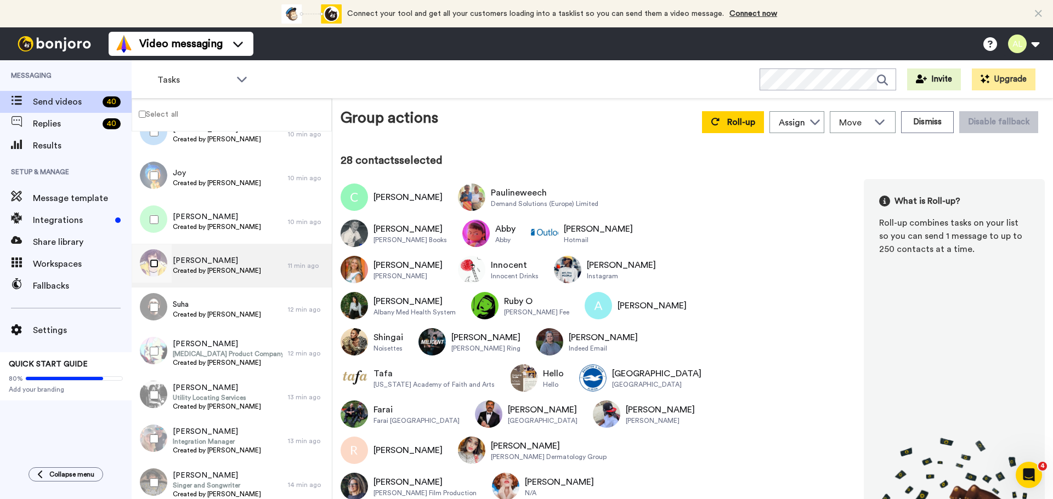
scroll to position [1123, 0]
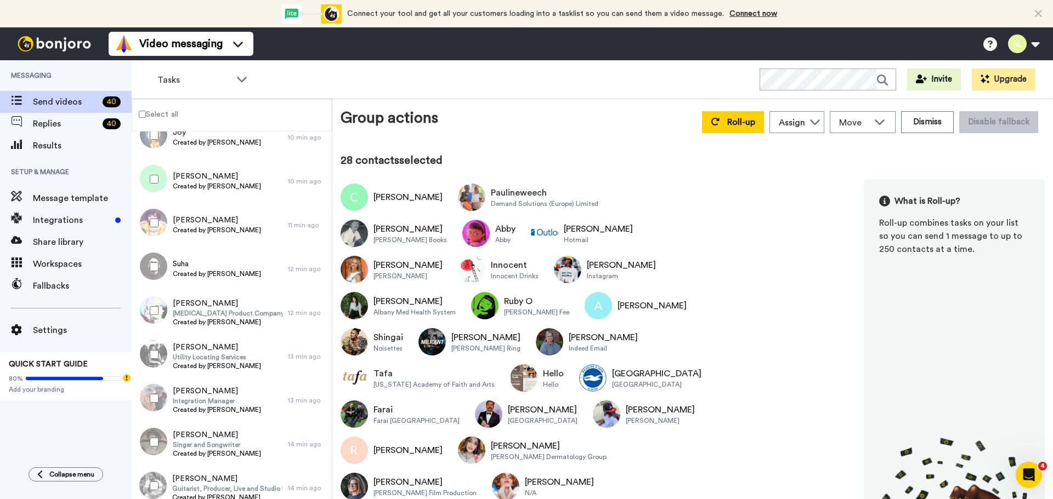
drag, startPoint x: 145, startPoint y: 310, endPoint x: 149, endPoint y: 315, distance: 6.3
click at [146, 310] on div at bounding box center [151, 311] width 39 height 38
click at [151, 435] on div at bounding box center [151, 442] width 39 height 38
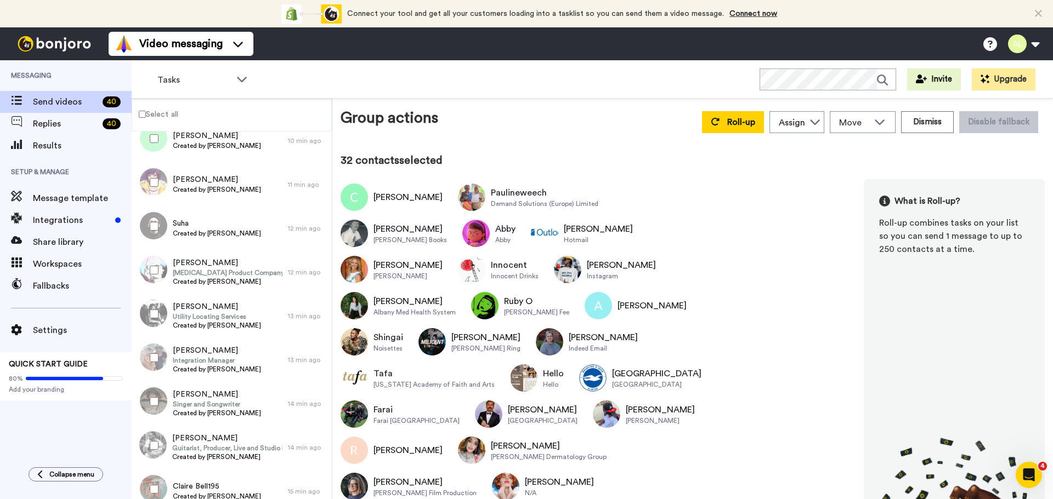
scroll to position [1343, 0]
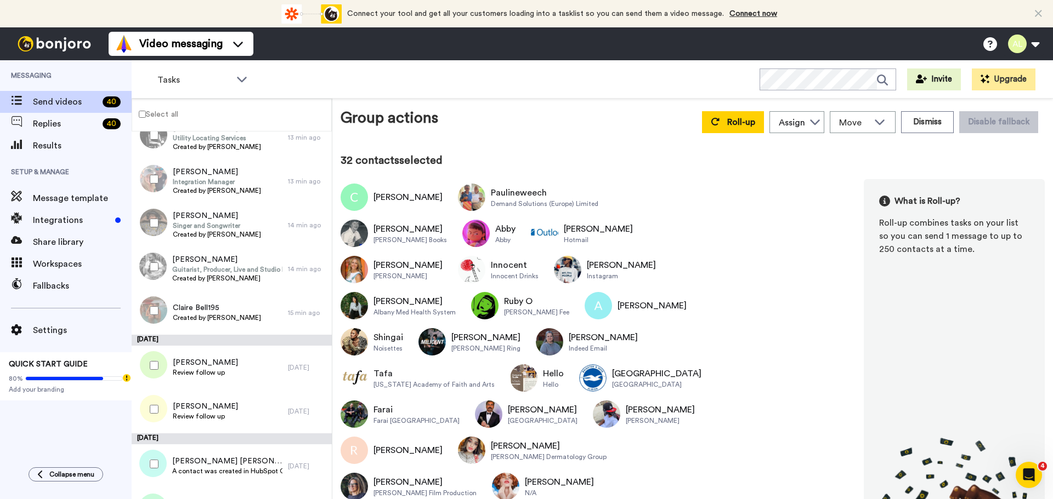
click at [155, 260] on div at bounding box center [151, 267] width 39 height 38
click at [152, 304] on div at bounding box center [151, 311] width 39 height 38
click at [730, 120] on span "Roll-up" at bounding box center [741, 122] width 28 height 9
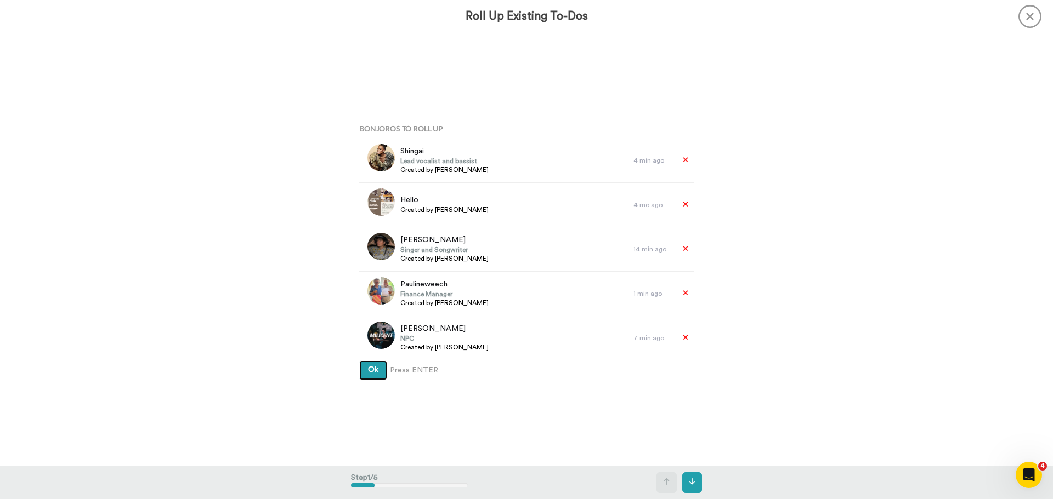
click at [374, 364] on button "Ok" at bounding box center [373, 371] width 28 height 20
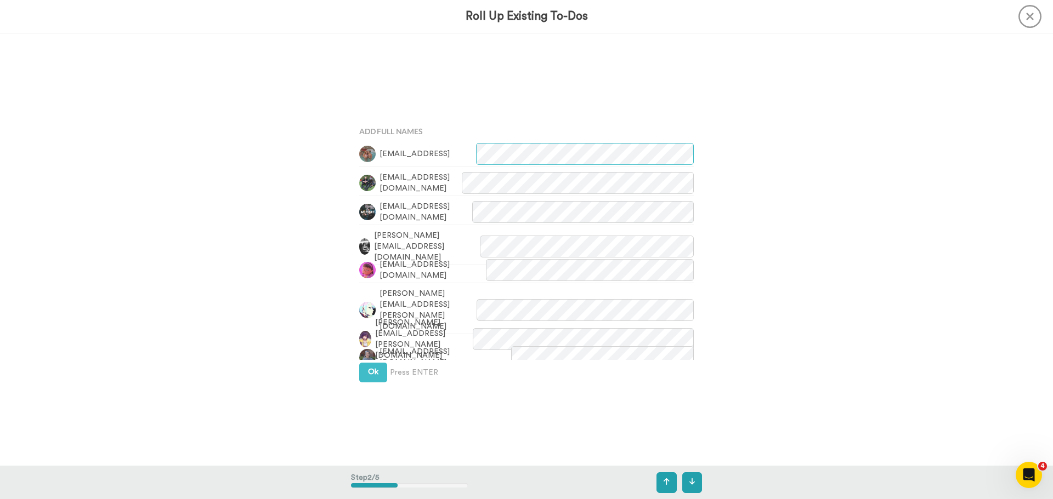
scroll to position [433, 0]
click at [374, 364] on button "Ok" at bounding box center [373, 370] width 28 height 20
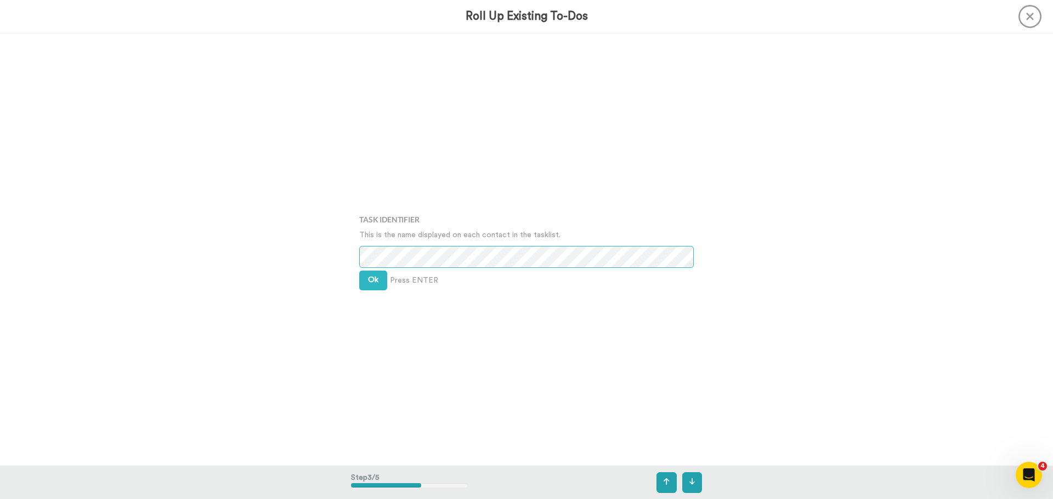
scroll to position [866, 0]
click at [368, 279] on span "Ok" at bounding box center [373, 279] width 10 height 8
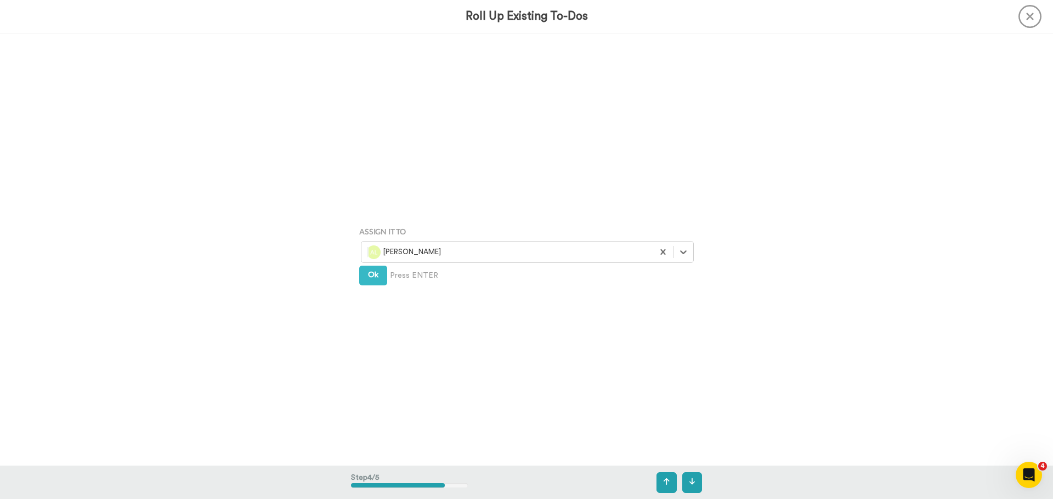
scroll to position [1299, 0]
click at [370, 267] on span "Ok" at bounding box center [373, 271] width 10 height 8
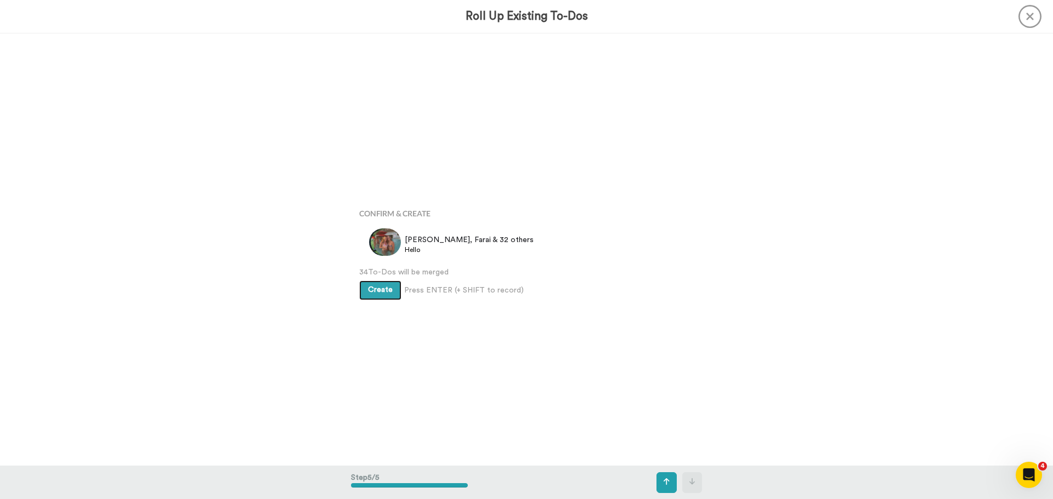
scroll to position [1732, 0]
click at [381, 285] on span "Create" at bounding box center [380, 288] width 25 height 8
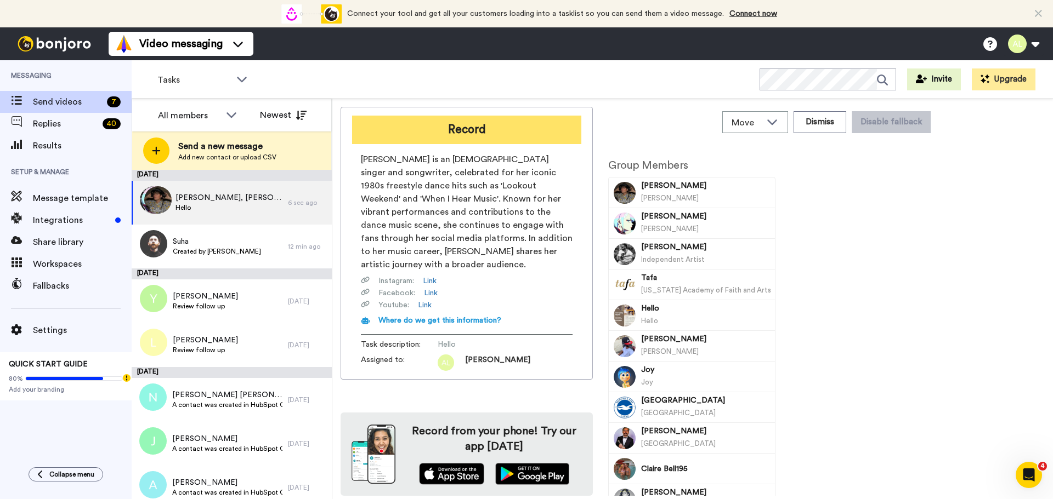
click at [446, 134] on button "Record" at bounding box center [466, 130] width 229 height 29
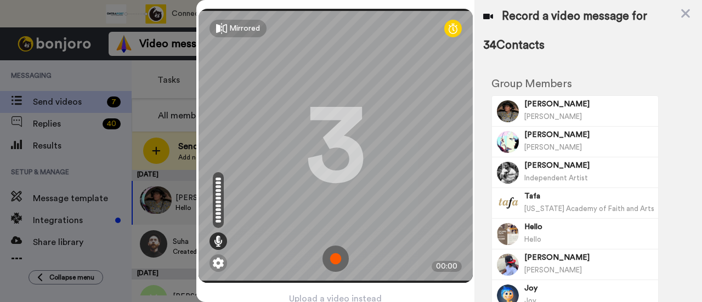
click at [333, 249] on img at bounding box center [335, 259] width 26 height 26
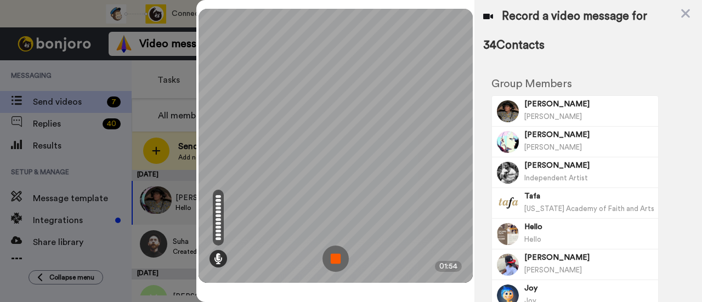
click at [336, 259] on img at bounding box center [335, 259] width 26 height 26
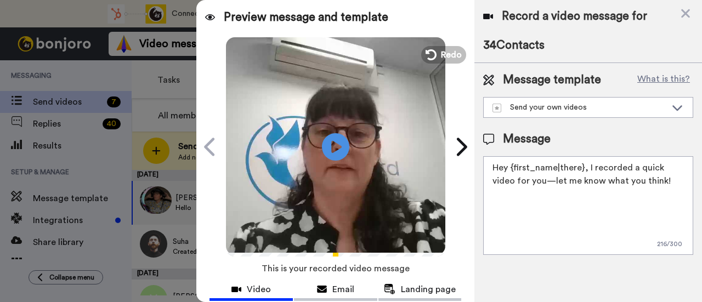
click at [697, 290] on div "Record a video message for 34 Contacts Message template What is this? Send your…" at bounding box center [588, 151] width 228 height 302
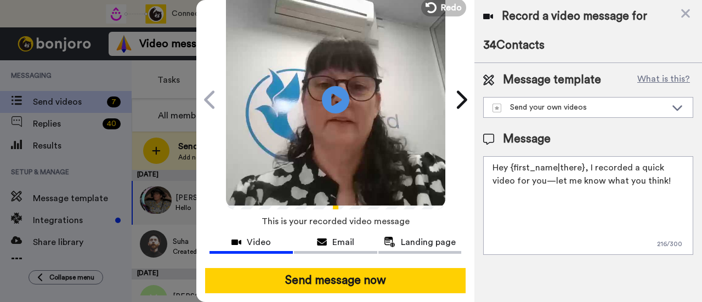
scroll to position [61, 0]
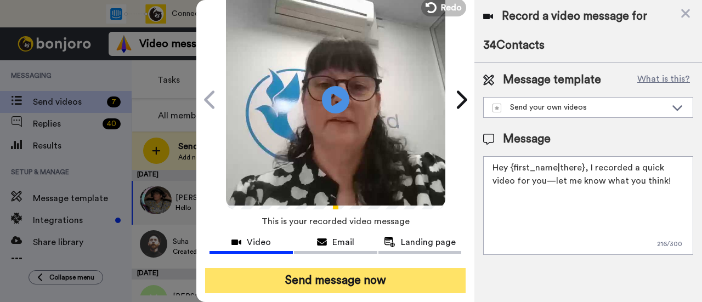
click at [360, 268] on button "Send message now" at bounding box center [335, 280] width 260 height 25
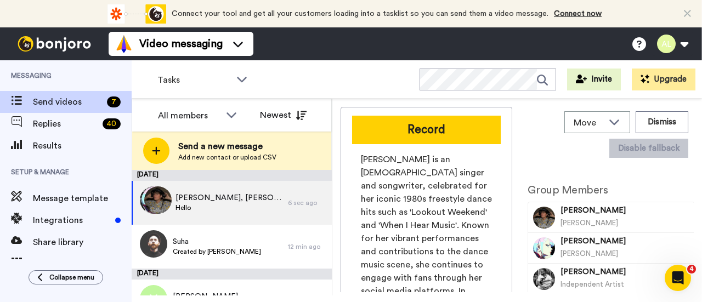
scroll to position [0, 0]
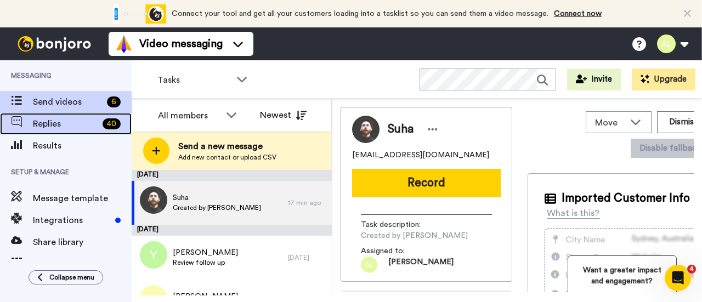
click at [61, 127] on span "Replies" at bounding box center [65, 123] width 65 height 13
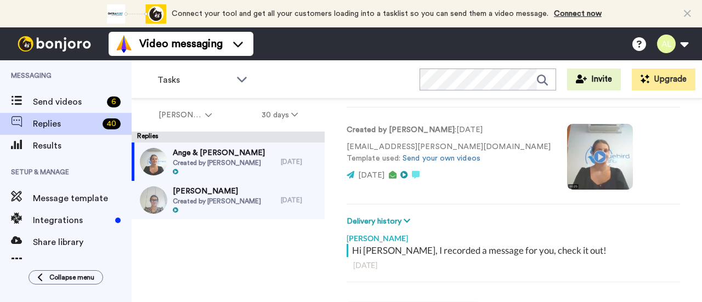
scroll to position [120, 0]
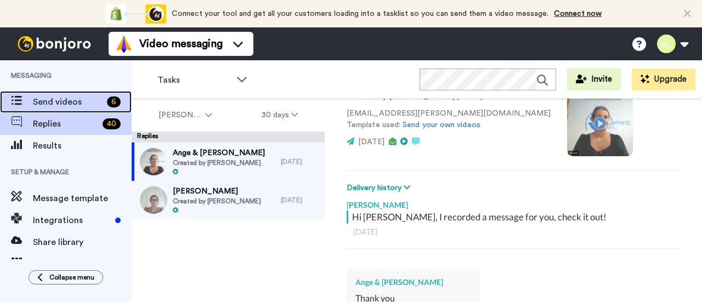
click at [52, 99] on span "Send videos" at bounding box center [68, 101] width 70 height 13
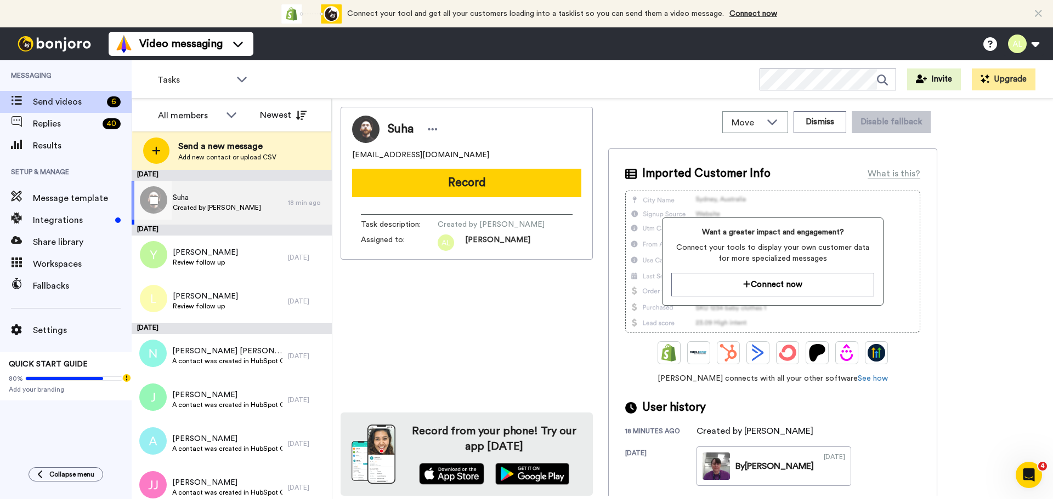
click at [236, 202] on span "Suha" at bounding box center [217, 197] width 88 height 11
click at [297, 113] on icon at bounding box center [301, 115] width 11 height 9
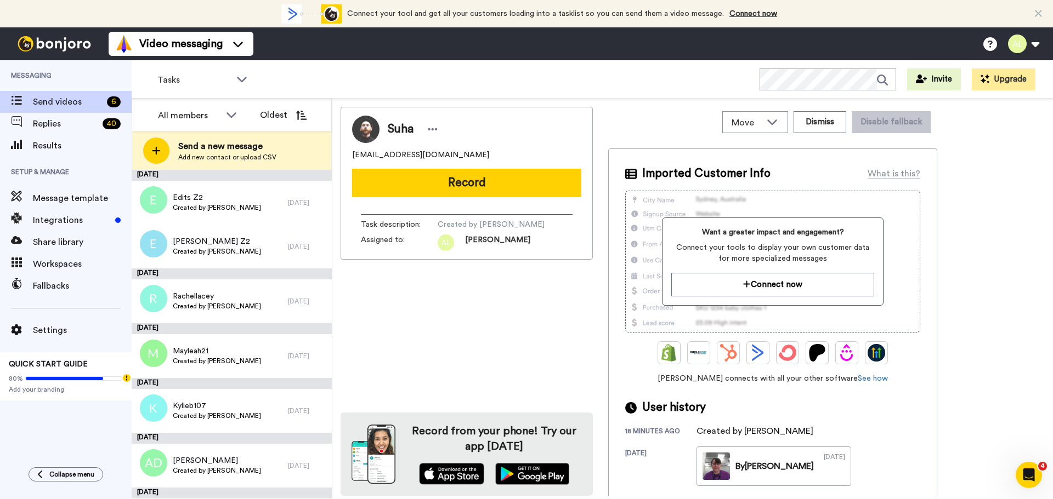
click at [297, 113] on icon at bounding box center [301, 115] width 11 height 9
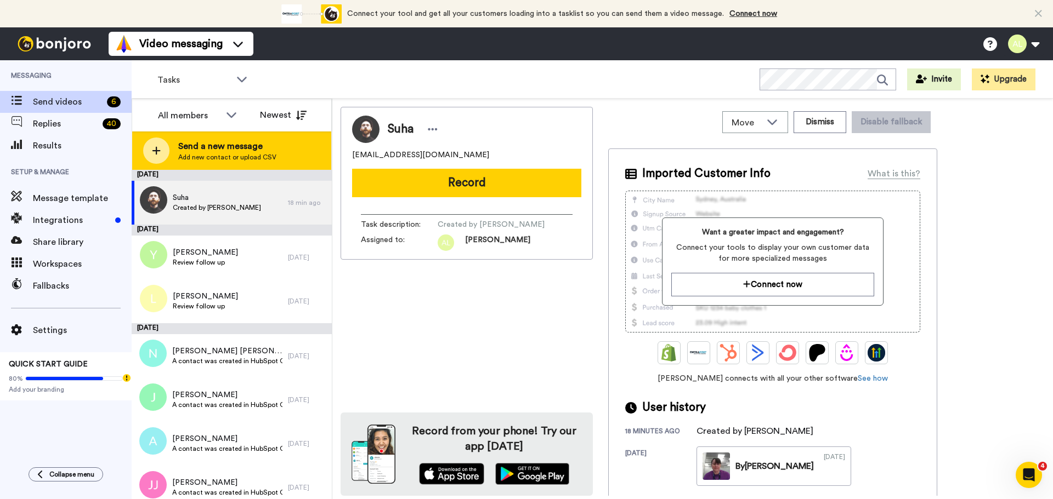
click at [200, 149] on span "Send a new message" at bounding box center [227, 146] width 98 height 13
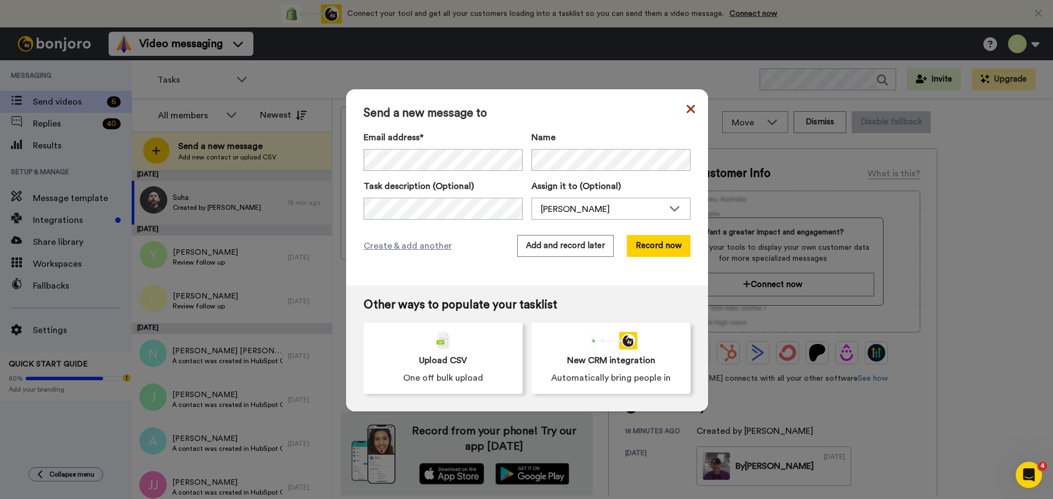
click at [688, 109] on icon at bounding box center [690, 109] width 8 height 8
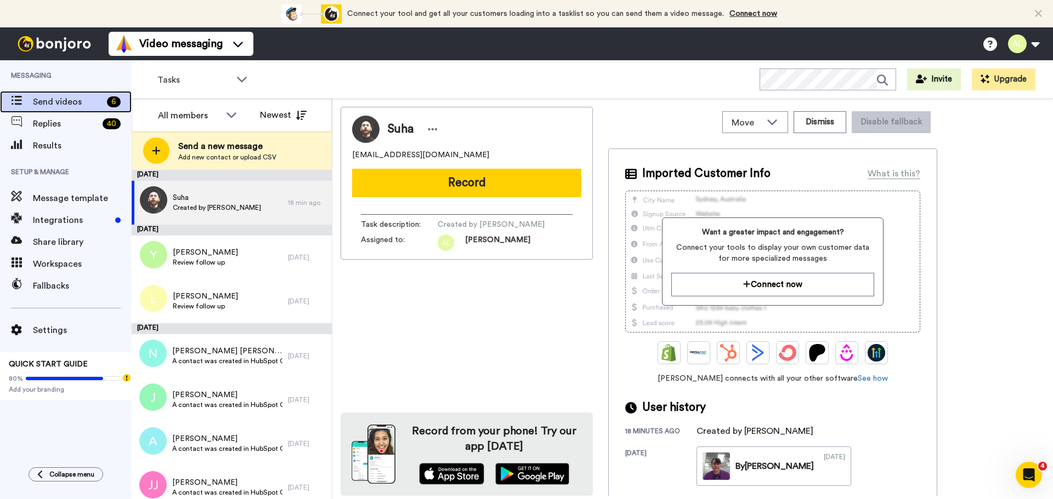
click at [61, 96] on span "Send videos" at bounding box center [68, 101] width 70 height 13
click at [58, 123] on span "Replies" at bounding box center [65, 123] width 65 height 13
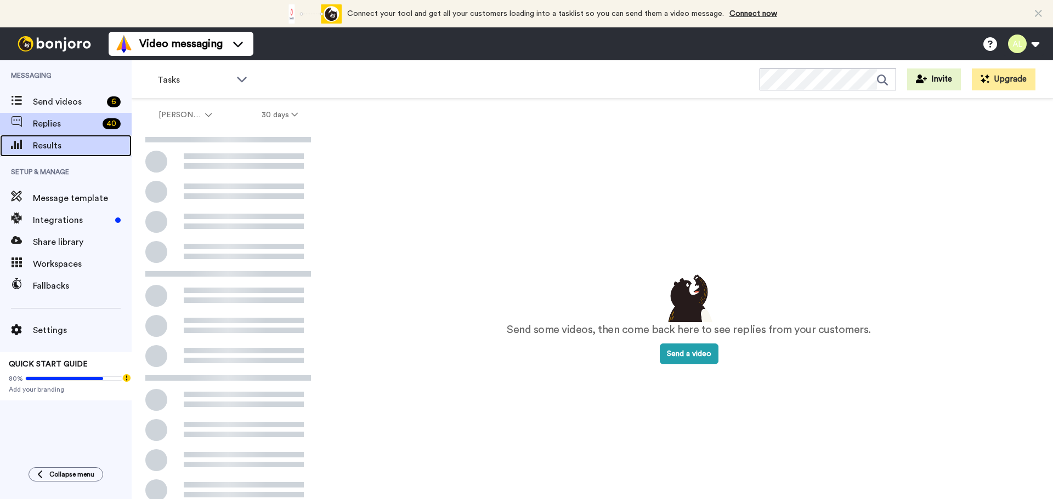
click at [52, 144] on span "Results" at bounding box center [82, 145] width 99 height 13
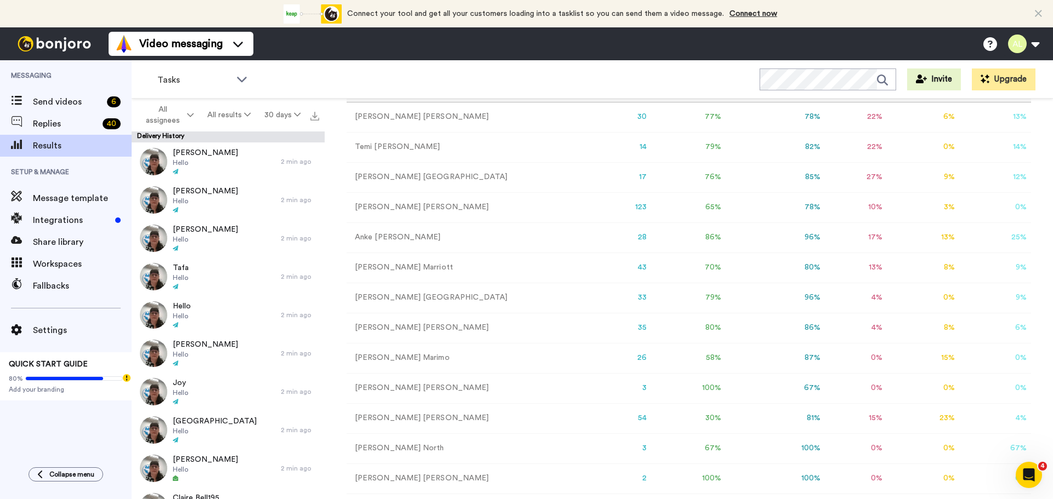
scroll to position [94, 0]
click at [569, 418] on td "54" at bounding box center [610, 418] width 82 height 30
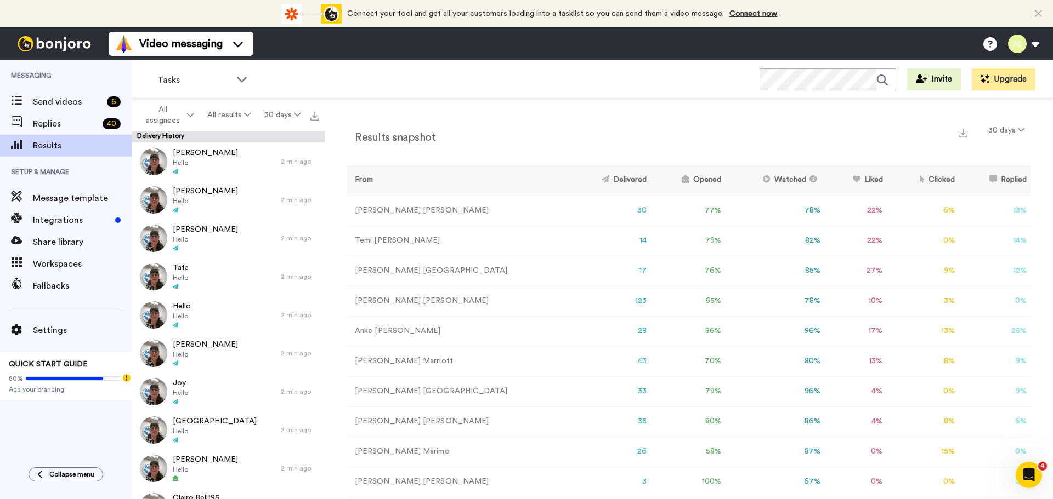
scroll to position [55, 0]
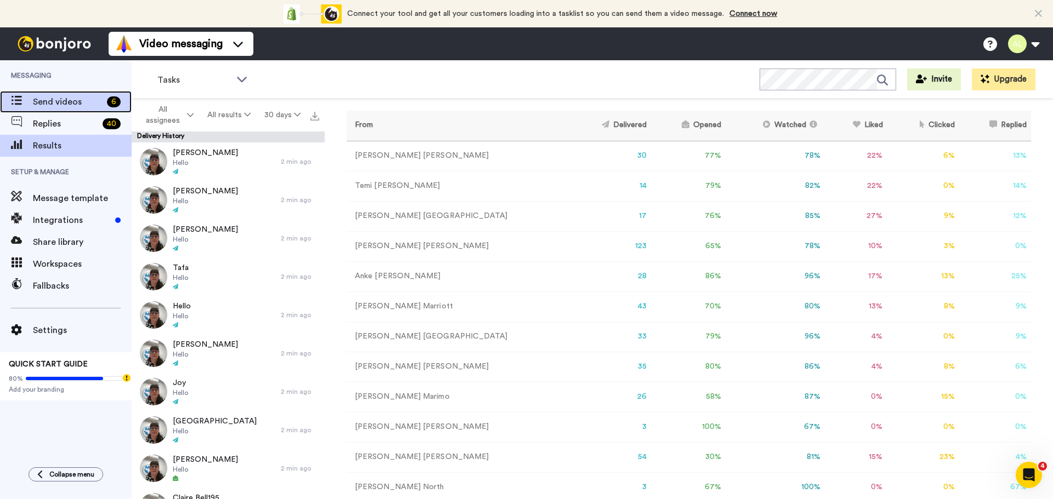
click at [63, 99] on span "Send videos" at bounding box center [68, 101] width 70 height 13
